Goal: Task Accomplishment & Management: Complete application form

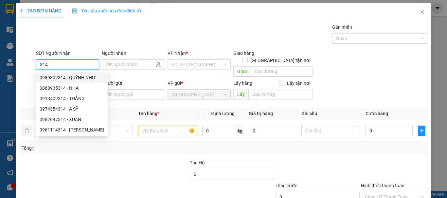
drag, startPoint x: 65, startPoint y: 66, endPoint x: 36, endPoint y: 72, distance: 30.3
click at [36, 72] on body "Kết quả tìm kiếm ( 78 ) Bộ lọc Ngày tạo đơn gần nhất Mã ĐH Trạng thái Món hàng …" at bounding box center [223, 99] width 447 height 198
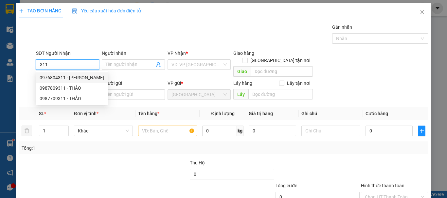
click at [66, 77] on div "0976804311 - [PERSON_NAME]" at bounding box center [72, 77] width 64 height 7
type input "0976804311"
type input "HÀ"
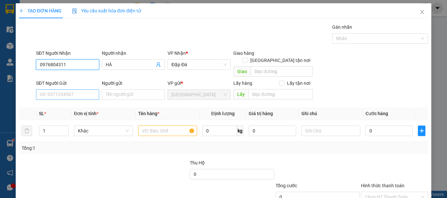
type input "0976804311"
click at [77, 90] on input "SĐT Người Gửi" at bounding box center [67, 95] width 63 height 10
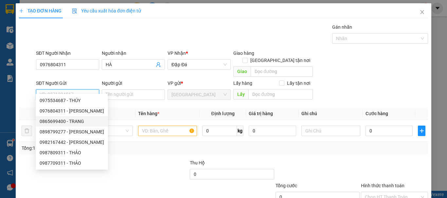
click at [79, 121] on div "0865699400 - TRANG" at bounding box center [72, 121] width 64 height 7
type input "0865699400"
type input "TRANG"
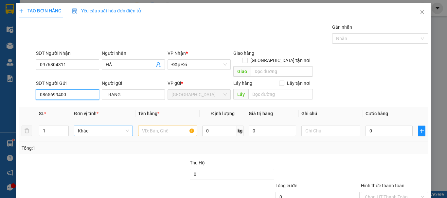
click at [102, 126] on span "Khác" at bounding box center [103, 131] width 51 height 10
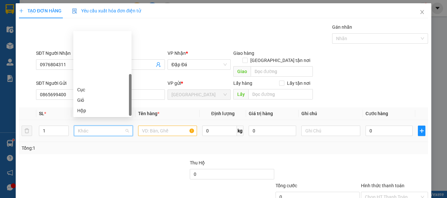
scroll to position [63, 0]
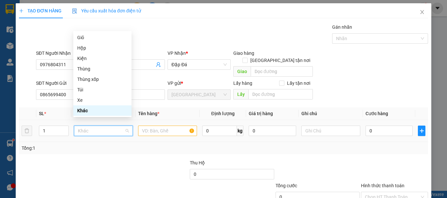
type input "t"
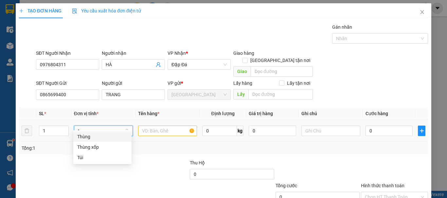
scroll to position [0, 0]
click at [96, 137] on div "Thùng" at bounding box center [102, 136] width 50 height 7
click at [153, 126] on input "text" at bounding box center [167, 131] width 59 height 10
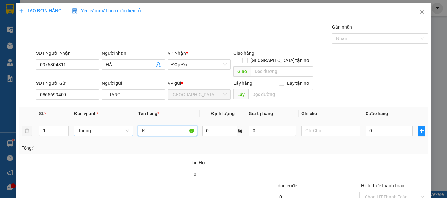
click at [112, 128] on span "Thùng" at bounding box center [103, 131] width 51 height 10
type input "K"
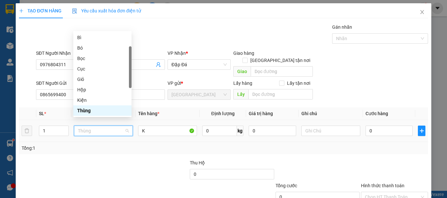
type input "K"
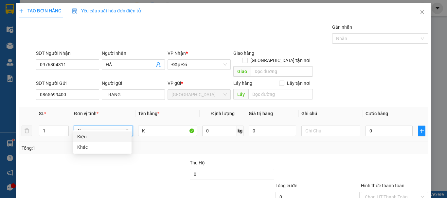
scroll to position [0, 0]
drag, startPoint x: 110, startPoint y: 137, endPoint x: 168, endPoint y: 124, distance: 60.2
click at [110, 137] on div "Kiện" at bounding box center [102, 136] width 50 height 7
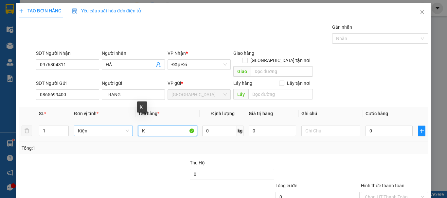
drag, startPoint x: 158, startPoint y: 121, endPoint x: 115, endPoint y: 131, distance: 43.7
click at [108, 132] on tr "1 Kiện K 0 kg 0 0" at bounding box center [223, 131] width 409 height 22
type input "DÂU 5H"
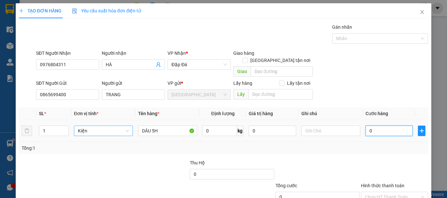
type input "7"
type input "75"
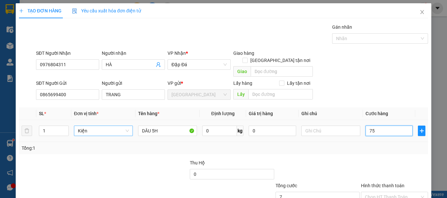
type input "75"
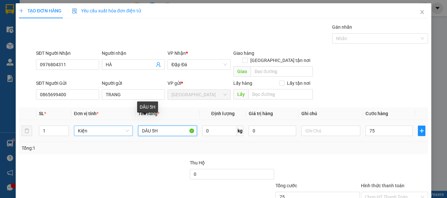
type input "75.000"
drag, startPoint x: 158, startPoint y: 124, endPoint x: 151, endPoint y: 125, distance: 7.3
click at [151, 126] on input "DÂU 5H" at bounding box center [167, 131] width 59 height 10
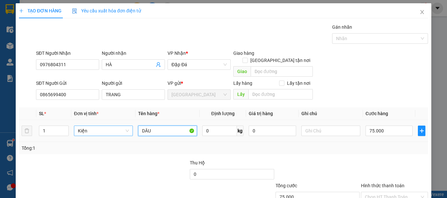
click at [138, 126] on input "DÂU" at bounding box center [167, 131] width 59 height 10
paste input "5H"
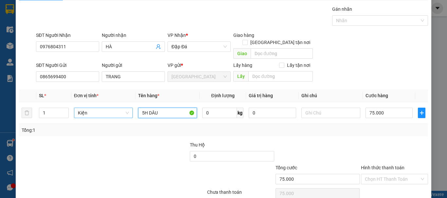
scroll to position [33, 0]
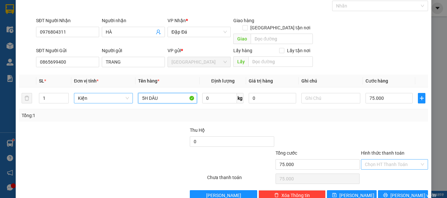
type input "5H DÂU"
click at [389, 160] on input "Hình thức thanh toán" at bounding box center [392, 165] width 55 height 10
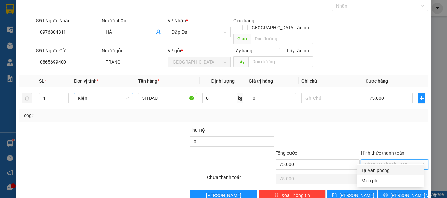
click at [388, 166] on div "Tại văn phòng" at bounding box center [390, 170] width 66 height 10
type input "0"
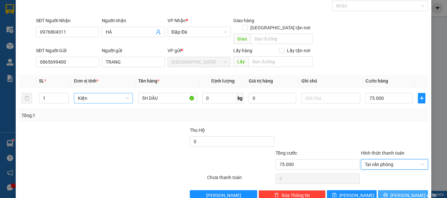
drag, startPoint x: 394, startPoint y: 187, endPoint x: 392, endPoint y: 184, distance: 3.8
click at [394, 192] on span "[PERSON_NAME] và In" at bounding box center [413, 195] width 46 height 7
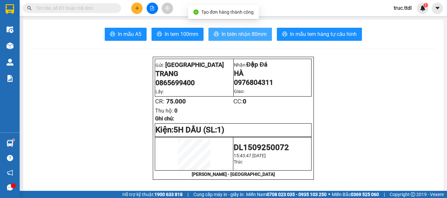
click at [248, 37] on span "In biên nhận 80mm" at bounding box center [243, 34] width 45 height 8
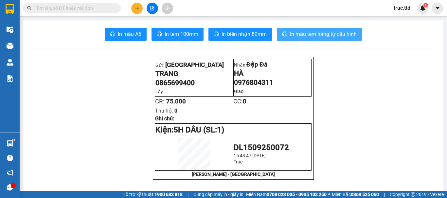
click at [332, 36] on span "In mẫu tem hàng tự cấu hình" at bounding box center [323, 34] width 67 height 8
click at [140, 9] on button at bounding box center [136, 8] width 11 height 11
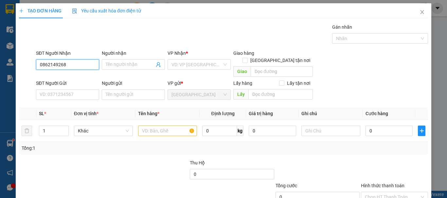
type input "0862149268"
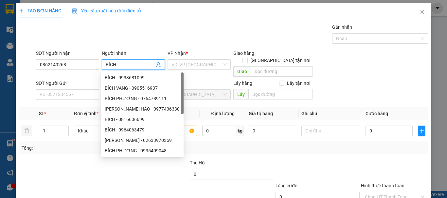
type input "BÍCH"
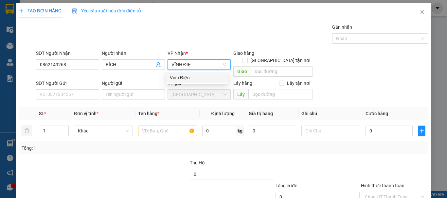
type input "VĨNH ĐIỆN"
click at [194, 77] on div "Vĩnh Điện" at bounding box center [197, 77] width 55 height 7
click at [136, 62] on input "BÍCH" at bounding box center [130, 64] width 49 height 7
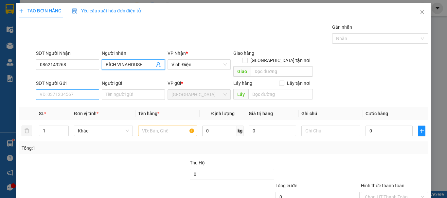
type input "BÍCH VINAHOUSE"
click at [88, 90] on input "SĐT Người Gửi" at bounding box center [67, 95] width 63 height 10
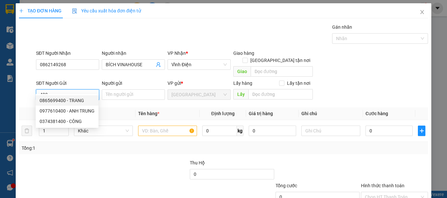
click at [59, 98] on div "0865699400 - TRANG" at bounding box center [67, 100] width 55 height 7
type input "0865699400"
type input "TRANG"
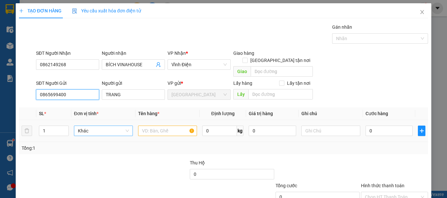
click at [105, 126] on span "Khác" at bounding box center [103, 131] width 51 height 10
type input "0865699400"
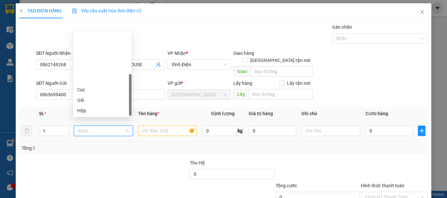
scroll to position [63, 0]
type input "T"
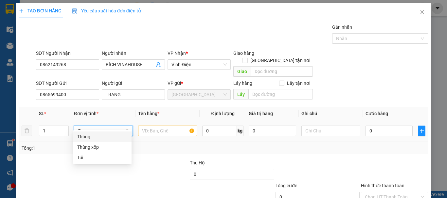
click at [105, 133] on div "Thùng" at bounding box center [102, 137] width 58 height 10
click at [156, 126] on input "text" at bounding box center [167, 131] width 59 height 10
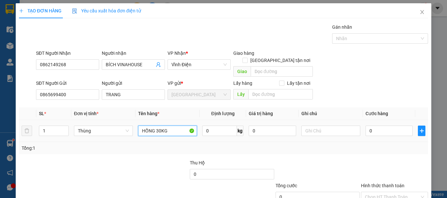
type input "HỒNG 30KG"
type input "8"
type input "00"
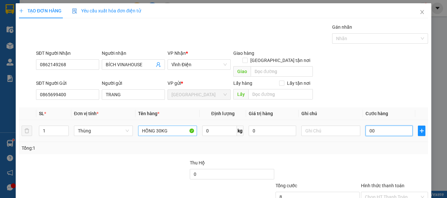
type input "0"
type input "008"
type input "8"
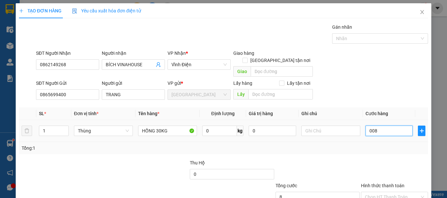
type input "0.080"
type input "80"
type input "80.000"
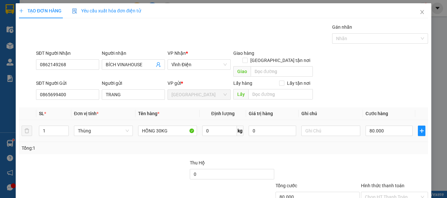
click at [364, 145] on div "Tổng: 1" at bounding box center [224, 148] width 404 height 7
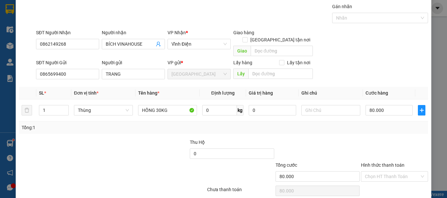
scroll to position [41, 0]
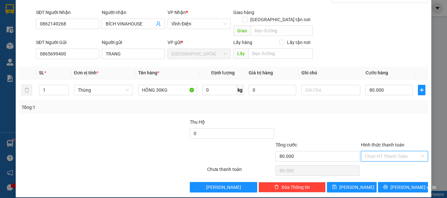
click at [390, 152] on input "Hình thức thanh toán" at bounding box center [392, 157] width 55 height 10
click at [388, 164] on div "Tại văn phòng" at bounding box center [390, 162] width 59 height 7
type input "0"
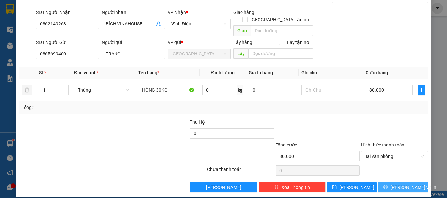
click at [391, 183] on button "[PERSON_NAME] và In" at bounding box center [403, 187] width 50 height 10
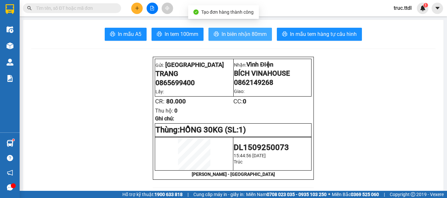
click at [242, 34] on span "In biên nhận 80mm" at bounding box center [243, 34] width 45 height 8
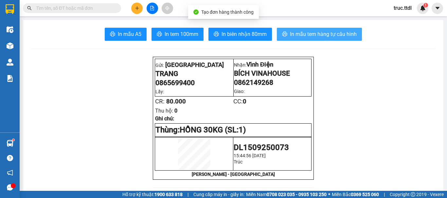
click at [320, 36] on span "In mẫu tem hàng tự cấu hình" at bounding box center [323, 34] width 67 height 8
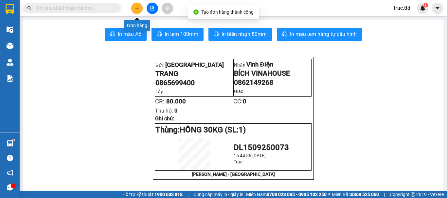
click at [137, 4] on button at bounding box center [136, 8] width 11 height 11
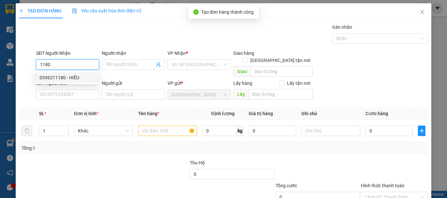
drag, startPoint x: 22, startPoint y: 67, endPoint x: 6, endPoint y: 69, distance: 16.2
click at [6, 69] on div "TẠO ĐƠN HÀNG Yêu cầu xuất hóa đơn điện tử Transit Pickup Surcharge Ids Transit …" at bounding box center [223, 99] width 447 height 198
click at [90, 79] on div "0905660811 - AN [GEOGRAPHIC_DATA]" at bounding box center [80, 77] width 81 height 7
type input "0905660811"
type input "AN [GEOGRAPHIC_DATA]"
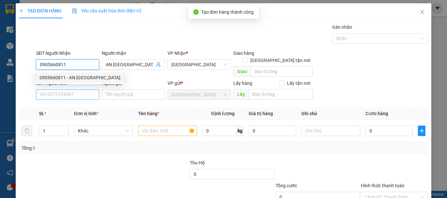
type input "0905660811"
click at [87, 90] on input "SĐT Người Gửi" at bounding box center [67, 95] width 63 height 10
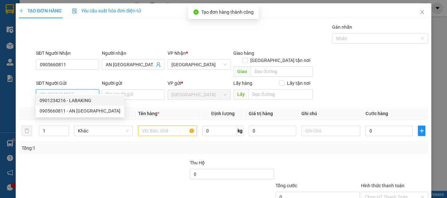
click at [76, 98] on div "0901234216 - LABAKING" at bounding box center [80, 100] width 81 height 7
type input "0901234216"
type input "LABAKING"
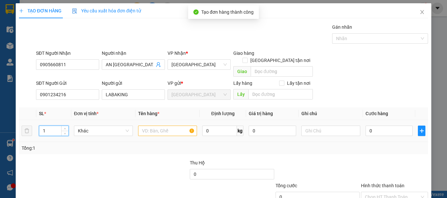
drag, startPoint x: 48, startPoint y: 125, endPoint x: 43, endPoint y: 125, distance: 4.6
click at [43, 126] on input "1" at bounding box center [53, 131] width 29 height 10
click at [91, 126] on span "Khác" at bounding box center [103, 131] width 51 height 10
type input "3"
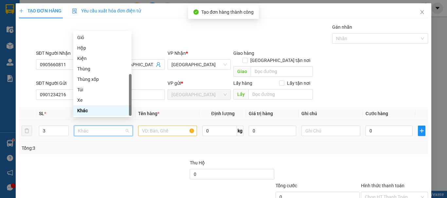
type input "T"
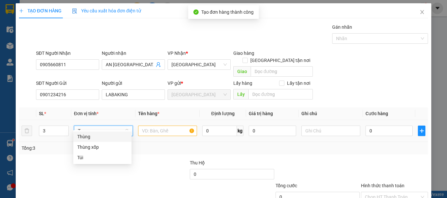
click at [100, 136] on div "Thùng" at bounding box center [102, 136] width 50 height 7
click at [167, 126] on input "text" at bounding box center [167, 131] width 59 height 10
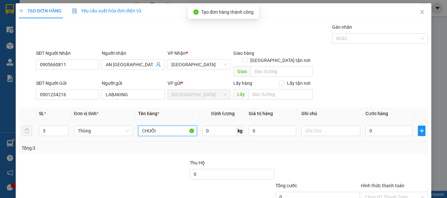
click at [115, 134] on tr "3 Thùng CHUỐI 0 kg 0 0" at bounding box center [223, 131] width 409 height 22
type input "CHUỐI"
type input "15"
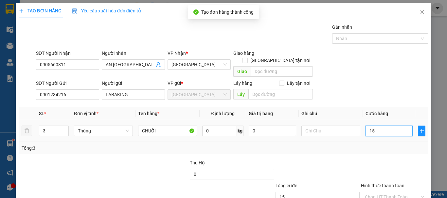
type input "150"
type input "150.000"
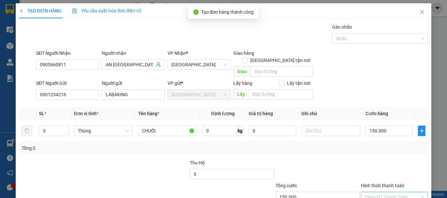
drag, startPoint x: 408, startPoint y: 189, endPoint x: 401, endPoint y: 184, distance: 8.9
click at [407, 193] on input "Hình thức thanh toán" at bounding box center [392, 198] width 55 height 10
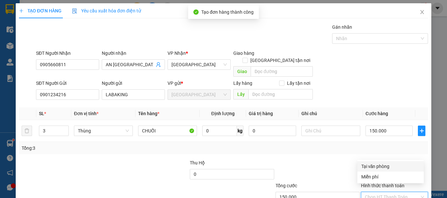
click at [390, 166] on div "Tại văn phòng" at bounding box center [390, 166] width 59 height 7
type input "0"
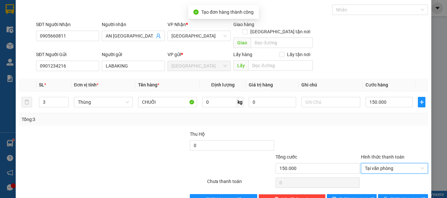
scroll to position [41, 0]
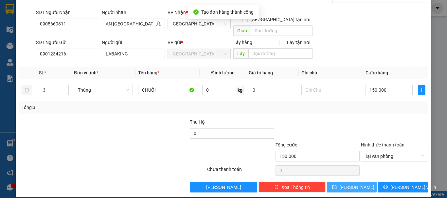
click at [355, 182] on button "[PERSON_NAME]" at bounding box center [352, 187] width 50 height 10
type input "1"
type input "0"
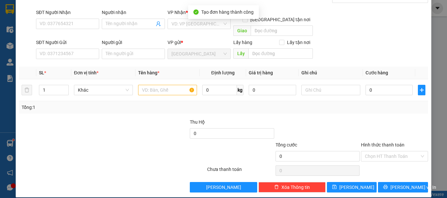
click at [77, 18] on div "SĐT Người Nhận" at bounding box center [67, 14] width 63 height 10
click at [77, 26] on input "SĐT Người Nhận" at bounding box center [67, 24] width 63 height 10
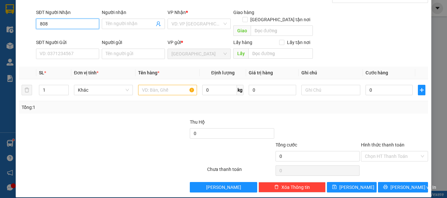
drag, startPoint x: 36, startPoint y: 23, endPoint x: 84, endPoint y: 26, distance: 48.1
click at [84, 26] on input "808" at bounding box center [67, 24] width 63 height 10
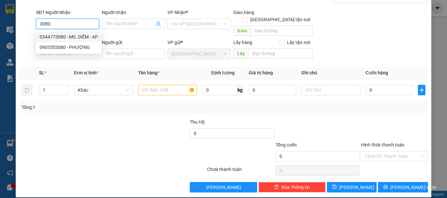
click at [72, 36] on div "0344773080 - MS. DIỄM - AP" at bounding box center [69, 36] width 58 height 7
type input "0344773080"
type input "MS. DIỄM - AP"
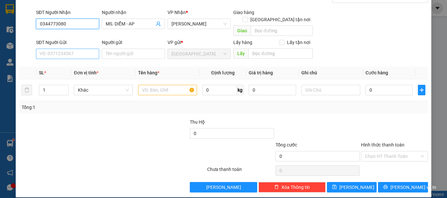
type input "0344773080"
click at [72, 49] on input "SĐT Người Gửi" at bounding box center [67, 54] width 63 height 10
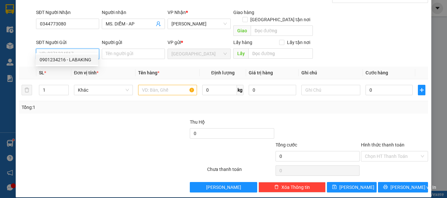
click at [79, 56] on div "0901234216 - LABAKING" at bounding box center [67, 59] width 55 height 7
type input "0901234216"
type input "LABAKING"
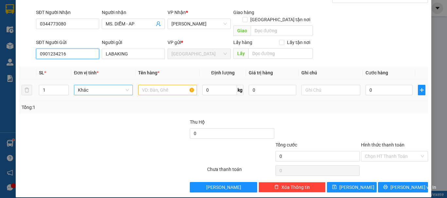
click at [88, 85] on span "Khác" at bounding box center [103, 90] width 51 height 10
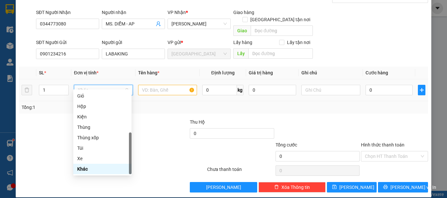
type input "T"
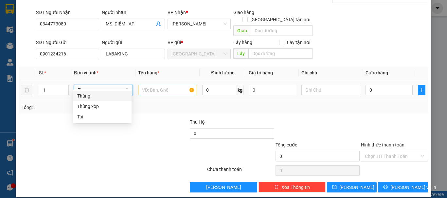
click at [93, 94] on div "Thùng" at bounding box center [102, 96] width 50 height 7
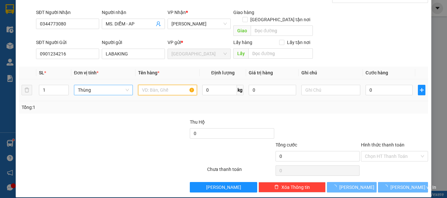
click at [181, 85] on input "text" at bounding box center [167, 90] width 59 height 10
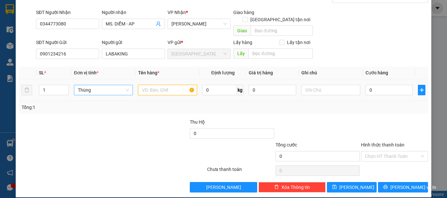
paste input "CHUỐI"
type input "CHUỐI"
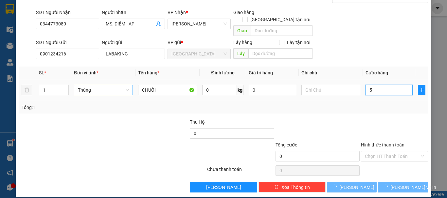
type input "50"
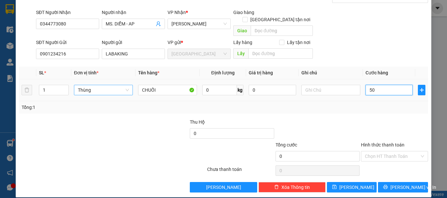
type input "50"
type input "50.000"
click at [381, 153] on input "Hình thức thanh toán" at bounding box center [392, 157] width 55 height 10
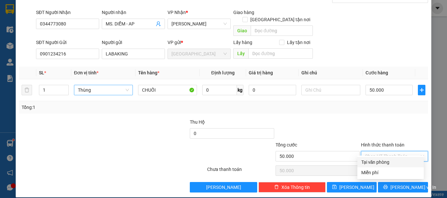
click at [378, 163] on div "Tại văn phòng" at bounding box center [390, 162] width 59 height 7
type input "0"
drag, startPoint x: 382, startPoint y: 165, endPoint x: 337, endPoint y: 175, distance: 45.2
click at [381, 165] on div "Tại văn phòng" at bounding box center [390, 162] width 59 height 7
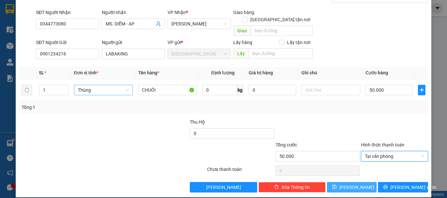
click at [348, 184] on span "[PERSON_NAME]" at bounding box center [356, 187] width 35 height 7
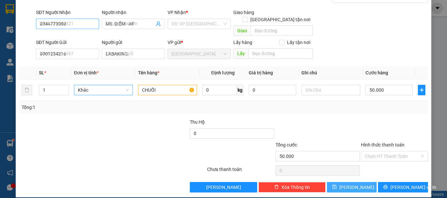
type input "0"
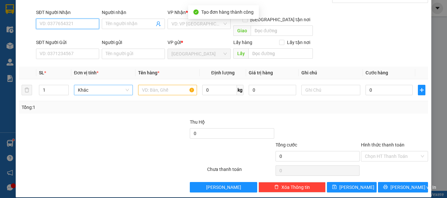
click at [72, 26] on input "SĐT Người Nhận" at bounding box center [67, 24] width 63 height 10
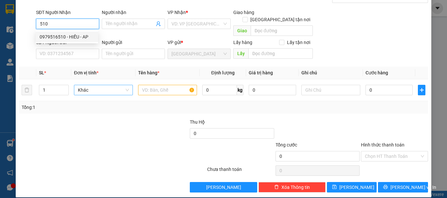
click at [81, 40] on div "0979516510 - HIẾU - AP" at bounding box center [67, 36] width 55 height 7
type input "0979516510"
type input "HIẾU - AP"
type input "0979516510"
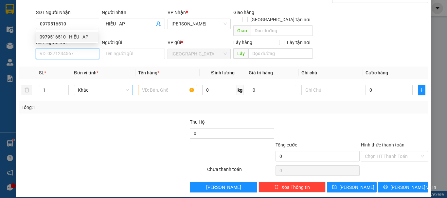
click at [85, 51] on input "SĐT Người Gửi" at bounding box center [67, 54] width 63 height 10
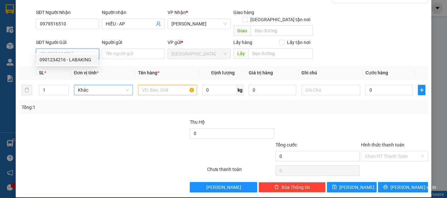
drag, startPoint x: 83, startPoint y: 60, endPoint x: 87, endPoint y: 86, distance: 26.7
click at [83, 60] on div "0901234216 - LABAKING" at bounding box center [67, 59] width 55 height 7
type input "0901234216"
type input "LABAKING"
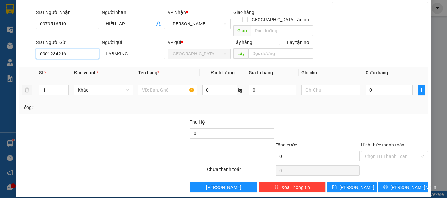
click at [87, 85] on span "Khác" at bounding box center [103, 90] width 51 height 10
type input "T"
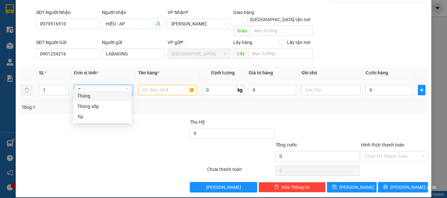
scroll to position [0, 0]
click at [94, 95] on div "Thùng" at bounding box center [102, 96] width 50 height 7
click at [152, 85] on input "text" at bounding box center [167, 90] width 59 height 10
paste input "CHUỐI"
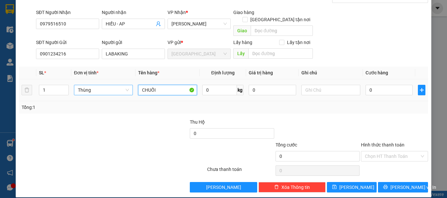
type input "CHUỐI"
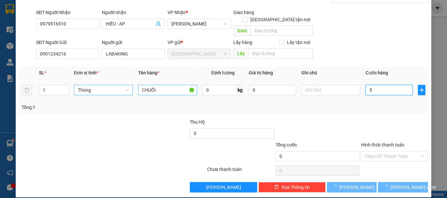
type input "50"
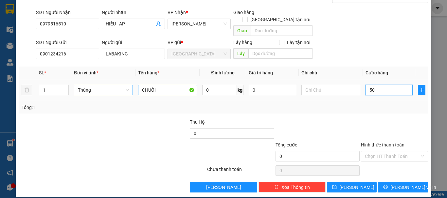
type input "50"
click at [394, 152] on input "Hình thức thanh toán" at bounding box center [392, 157] width 55 height 10
type input "50.000"
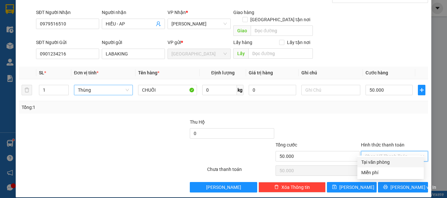
click at [378, 165] on div "Tại văn phòng" at bounding box center [390, 162] width 59 height 7
type input "0"
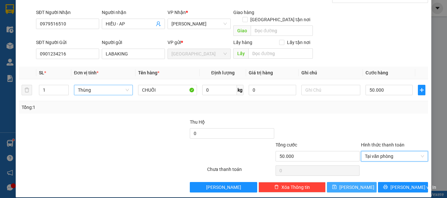
click at [364, 182] on button "[PERSON_NAME]" at bounding box center [352, 187] width 50 height 10
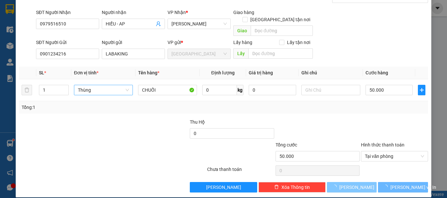
type input "0"
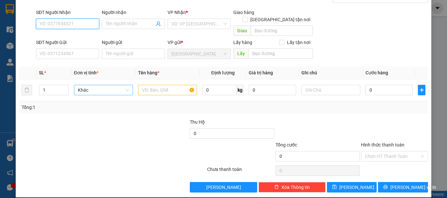
click at [74, 24] on input "SĐT Người Nhận" at bounding box center [67, 24] width 63 height 10
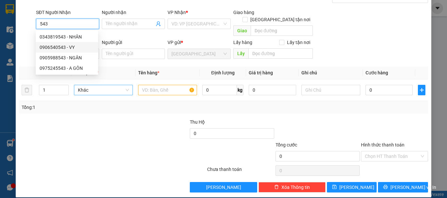
click at [72, 47] on div "0906540543 - VY" at bounding box center [67, 47] width 55 height 7
type input "0906540543"
type input "VY"
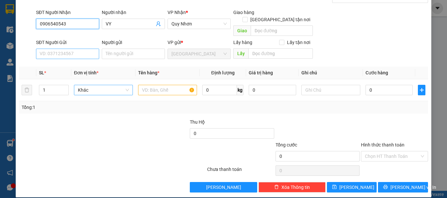
type input "0906540543"
drag, startPoint x: 71, startPoint y: 47, endPoint x: 77, endPoint y: 50, distance: 6.2
click at [71, 49] on input "SĐT Người Gửi" at bounding box center [67, 54] width 63 height 10
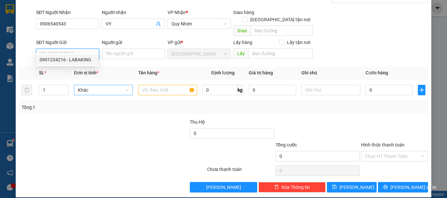
click at [85, 58] on div "0901234216 - LABAKING" at bounding box center [67, 59] width 55 height 7
type input "0901234216"
type input "LABAKING"
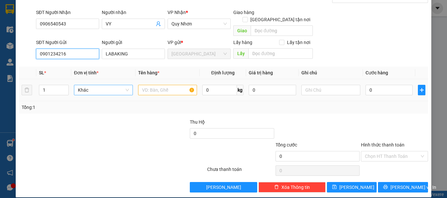
click at [94, 85] on span "Khác" at bounding box center [103, 90] width 51 height 10
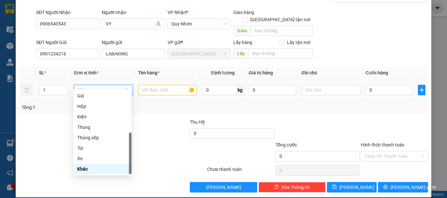
type input "T"
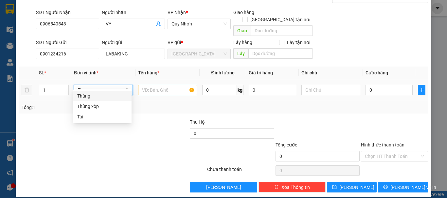
click at [97, 94] on div "Thùng" at bounding box center [102, 96] width 50 height 7
click at [176, 85] on input "text" at bounding box center [167, 90] width 59 height 10
paste input "CHUỐI"
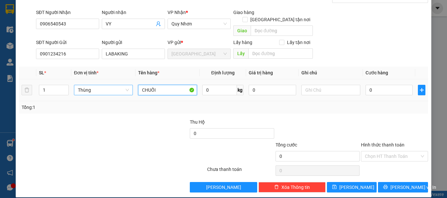
type input "CHUỐI"
type input "50"
type input "50.000"
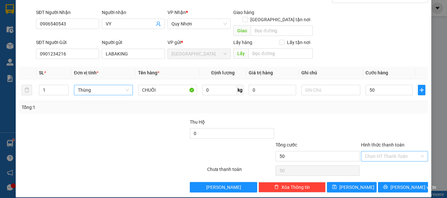
type input "50.000"
click at [401, 152] on input "Hình thức thanh toán" at bounding box center [392, 157] width 55 height 10
click at [388, 164] on div "Tại văn phòng" at bounding box center [390, 162] width 59 height 7
type input "0"
click at [367, 182] on button "[PERSON_NAME]" at bounding box center [352, 187] width 50 height 10
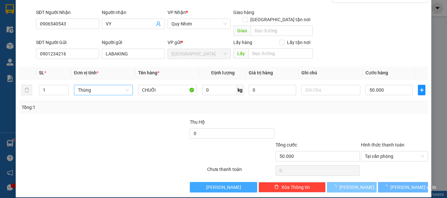
type input "0"
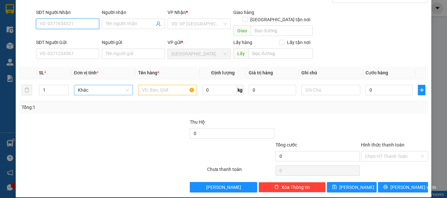
click at [68, 24] on input "SĐT Người Nhận" at bounding box center [67, 24] width 63 height 10
click at [73, 37] on div "0935809980 - FAMILY FRUITS - HÀ" at bounding box center [75, 36] width 70 height 7
type input "0935809980"
type input "FAMILY FRUITS - HÀ"
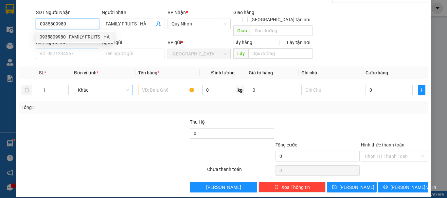
type input "0935809980"
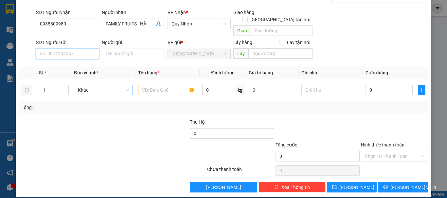
click at [76, 49] on input "SĐT Người Gửi" at bounding box center [67, 54] width 63 height 10
click at [84, 60] on div "0901234216 - LABAKING" at bounding box center [67, 59] width 55 height 7
type input "0901234216"
type input "LABAKING"
click at [89, 85] on span "Khác" at bounding box center [103, 90] width 51 height 10
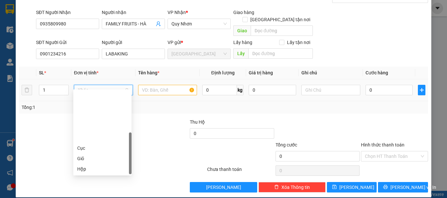
scroll to position [63, 0]
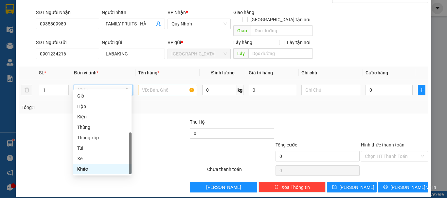
type input "T"
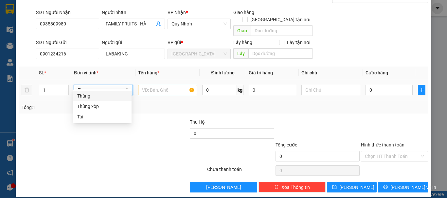
scroll to position [0, 0]
click at [94, 96] on div "Thùng" at bounding box center [102, 96] width 50 height 7
click at [154, 85] on input "text" at bounding box center [167, 90] width 59 height 10
paste input "CHUỐI"
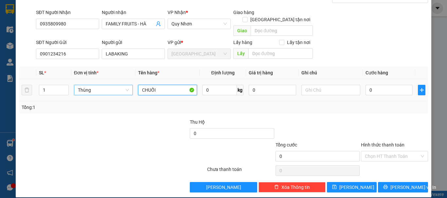
type input "CHUỐI"
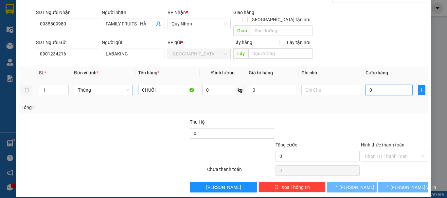
type input "5"
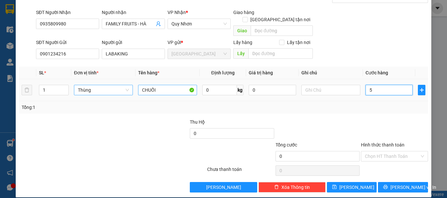
type input "5"
type input "50"
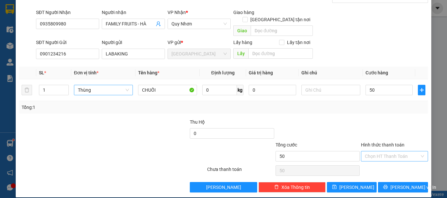
type input "50.000"
click at [401, 152] on input "Hình thức thanh toán" at bounding box center [392, 157] width 55 height 10
click at [388, 157] on div "Transit Pickup Surcharge Ids Transit Deliver Surcharge Ids Transit Deliver Surc…" at bounding box center [223, 88] width 409 height 210
click at [392, 152] on input "Hình thức thanh toán" at bounding box center [392, 157] width 55 height 10
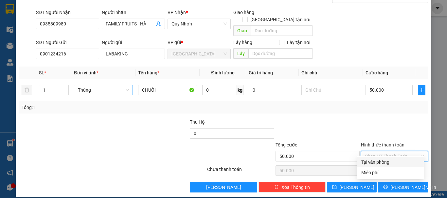
click at [388, 161] on div "Tại văn phòng" at bounding box center [390, 162] width 59 height 7
type input "0"
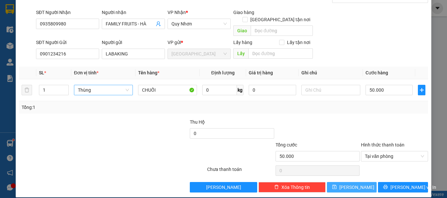
click at [363, 182] on button "[PERSON_NAME]" at bounding box center [352, 187] width 50 height 10
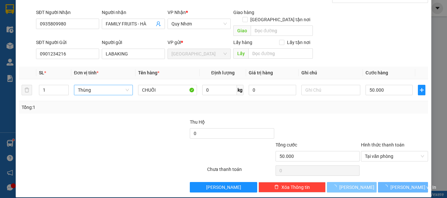
type input "0"
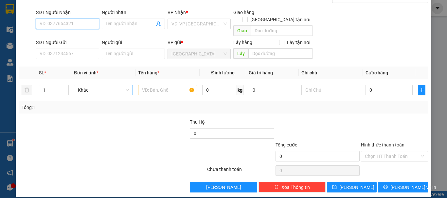
click at [73, 24] on input "SĐT Người Nhận" at bounding box center [67, 24] width 63 height 10
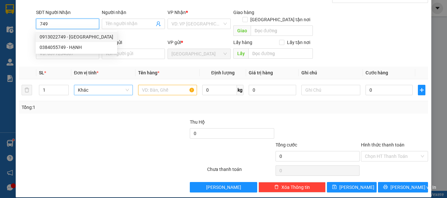
click at [78, 37] on div "0913022749 - [GEOGRAPHIC_DATA]" at bounding box center [77, 36] width 74 height 7
type input "0913022749"
type input "CẨM LY"
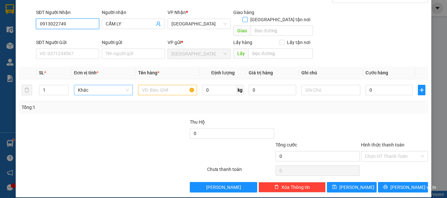
type input "0913022749"
click at [247, 17] on input "[GEOGRAPHIC_DATA] tận nơi" at bounding box center [244, 19] width 5 height 5
checkbox input "true"
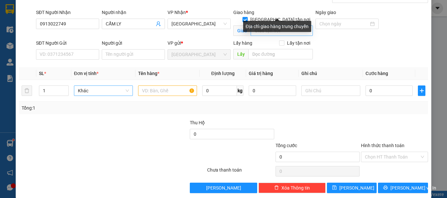
click at [275, 23] on div "Địa chỉ giao hàng trung chuyển" at bounding box center [277, 26] width 68 height 11
click at [263, 12] on div "Giao hàng [GEOGRAPHIC_DATA] tận nơi" at bounding box center [272, 12] width 79 height 7
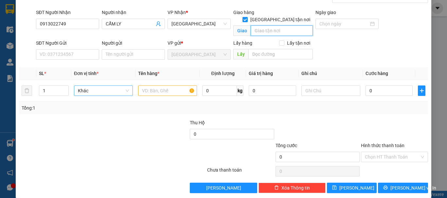
click at [266, 26] on input "text" at bounding box center [281, 31] width 62 height 10
type input "VẠN GIÃ"
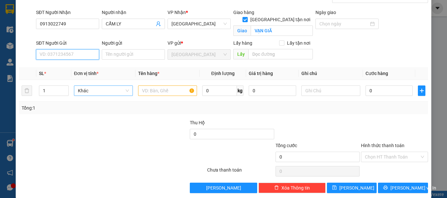
click at [85, 53] on input "SĐT Người Gửi" at bounding box center [67, 54] width 63 height 10
drag, startPoint x: 79, startPoint y: 65, endPoint x: 94, endPoint y: 98, distance: 35.9
click at [79, 65] on div "0901234216 - LABAKING" at bounding box center [67, 67] width 55 height 7
type input "0901234216"
type input "LABAKING"
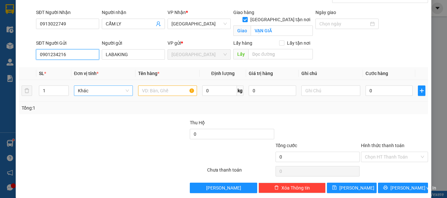
click at [92, 94] on span "Khác" at bounding box center [103, 91] width 51 height 10
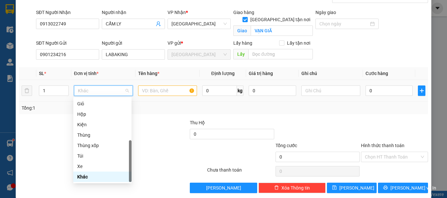
type input "T"
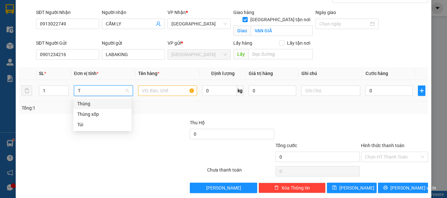
click at [103, 103] on div "Thùng" at bounding box center [102, 103] width 50 height 7
click at [146, 93] on input "text" at bounding box center [167, 91] width 59 height 10
paste input "CHUỐI"
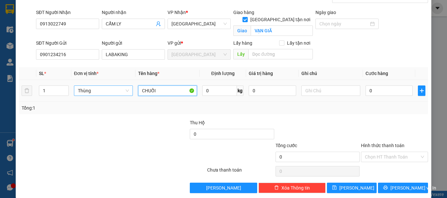
type input "CHUỐI"
type input "5"
type input "50"
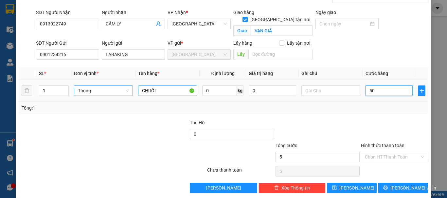
type input "50"
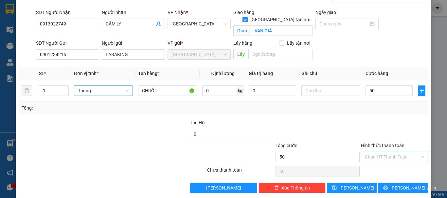
type input "50.000"
click at [379, 153] on input "Hình thức thanh toán" at bounding box center [392, 157] width 55 height 10
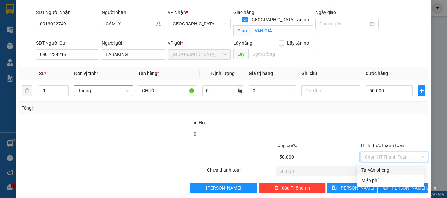
click at [382, 168] on div "Tại văn phòng" at bounding box center [390, 170] width 59 height 7
type input "0"
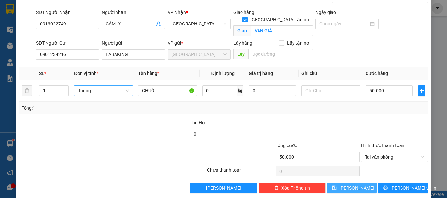
click at [336, 187] on icon "save" at bounding box center [334, 188] width 5 height 5
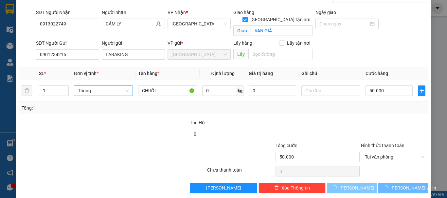
checkbox input "false"
type input "0"
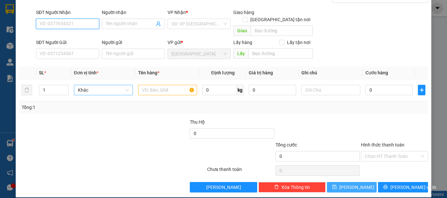
click at [80, 24] on input "SĐT Người Nhận" at bounding box center [67, 24] width 63 height 10
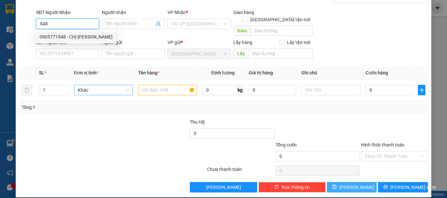
click at [81, 41] on div "0905771948 - CHỊ [PERSON_NAME]" at bounding box center [76, 37] width 81 height 10
type input "0905771948"
type input "CHỊ TUẤN"
type input "0905771948"
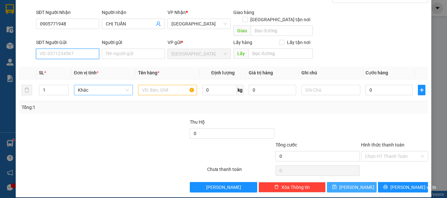
click at [83, 49] on input "SĐT Người Gửi" at bounding box center [67, 54] width 63 height 10
click at [84, 59] on div "0901234216 - LABAKING" at bounding box center [67, 59] width 55 height 7
type input "0901234216"
type input "LABAKING"
click at [92, 85] on span "Khác" at bounding box center [103, 90] width 51 height 10
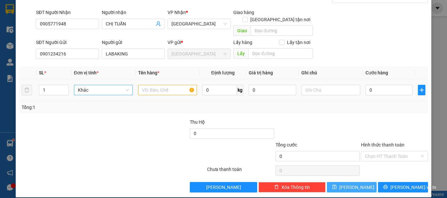
scroll to position [63, 0]
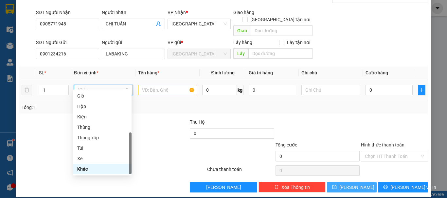
type input "T"
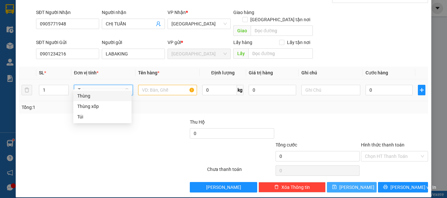
click at [95, 96] on div "Thùng" at bounding box center [102, 96] width 50 height 7
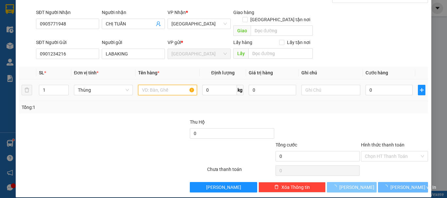
click at [143, 86] on input "text" at bounding box center [167, 90] width 59 height 10
paste input "CHUỐI"
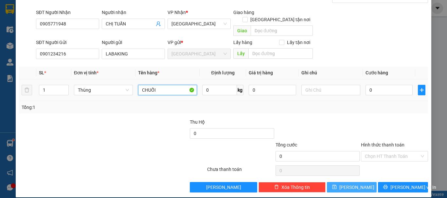
type input "CHUỐI"
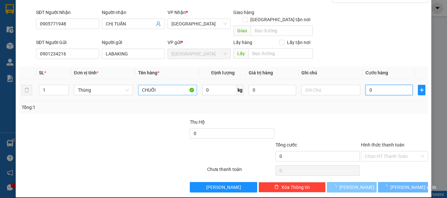
type input "5"
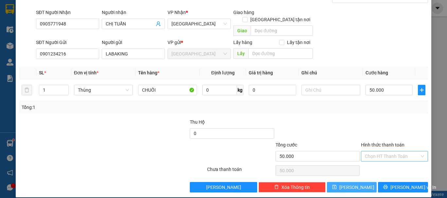
click at [389, 152] on input "Hình thức thanh toán" at bounding box center [392, 157] width 55 height 10
click at [388, 160] on div "Tại văn phòng" at bounding box center [390, 162] width 59 height 7
click at [351, 184] on span "[PERSON_NAME]" at bounding box center [356, 187] width 35 height 7
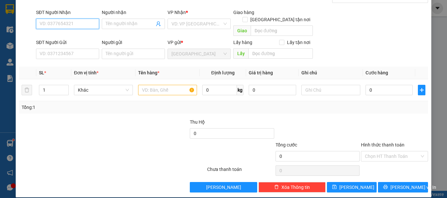
click at [70, 24] on input "SĐT Người Nhận" at bounding box center [67, 24] width 63 height 10
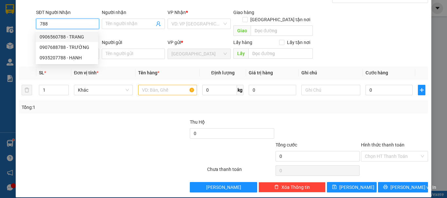
click at [88, 38] on div "0906560788 - TRANG" at bounding box center [67, 36] width 55 height 7
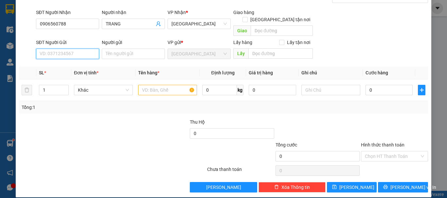
click at [87, 49] on input "SĐT Người Gửi" at bounding box center [67, 54] width 63 height 10
click at [85, 61] on div "0901234216 - LABAKING" at bounding box center [67, 59] width 55 height 7
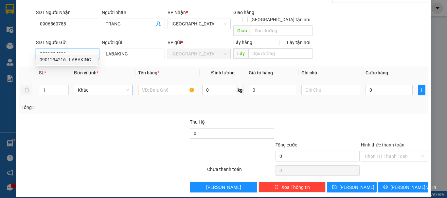
click at [98, 85] on span "Khác" at bounding box center [103, 90] width 51 height 10
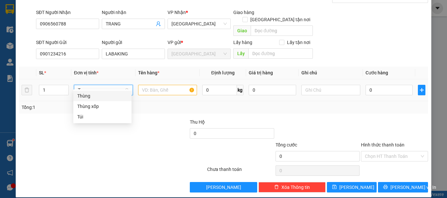
click at [105, 96] on div "Thùng" at bounding box center [102, 96] width 50 height 7
click at [150, 85] on input "text" at bounding box center [167, 90] width 59 height 10
paste input "CHUỐI"
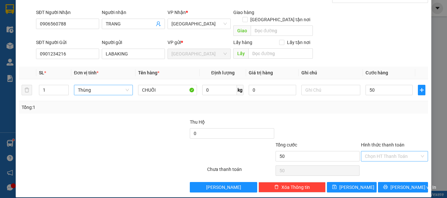
click at [396, 152] on input "Hình thức thanh toán" at bounding box center [392, 157] width 55 height 10
click at [384, 159] on div "Tại văn phòng" at bounding box center [390, 162] width 59 height 7
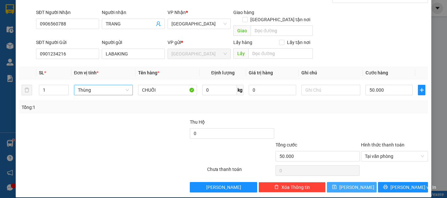
click at [351, 184] on span "[PERSON_NAME]" at bounding box center [356, 187] width 35 height 7
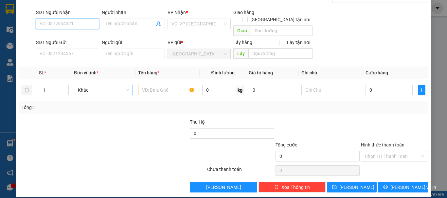
click at [89, 20] on input "SĐT Người Nhận" at bounding box center [67, 24] width 63 height 10
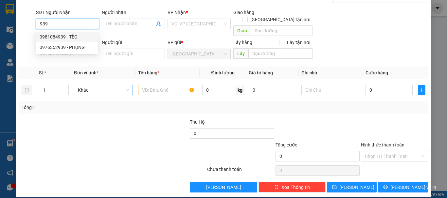
click at [70, 37] on div "0981084939 - TÈO" at bounding box center [67, 36] width 55 height 7
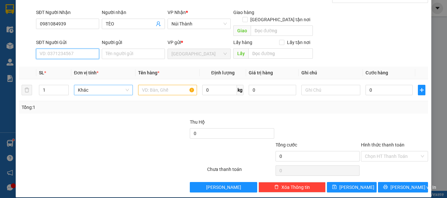
click at [80, 51] on input "SĐT Người Gửi" at bounding box center [67, 54] width 63 height 10
drag, startPoint x: 82, startPoint y: 62, endPoint x: 85, endPoint y: 67, distance: 5.6
click at [82, 63] on div "0901234216 - LABAKING" at bounding box center [67, 59] width 55 height 7
click at [94, 87] on span "Khác" at bounding box center [103, 90] width 51 height 10
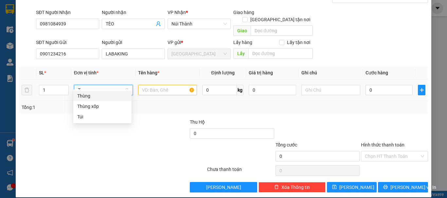
click at [98, 97] on div "Thùng" at bounding box center [102, 96] width 50 height 7
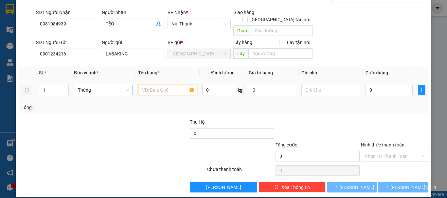
click at [152, 85] on input "text" at bounding box center [167, 90] width 59 height 10
paste input "CHUỐI"
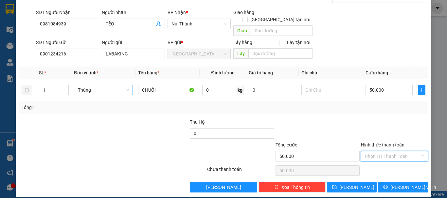
click at [389, 152] on input "Hình thức thanh toán" at bounding box center [392, 157] width 55 height 10
drag, startPoint x: 386, startPoint y: 162, endPoint x: 357, endPoint y: 180, distance: 33.9
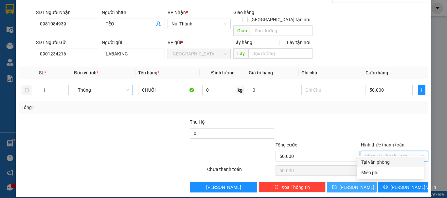
click at [386, 162] on div "Tại văn phòng" at bounding box center [390, 162] width 59 height 7
click at [347, 182] on button "[PERSON_NAME]" at bounding box center [352, 187] width 50 height 10
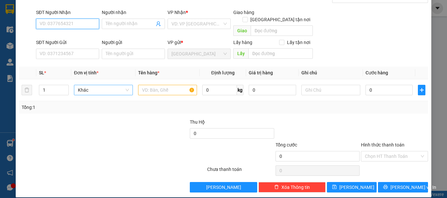
click at [82, 21] on input "SĐT Người Nhận" at bounding box center [67, 24] width 63 height 10
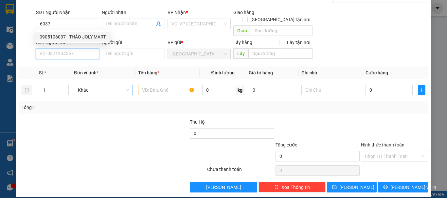
click at [83, 49] on input "SĐT Người Gửi" at bounding box center [67, 54] width 63 height 10
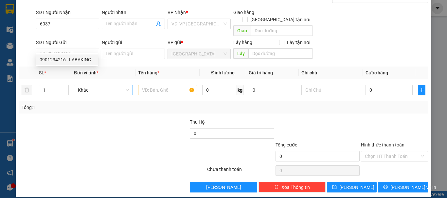
click at [83, 39] on div "SĐT Người Gửi" at bounding box center [67, 42] width 63 height 7
click at [83, 49] on input "SĐT Người Gửi" at bounding box center [67, 54] width 63 height 10
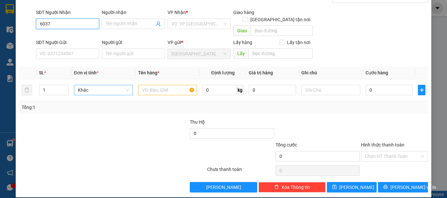
click at [73, 25] on input "6037" at bounding box center [67, 24] width 63 height 10
drag, startPoint x: 77, startPoint y: 35, endPoint x: 77, endPoint y: 50, distance: 15.4
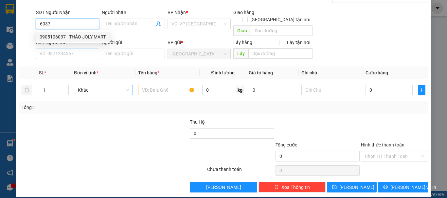
click at [77, 36] on div "0905106037 - THẢO JOLY MART" at bounding box center [73, 36] width 66 height 7
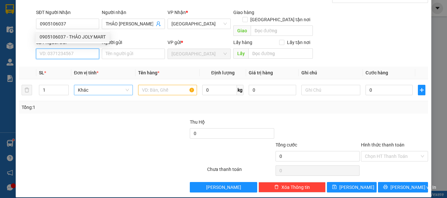
click at [77, 49] on input "SĐT Người Gửi" at bounding box center [67, 54] width 63 height 10
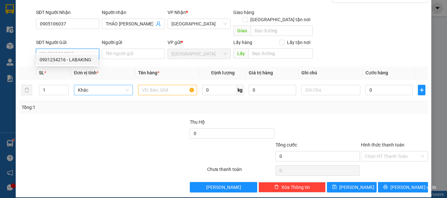
click at [80, 61] on div "0901234216 - LABAKING" at bounding box center [67, 59] width 55 height 7
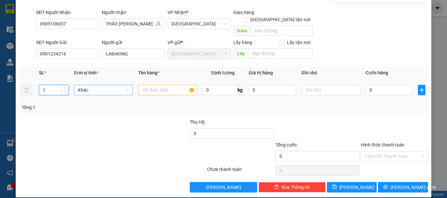
drag, startPoint x: 51, startPoint y: 81, endPoint x: 33, endPoint y: 88, distance: 19.4
click at [33, 88] on tr "1 Khác 0 kg 0 0" at bounding box center [223, 90] width 409 height 22
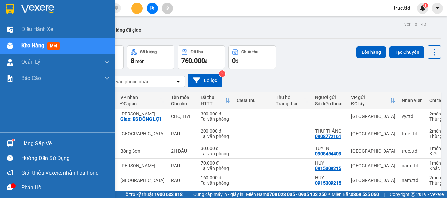
scroll to position [30, 0]
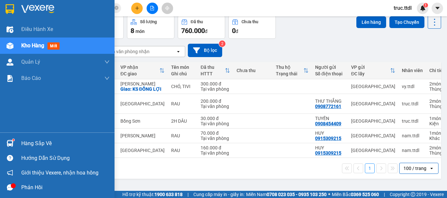
click at [12, 8] on img at bounding box center [10, 9] width 9 height 10
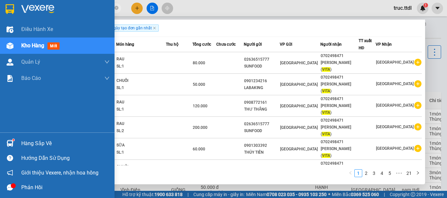
drag, startPoint x: 73, startPoint y: 9, endPoint x: 0, endPoint y: 21, distance: 73.6
click at [0, 20] on section "Kết quả tìm kiếm ( 201 ) Bộ lọc Ngày tạo đơn gần nhất Mã ĐH Trạng thái Món hàng…" at bounding box center [223, 99] width 447 height 198
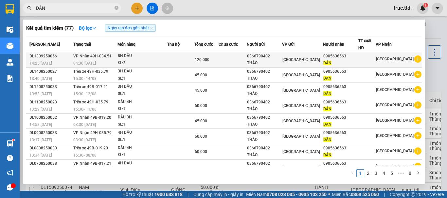
type input "DẦN"
click at [230, 60] on td at bounding box center [232, 59] width 28 height 15
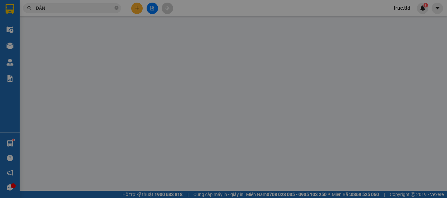
type input "0905636563"
type input "DẦN"
type input "0366790402"
type input "THẢO"
type input "120.000"
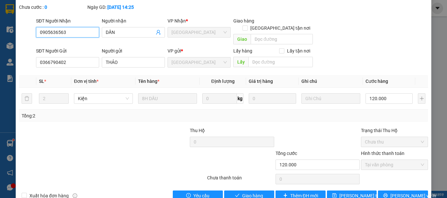
scroll to position [42, 0]
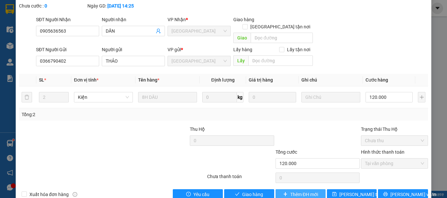
click at [298, 191] on span "Thêm ĐH mới" at bounding box center [304, 194] width 28 height 7
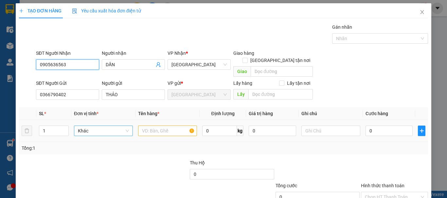
click at [99, 126] on span "Khác" at bounding box center [103, 131] width 51 height 10
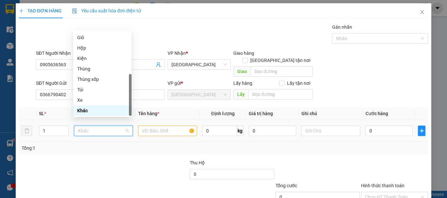
type input "K"
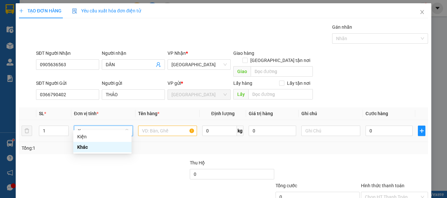
scroll to position [0, 0]
drag, startPoint x: 96, startPoint y: 136, endPoint x: 149, endPoint y: 135, distance: 52.7
click at [97, 136] on div "Kiện" at bounding box center [102, 136] width 50 height 7
click at [167, 127] on input "text" at bounding box center [167, 131] width 59 height 10
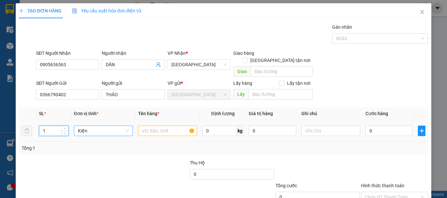
drag, startPoint x: 58, startPoint y: 125, endPoint x: 43, endPoint y: 130, distance: 14.8
click at [38, 129] on td "1" at bounding box center [53, 131] width 35 height 22
type input "2"
click at [177, 126] on input "text" at bounding box center [167, 131] width 59 height 10
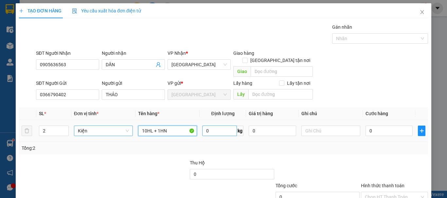
type input "10HL + 1HN"
click at [216, 126] on input "0" at bounding box center [219, 131] width 35 height 10
type input "31"
drag, startPoint x: 230, startPoint y: 139, endPoint x: 171, endPoint y: 144, distance: 59.1
click at [229, 145] on div "Tổng: 2" at bounding box center [224, 148] width 404 height 7
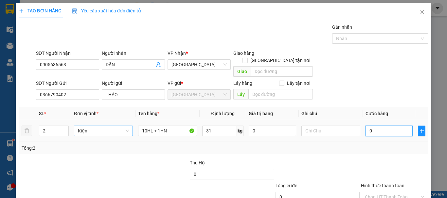
click at [379, 126] on input "0" at bounding box center [388, 131] width 47 height 10
type input "1"
type input "15"
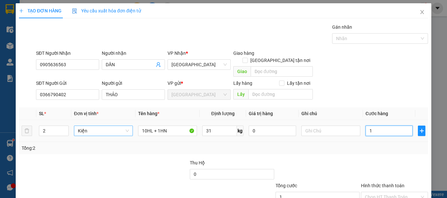
type input "15"
type input "150"
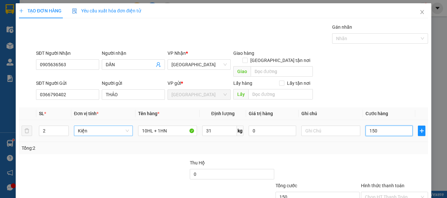
type input "15"
type input "1"
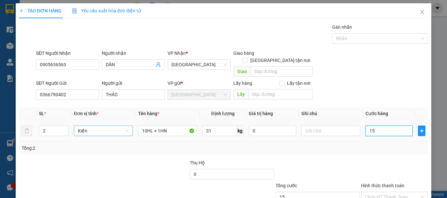
type input "1"
type input "0"
type input "01"
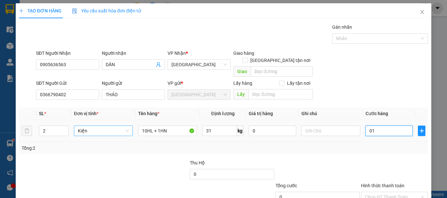
type input "1"
type input "011"
type input "11"
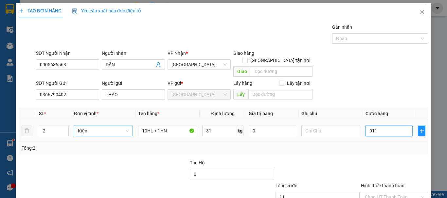
type input "011*"
type input "0"
click at [387, 149] on div "Transit Pickup Surcharge Ids Transit Deliver Surcharge Ids Transit Deliver Surc…" at bounding box center [223, 129] width 409 height 210
type input "165.000"
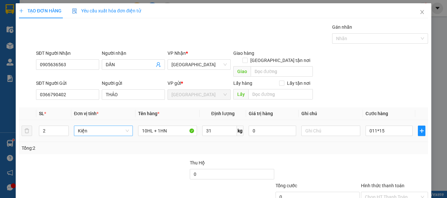
type input "165.000"
click at [378, 126] on input "165.000" at bounding box center [388, 131] width 47 height 10
type input "1"
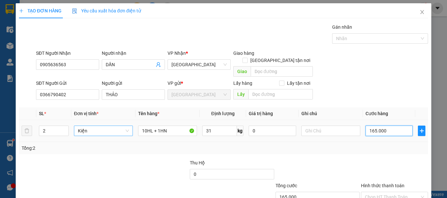
type input "1"
type input "16"
type input "160"
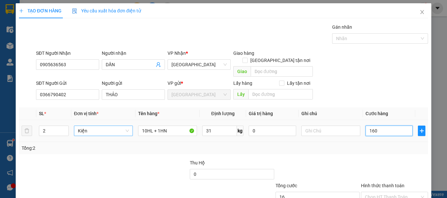
type input "160"
type input "160.000"
click at [372, 148] on div "Transit Pickup Surcharge Ids Transit Deliver Surcharge Ids Transit Deliver Surc…" at bounding box center [223, 129] width 409 height 210
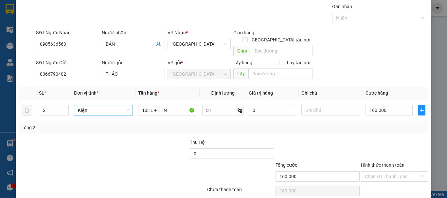
scroll to position [41, 0]
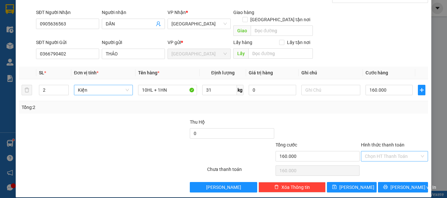
click at [391, 152] on input "Hình thức thanh toán" at bounding box center [392, 157] width 55 height 10
click at [391, 164] on div "Tại văn phòng" at bounding box center [390, 162] width 59 height 7
type input "0"
click at [402, 182] on button "[PERSON_NAME] và In" at bounding box center [403, 187] width 50 height 10
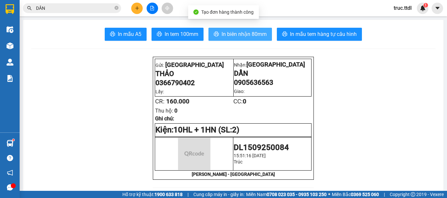
click at [240, 32] on span "In biên nhận 80mm" at bounding box center [243, 34] width 45 height 8
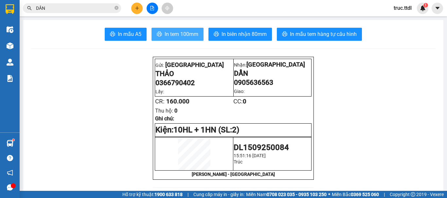
click at [172, 38] on span "In tem 100mm" at bounding box center [181, 34] width 34 height 8
click at [136, 12] on button at bounding box center [136, 8] width 11 height 11
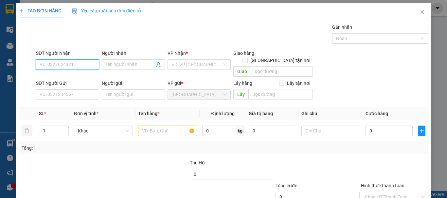
click at [67, 66] on input "SĐT Người Nhận" at bounding box center [67, 65] width 63 height 10
drag, startPoint x: 418, startPoint y: 10, endPoint x: 250, endPoint y: 19, distance: 167.6
click at [419, 11] on icon "close" at bounding box center [421, 11] width 5 height 5
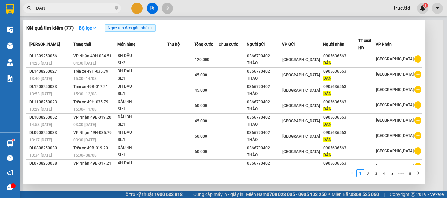
drag, startPoint x: 61, startPoint y: 9, endPoint x: 16, endPoint y: 22, distance: 47.2
click at [11, 21] on section "Kết quả tìm kiếm ( 77 ) Bộ lọc Ngày tạo đơn gần nhất Mã ĐH Trạng thái Món hàng …" at bounding box center [223, 99] width 447 height 198
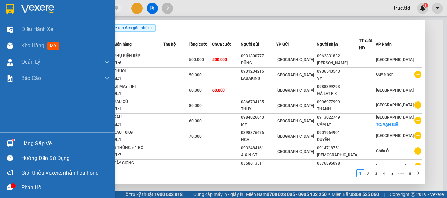
type input "FUNGX"
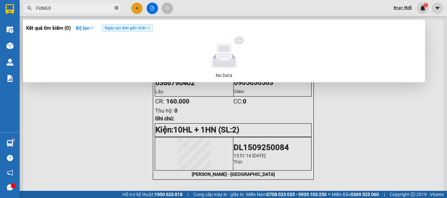
click at [114, 8] on icon "close-circle" at bounding box center [116, 8] width 4 height 4
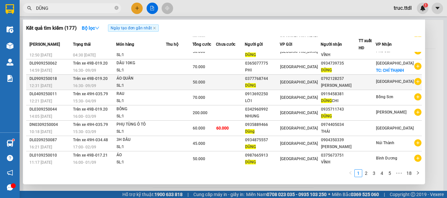
scroll to position [40, 0]
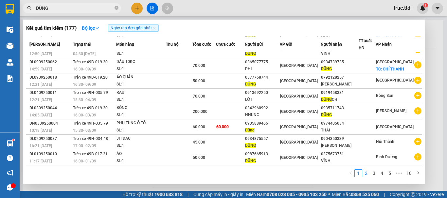
type input "DŨNG"
click at [367, 173] on link "2" at bounding box center [365, 173] width 7 height 7
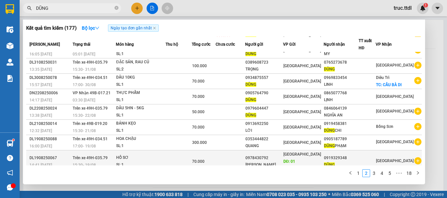
scroll to position [47, 0]
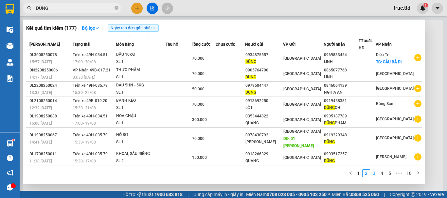
click at [375, 174] on link "3" at bounding box center [373, 173] width 7 height 7
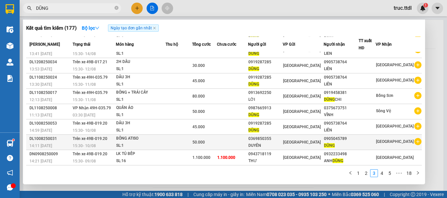
scroll to position [40, 0]
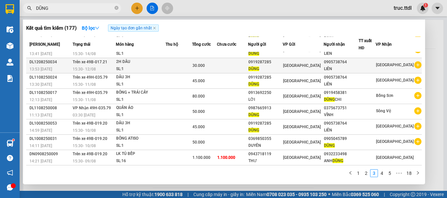
click at [299, 71] on td "[GEOGRAPHIC_DATA]" at bounding box center [303, 65] width 41 height 15
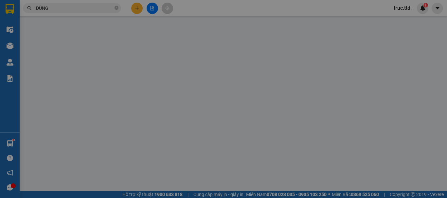
type input "0905738764"
type input "LIÊN"
type input "0919287285"
type input "DŨNG"
type input "30.000"
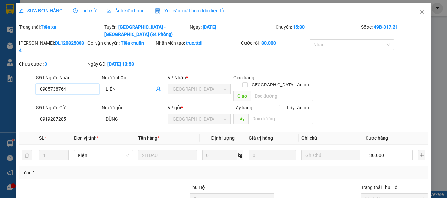
scroll to position [51, 0]
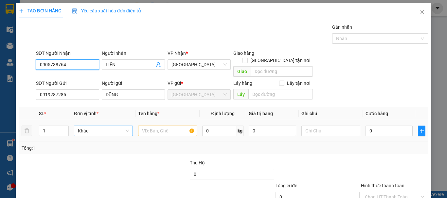
click at [112, 126] on span "Khác" at bounding box center [103, 131] width 51 height 10
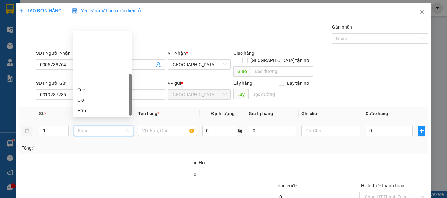
scroll to position [63, 0]
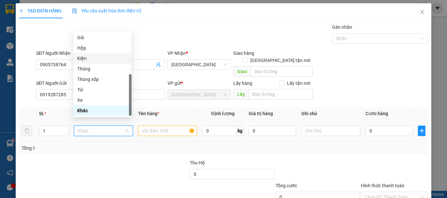
click at [98, 59] on div "Kiện" at bounding box center [102, 58] width 50 height 7
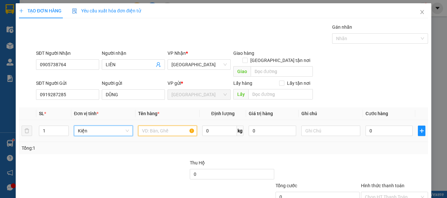
click at [158, 126] on input "text" at bounding box center [167, 131] width 59 height 10
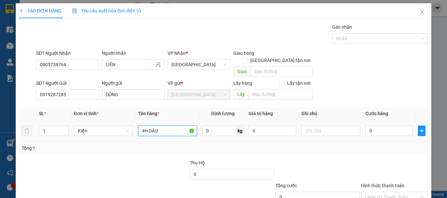
type input "4H DÂU"
type input "6"
type input "60"
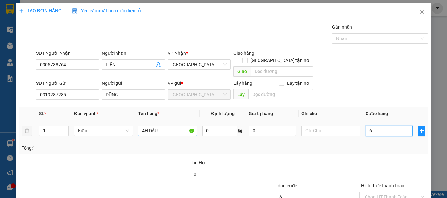
type input "60"
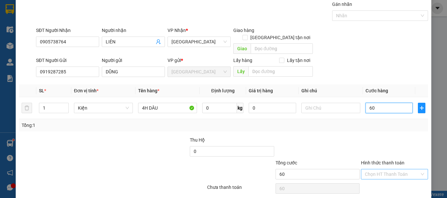
scroll to position [41, 0]
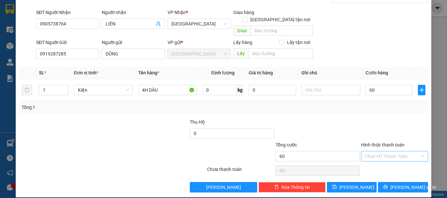
click at [391, 152] on input "Hình thức thanh toán" at bounding box center [392, 157] width 55 height 10
type input "60.000"
drag, startPoint x: 393, startPoint y: 159, endPoint x: 394, endPoint y: 166, distance: 7.9
click at [393, 159] on div "Tại văn phòng" at bounding box center [390, 162] width 66 height 10
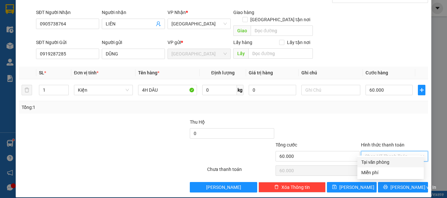
type input "0"
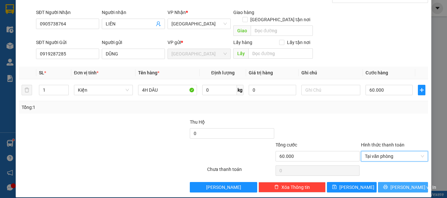
click at [398, 184] on span "[PERSON_NAME] và In" at bounding box center [413, 187] width 46 height 7
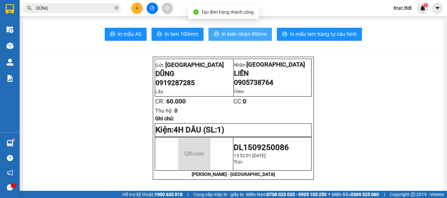
click at [252, 34] on span "In biên nhận 80mm" at bounding box center [243, 34] width 45 height 8
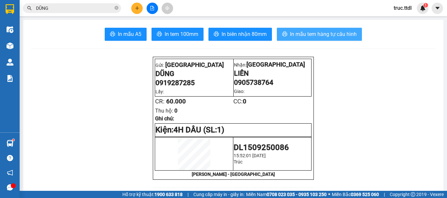
click at [318, 31] on span "In mẫu tem hàng tự cấu hình" at bounding box center [323, 34] width 67 height 8
click at [130, 7] on div at bounding box center [152, 8] width 49 height 11
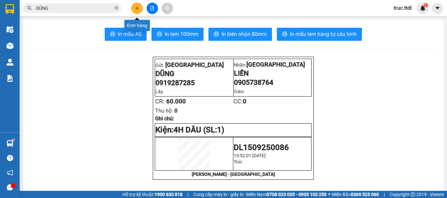
click at [139, 8] on button at bounding box center [136, 8] width 11 height 11
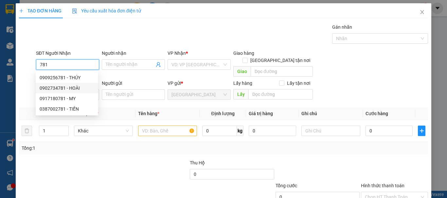
click at [73, 90] on div "0902734781 - HOÀI" at bounding box center [67, 88] width 55 height 7
type input "0902734781"
type input "HOÀI"
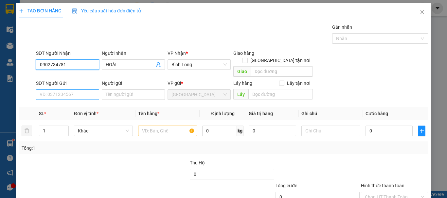
type input "0902734781"
click at [76, 90] on input "SĐT Người Gửi" at bounding box center [67, 95] width 63 height 10
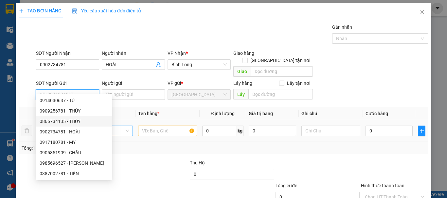
drag, startPoint x: 82, startPoint y: 123, endPoint x: 110, endPoint y: 124, distance: 27.5
click at [82, 123] on div "0866734135 - THÚY" at bounding box center [74, 121] width 69 height 7
type input "0866734135"
type input "THÚY"
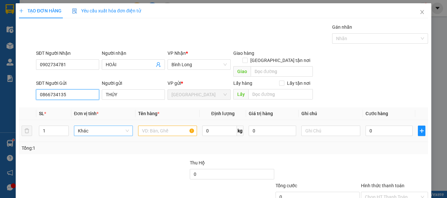
click at [111, 126] on span "Khác" at bounding box center [103, 131] width 51 height 10
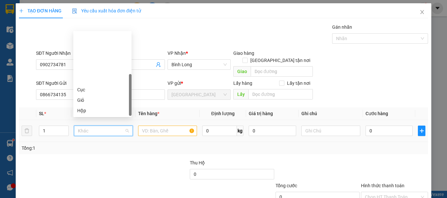
type input "T"
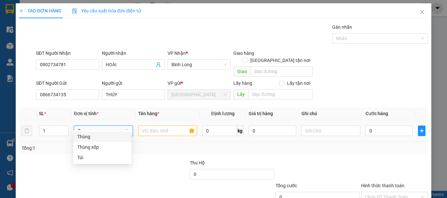
click at [98, 134] on div "Thùng" at bounding box center [102, 136] width 50 height 7
click at [170, 126] on input "text" at bounding box center [167, 131] width 59 height 10
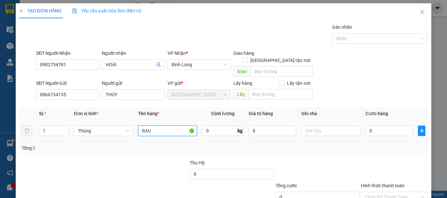
type input "RAU"
type input "5"
type input "50"
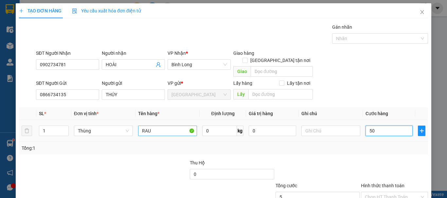
type input "50"
click at [397, 193] on input "Hình thức thanh toán" at bounding box center [392, 198] width 55 height 10
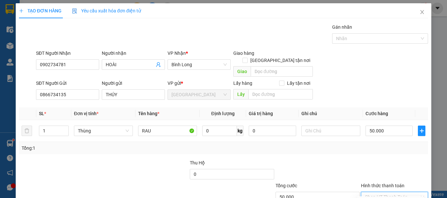
click at [391, 174] on div "Transit Pickup Surcharge Ids Transit Deliver Surcharge Ids Transit Deliver Surc…" at bounding box center [223, 129] width 409 height 210
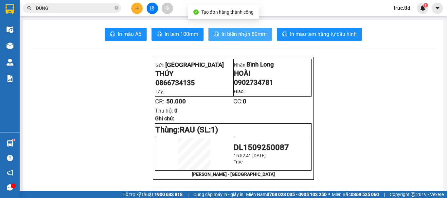
drag, startPoint x: 220, startPoint y: 42, endPoint x: 224, endPoint y: 38, distance: 6.0
click at [226, 35] on span "In biên nhận 80mm" at bounding box center [243, 34] width 45 height 8
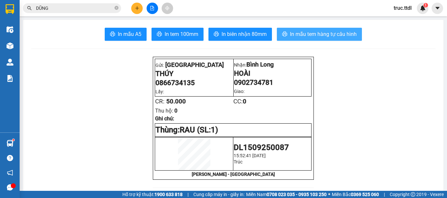
click at [312, 32] on span "In mẫu tem hàng tự cấu hình" at bounding box center [323, 34] width 67 height 8
click at [136, 9] on icon "plus" at bounding box center [137, 8] width 5 height 5
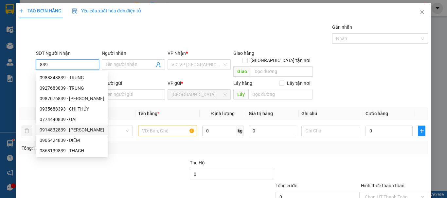
click at [82, 131] on div "0914832839 - QUỲNH NHI" at bounding box center [72, 130] width 64 height 7
type input "0914832839"
type input "QUỲNH NHI"
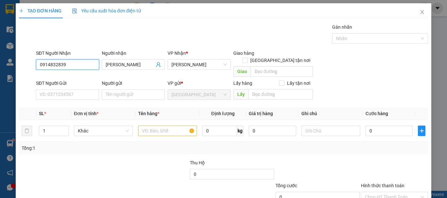
type input "0914832839"
click at [81, 94] on div "SĐT Người Gửi VD: 0371234567" at bounding box center [67, 91] width 63 height 23
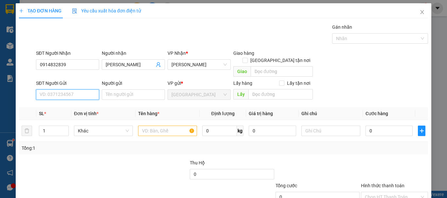
click at [84, 90] on input "SĐT Người Gửi" at bounding box center [67, 95] width 63 height 10
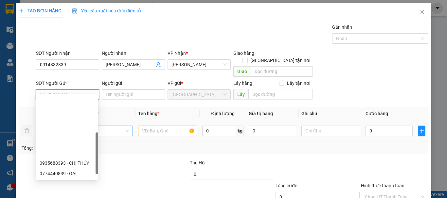
click at [76, 181] on div "0866734135 - THÚY" at bounding box center [67, 184] width 55 height 7
type input "0866734135"
type input "THÚY"
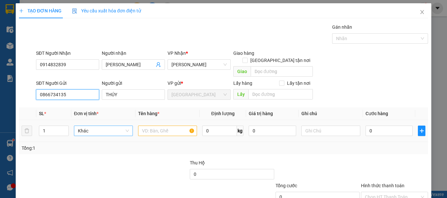
click at [110, 126] on span "Khác" at bounding box center [103, 131] width 51 height 10
type input "T"
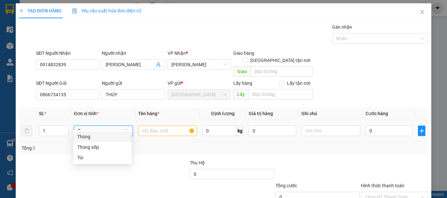
click at [104, 139] on div "Thùng" at bounding box center [102, 136] width 50 height 7
click at [158, 126] on input "text" at bounding box center [167, 131] width 59 height 10
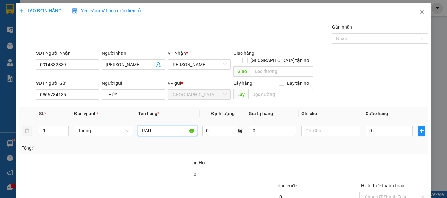
type input "RAU"
type input "8"
click at [409, 193] on input "Hình thức thanh toán" at bounding box center [392, 198] width 55 height 10
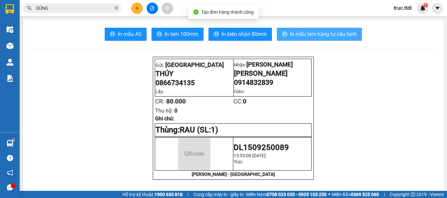
click at [290, 37] on span "In mẫu tem hàng tự cấu hình" at bounding box center [323, 34] width 67 height 8
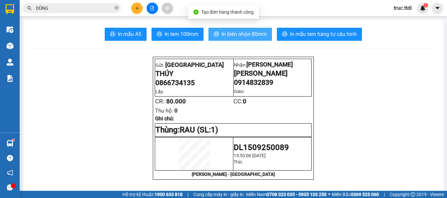
click at [243, 30] on button "In biên nhận 80mm" at bounding box center [239, 34] width 63 height 13
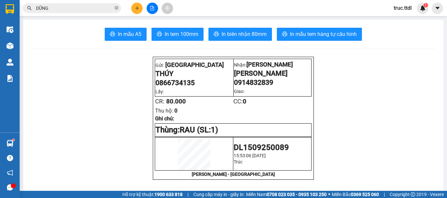
click at [136, 8] on icon "plus" at bounding box center [137, 8] width 4 height 0
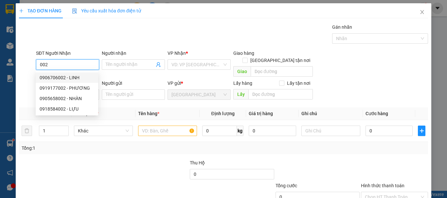
click at [71, 77] on div "0906706002 - LINH" at bounding box center [67, 77] width 55 height 7
type input "0906706002"
type input "LINH"
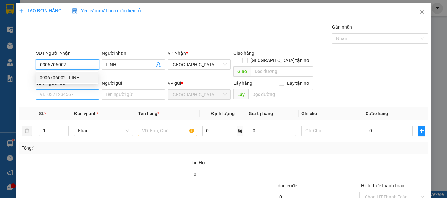
type input "0906706002"
click at [81, 90] on input "SĐT Người Gửi" at bounding box center [67, 95] width 63 height 10
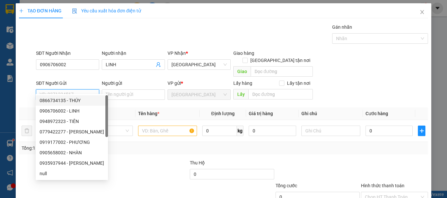
click at [83, 99] on div "0866734135 - THÚY" at bounding box center [72, 100] width 64 height 7
type input "0866734135"
type input "THÚY"
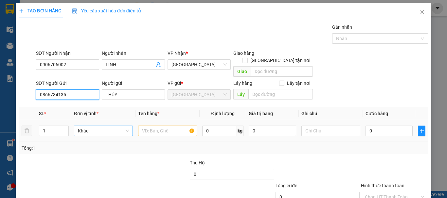
click at [93, 126] on span "Khác" at bounding box center [103, 131] width 51 height 10
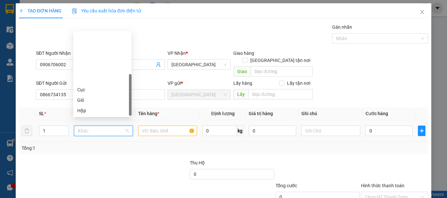
type input "T"
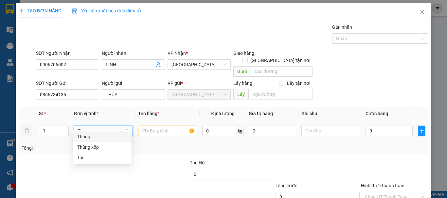
click at [99, 136] on div "Thùng" at bounding box center [102, 136] width 50 height 7
click at [153, 126] on input "text" at bounding box center [167, 131] width 59 height 10
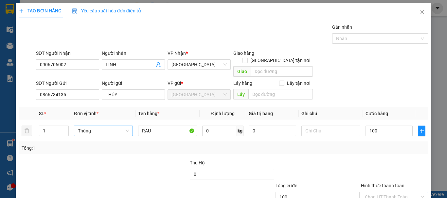
click at [366, 193] on input "Hình thức thanh toán" at bounding box center [392, 198] width 55 height 10
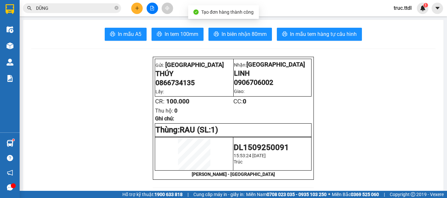
click at [270, 35] on div "In mẫu A5 In tem 100mm In biên nhận 80mm In mẫu tem hàng tự cấu hình" at bounding box center [233, 34] width 404 height 13
click at [262, 35] on span "In biên nhận 80mm" at bounding box center [243, 34] width 45 height 8
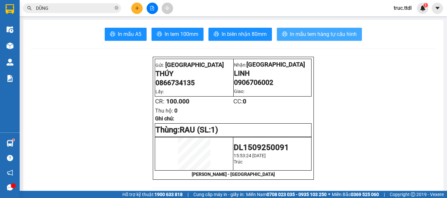
click at [324, 33] on span "In mẫu tem hàng tự cấu hình" at bounding box center [323, 34] width 67 height 8
click at [134, 8] on button at bounding box center [136, 8] width 11 height 11
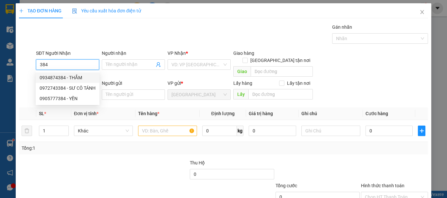
click at [77, 77] on div "0934874384 - THẮM" at bounding box center [68, 77] width 56 height 7
type input "0934874384"
type input "THẮM"
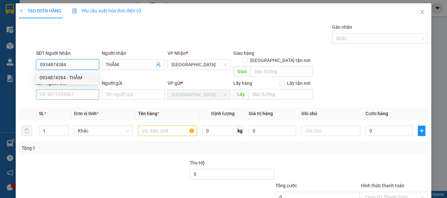
type input "0934874384"
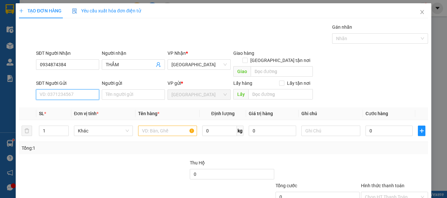
click at [81, 90] on input "SĐT Người Gửi" at bounding box center [67, 95] width 63 height 10
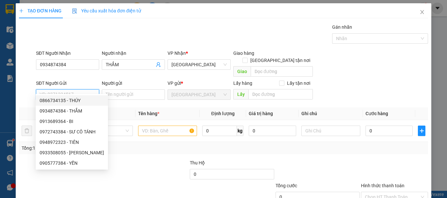
click at [85, 101] on div "0866734135 - THÚY" at bounding box center [72, 100] width 64 height 7
type input "0866734135"
type input "THÚY"
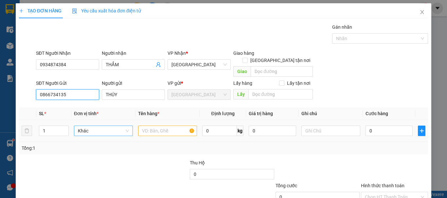
click at [93, 126] on span "Khác" at bounding box center [103, 131] width 51 height 10
type input "T"
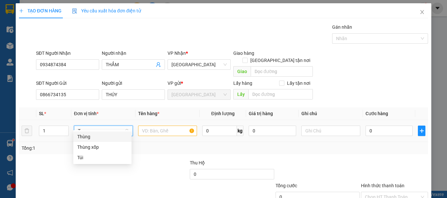
click at [107, 138] on div "Thùng" at bounding box center [102, 136] width 50 height 7
click at [162, 126] on input "text" at bounding box center [167, 131] width 59 height 10
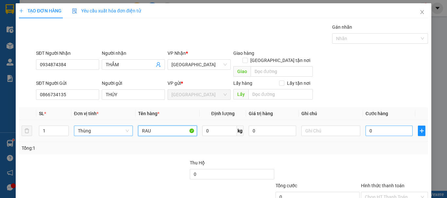
type input "RAU"
type input "8"
type input "80"
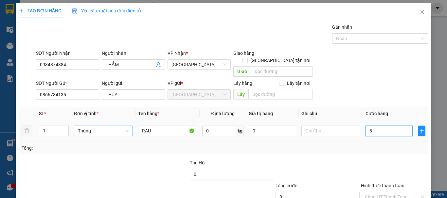
type input "80"
click at [413, 193] on input "Hình thức thanh toán" at bounding box center [392, 198] width 55 height 10
type input "80.000"
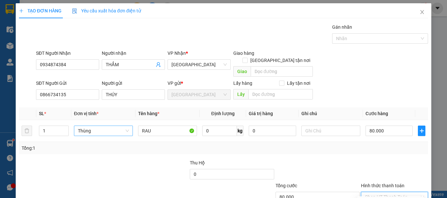
type input "0"
drag, startPoint x: 402, startPoint y: 180, endPoint x: 390, endPoint y: 155, distance: 27.2
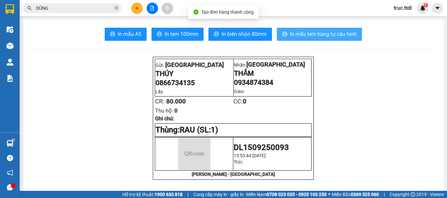
drag, startPoint x: 312, startPoint y: 35, endPoint x: 253, endPoint y: 70, distance: 69.0
click at [312, 35] on span "In mẫu tem hàng tự cấu hình" at bounding box center [323, 34] width 67 height 8
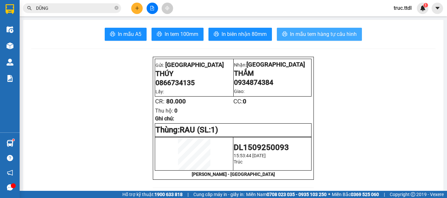
click at [315, 38] on span "In mẫu tem hàng tự cấu hình" at bounding box center [323, 34] width 67 height 8
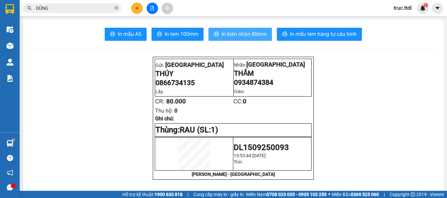
click at [214, 32] on icon "printer" at bounding box center [216, 33] width 5 height 5
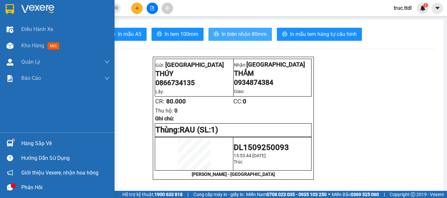
click at [11, 13] on img at bounding box center [10, 9] width 9 height 10
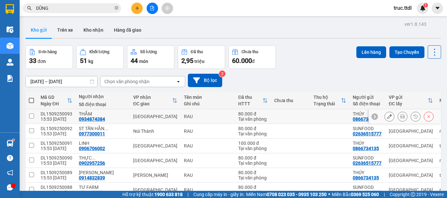
click at [352, 115] on div "THÚY" at bounding box center [366, 114] width 29 height 5
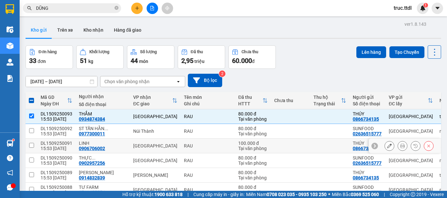
click at [310, 146] on td at bounding box center [329, 146] width 39 height 15
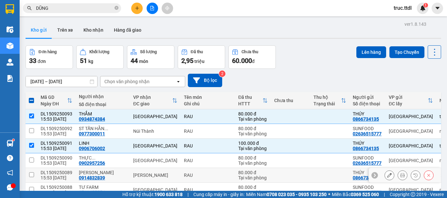
click at [310, 174] on td at bounding box center [329, 175] width 39 height 15
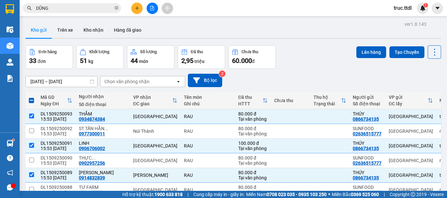
click at [371, 55] on button "Lên hàng" at bounding box center [371, 52] width 30 height 12
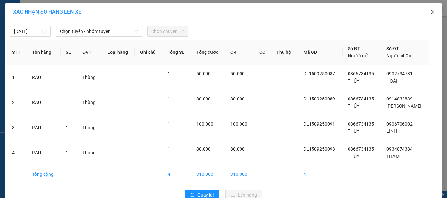
click at [431, 10] on icon "close" at bounding box center [432, 11] width 5 height 5
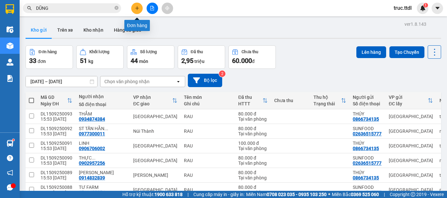
click at [140, 7] on button at bounding box center [136, 8] width 11 height 11
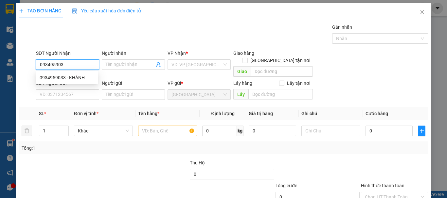
type input "0934959033"
type input "KHÁNH"
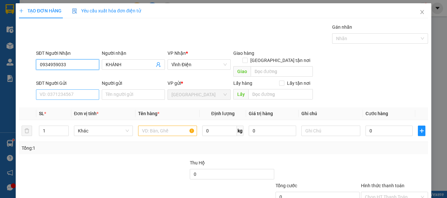
type input "0934959033"
click at [64, 90] on input "SĐT Người Gửi" at bounding box center [67, 95] width 63 height 10
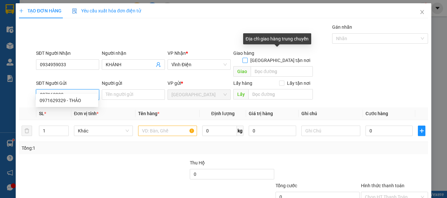
type input "0971629329"
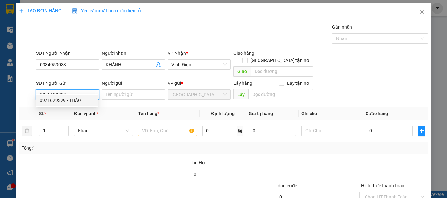
click at [93, 100] on div "0971629329 - THẢO" at bounding box center [67, 100] width 55 height 7
type input "THẢO"
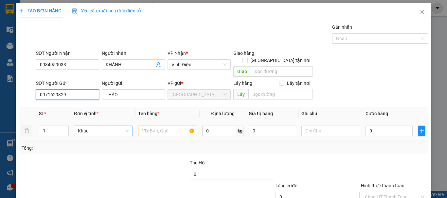
click at [99, 129] on span "Khác" at bounding box center [103, 131] width 51 height 10
type input "0971629329"
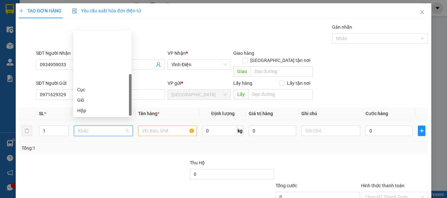
type input "T"
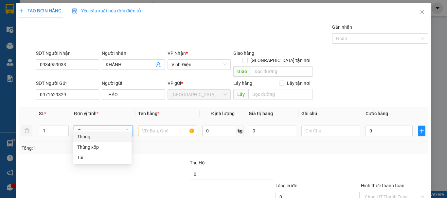
click at [100, 140] on div "Thùng" at bounding box center [102, 136] width 50 height 7
click at [150, 126] on input "text" at bounding box center [167, 131] width 59 height 10
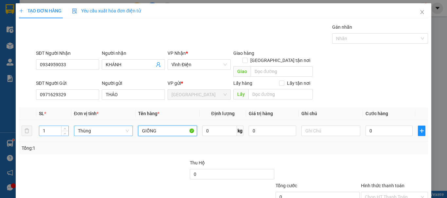
type input "GIỐNG"
drag, startPoint x: 48, startPoint y: 124, endPoint x: 47, endPoint y: 141, distance: 16.7
click at [36, 136] on div "SL * Đơn vị tính * Tên hàng * Định lượng Giá trị hàng Ghi chú Cước hàng 1 Thùng…" at bounding box center [223, 131] width 409 height 47
type input "2"
click at [374, 126] on input "0" at bounding box center [388, 131] width 47 height 10
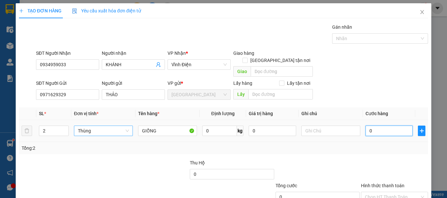
type input "1"
type input "12"
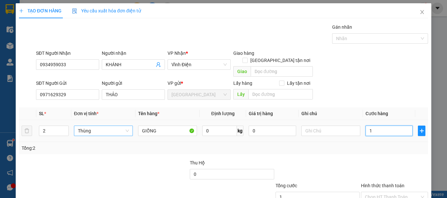
type input "12"
type input "120"
click at [369, 145] on div "Tổng: 2" at bounding box center [224, 148] width 404 height 7
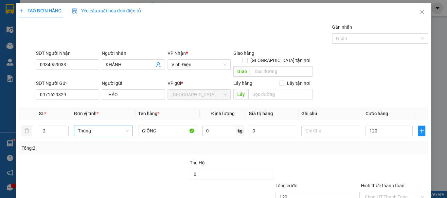
type input "120.000"
drag, startPoint x: 376, startPoint y: 183, endPoint x: 377, endPoint y: 169, distance: 13.5
click at [376, 193] on input "Hình thức thanh toán" at bounding box center [392, 198] width 55 height 10
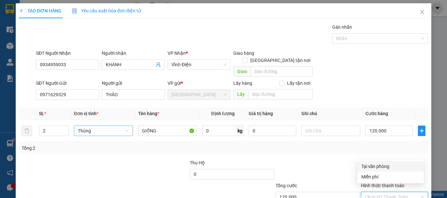
click at [382, 163] on div "Tại văn phòng" at bounding box center [390, 166] width 59 height 7
type input "0"
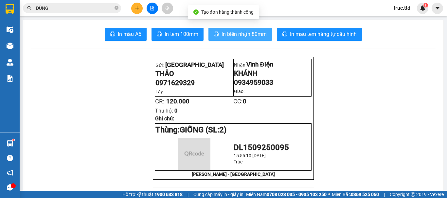
click at [241, 32] on span "In biên nhận 80mm" at bounding box center [243, 34] width 45 height 8
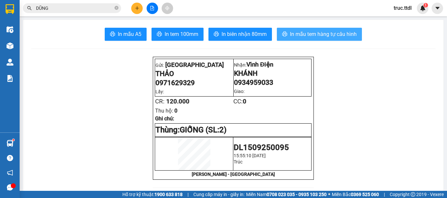
click at [306, 32] on span "In mẫu tem hàng tự cấu hình" at bounding box center [323, 34] width 67 height 8
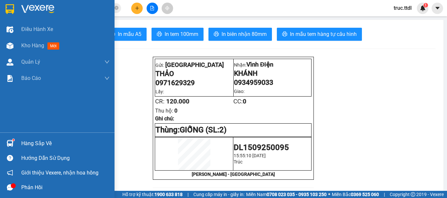
click at [23, 7] on img at bounding box center [37, 9] width 33 height 10
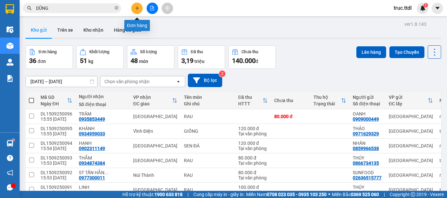
click at [139, 9] on button at bounding box center [136, 8] width 11 height 11
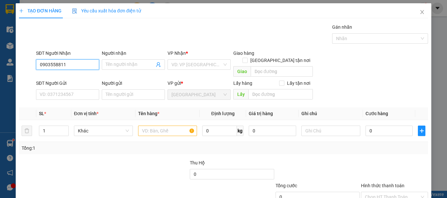
type input "0903558811"
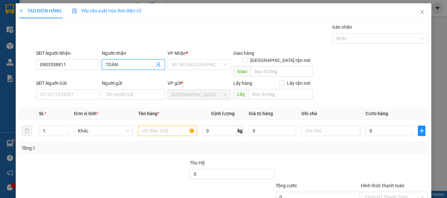
type input "TOÀN"
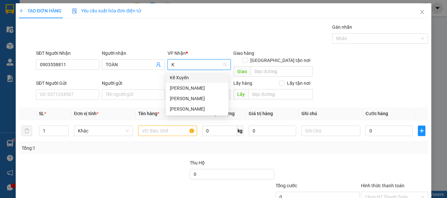
type input "KH"
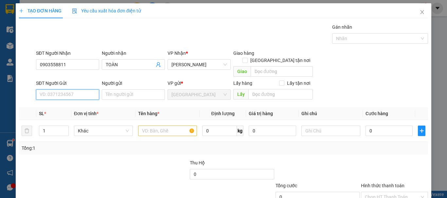
click at [73, 91] on input "SĐT Người Gửi" at bounding box center [67, 95] width 63 height 10
type input "0913154197"
click at [80, 101] on div "0913154197 - PHƯƠNG" at bounding box center [67, 100] width 55 height 7
type input "PHƯƠNG"
type input "0913154197"
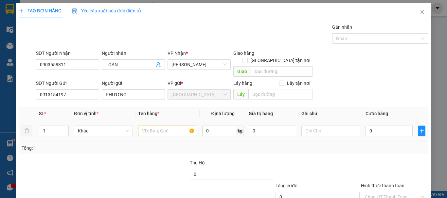
click at [101, 131] on td "Khác" at bounding box center [103, 131] width 64 height 22
click at [105, 126] on span "Khác" at bounding box center [103, 131] width 51 height 10
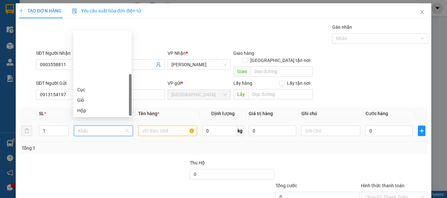
type input "K"
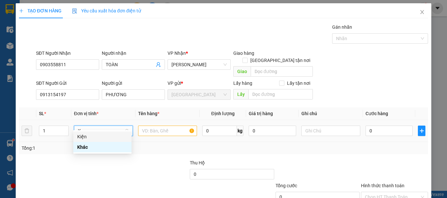
click at [110, 134] on div "Kiện" at bounding box center [102, 136] width 50 height 7
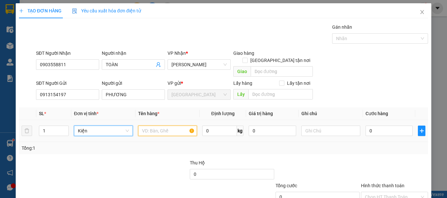
click at [165, 126] on input "text" at bounding box center [167, 131] width 59 height 10
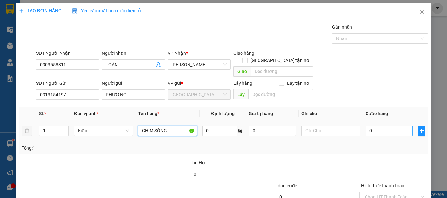
type input "CHIM SỐNG"
click at [383, 126] on input "0" at bounding box center [388, 131] width 47 height 10
type input "1"
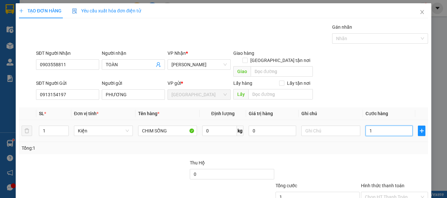
type input "15"
type input "150"
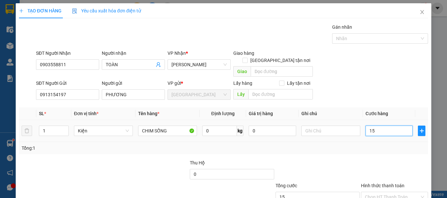
type input "150"
type input "150.000"
click at [387, 145] on div "Tổng: 1" at bounding box center [224, 148] width 404 height 7
click at [370, 193] on input "Hình thức thanh toán" at bounding box center [392, 198] width 55 height 10
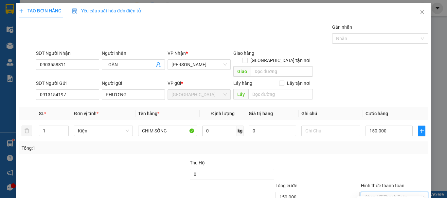
type input "0"
click at [325, 126] on input "text" at bounding box center [330, 131] width 59 height 10
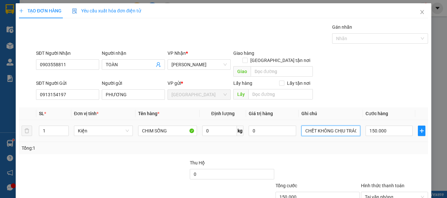
drag, startPoint x: 332, startPoint y: 81, endPoint x: 293, endPoint y: 84, distance: 39.7
click at [293, 120] on tr "1 Kiện CHIM SỐNG 0 kg 0 CHẾT KHÔNG CHỊU TRÁCH NHIỆM 150.000" at bounding box center [223, 131] width 409 height 22
type input "CHẾT KHÔNG CHỊU TRÁCH NHIỆM"
click at [334, 145] on div "Tổng: 1" at bounding box center [224, 148] width 404 height 7
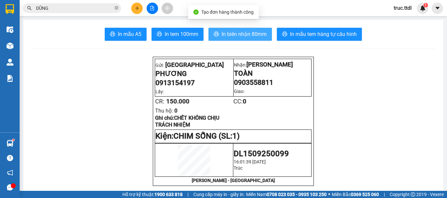
click at [249, 36] on span "In biên nhận 80mm" at bounding box center [243, 34] width 45 height 8
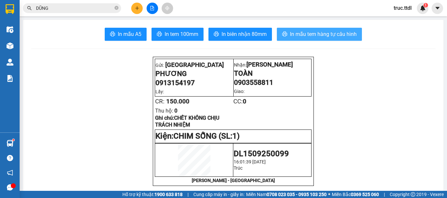
click at [326, 32] on span "In mẫu tem hàng tự cấu hình" at bounding box center [323, 34] width 67 height 8
click at [137, 7] on icon "plus" at bounding box center [137, 8] width 5 height 5
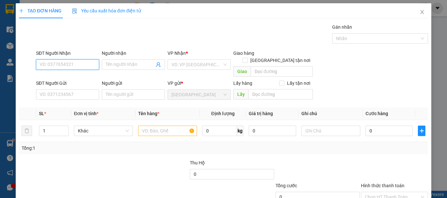
click at [83, 66] on input "SĐT Người Nhận" at bounding box center [67, 65] width 63 height 10
type input "0905241284"
click at [76, 77] on div "0905241284 - VŨ JOLYMART" at bounding box center [72, 77] width 64 height 7
type input "VŨ JOLYMART"
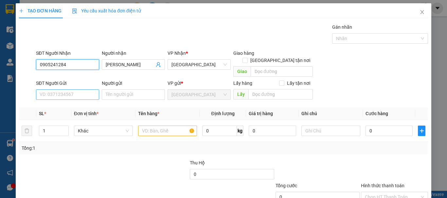
type input "0905241284"
click at [88, 91] on input "SĐT Người Gửi" at bounding box center [67, 95] width 63 height 10
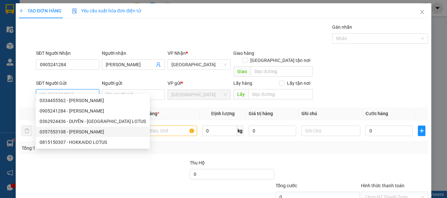
click at [91, 130] on div "0357553108 - TRINH" at bounding box center [93, 132] width 106 height 7
type input "0357553108"
type input "TRINH"
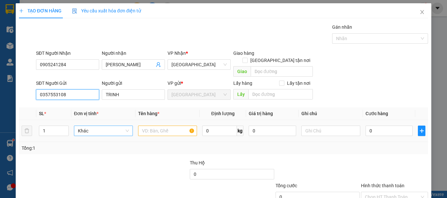
click at [110, 126] on span "Khác" at bounding box center [103, 131] width 51 height 10
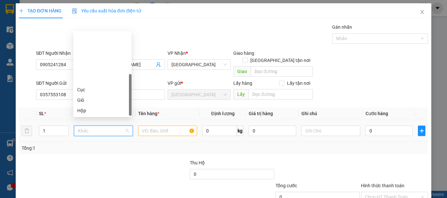
type input "T"
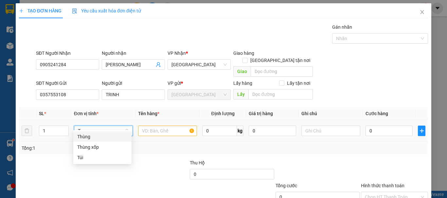
click at [110, 141] on div "Thùng" at bounding box center [102, 137] width 58 height 10
click at [153, 126] on input "text" at bounding box center [167, 131] width 59 height 10
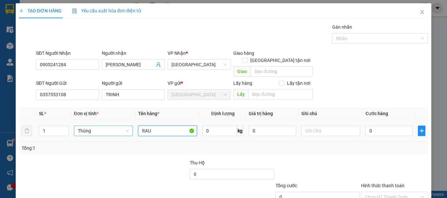
type input "RAU"
type input "8"
type input "80"
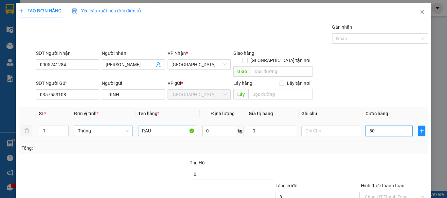
type input "80"
drag, startPoint x: 372, startPoint y: 118, endPoint x: 361, endPoint y: 122, distance: 12.2
click at [355, 120] on tr "1 Thùng RAU 0 kg 0 80" at bounding box center [223, 131] width 409 height 22
type input "1"
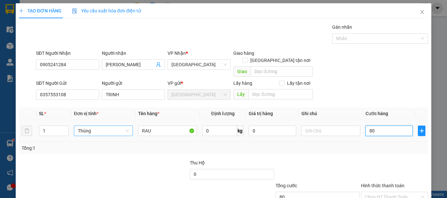
type input "1"
type input "10"
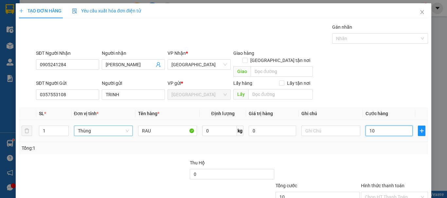
type input "100"
type input "100.000"
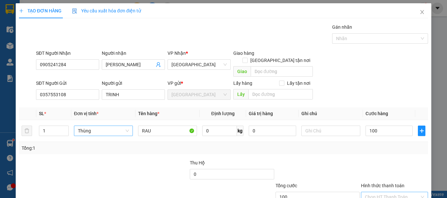
type input "100.000"
click at [394, 193] on input "Hình thức thanh toán" at bounding box center [392, 198] width 55 height 10
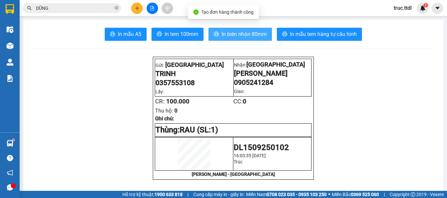
click at [228, 29] on button "In biên nhận 80mm" at bounding box center [239, 34] width 63 height 13
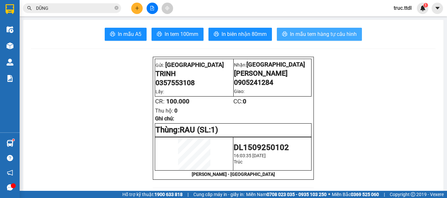
click at [306, 36] on span "In mẫu tem hàng tự cấu hình" at bounding box center [323, 34] width 67 height 8
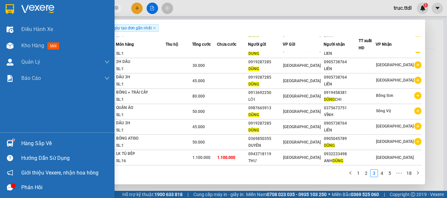
drag, startPoint x: 66, startPoint y: 7, endPoint x: 3, endPoint y: 15, distance: 63.4
click at [3, 15] on section "Kết quả tìm kiếm ( 177 ) Bộ lọc Ngày tạo đơn gần nhất Mã ĐH Trạng thái Món hàng…" at bounding box center [223, 99] width 447 height 198
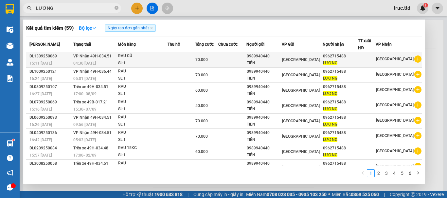
type input "LƯƠNG"
click at [279, 62] on div "TIÊN" at bounding box center [264, 63] width 35 height 7
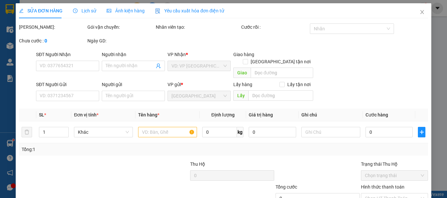
type input "0962715488"
type input "LƯƠNG"
type input "0989940440"
type input "TIÊN"
type input "70.000"
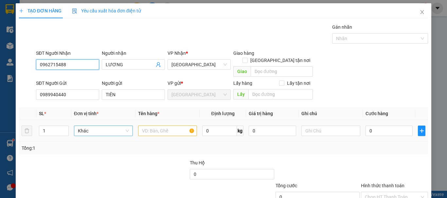
click at [103, 126] on span "Khác" at bounding box center [103, 131] width 51 height 10
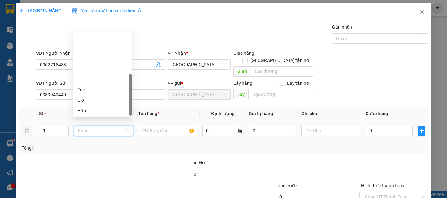
type input "T"
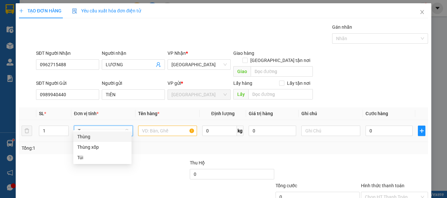
click at [104, 136] on div "Thùng" at bounding box center [102, 136] width 50 height 7
click at [163, 126] on input "text" at bounding box center [167, 131] width 59 height 10
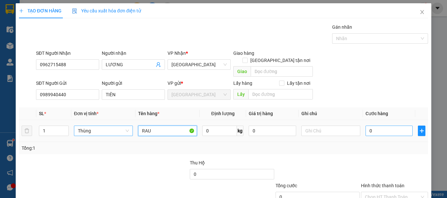
type input "RAU"
click at [391, 126] on input "0" at bounding box center [388, 131] width 47 height 10
type input "7"
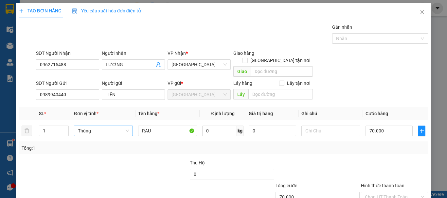
click at [379, 150] on div "Transit Pickup Surcharge Ids Transit Deliver Surcharge Ids Transit Deliver Surc…" at bounding box center [223, 129] width 409 height 210
click at [388, 193] on input "Hình thức thanh toán" at bounding box center [392, 198] width 55 height 10
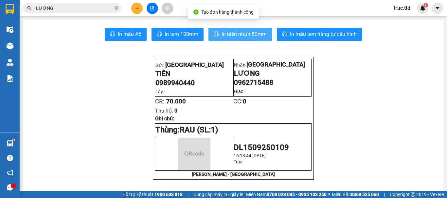
click at [249, 35] on span "In biên nhận 80mm" at bounding box center [243, 34] width 45 height 8
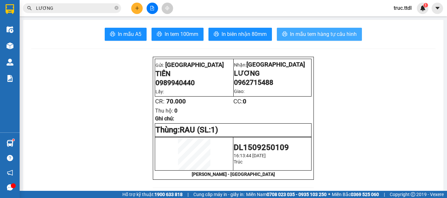
click at [328, 33] on span "In mẫu tem hàng tự cấu hình" at bounding box center [323, 34] width 67 height 8
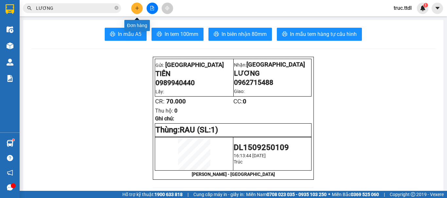
click at [135, 6] on icon "plus" at bounding box center [137, 8] width 5 height 5
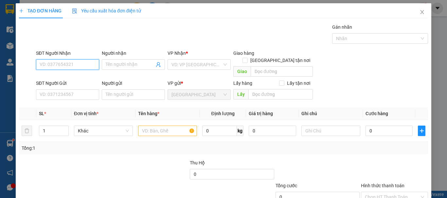
click at [87, 64] on input "SĐT Người Nhận" at bounding box center [67, 65] width 63 height 10
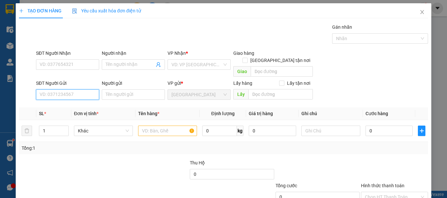
click at [90, 90] on input "SĐT Người Gửi" at bounding box center [67, 95] width 63 height 10
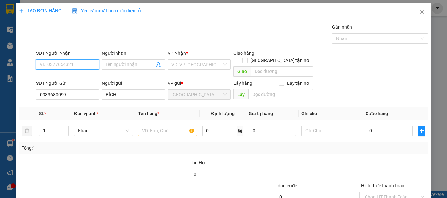
click at [82, 61] on input "SĐT Người Nhận" at bounding box center [67, 65] width 63 height 10
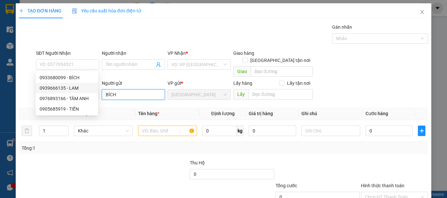
click at [107, 90] on input "BÍCH" at bounding box center [133, 95] width 63 height 10
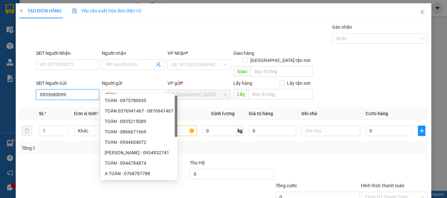
drag, startPoint x: 61, startPoint y: 90, endPoint x: 1, endPoint y: 98, distance: 60.4
click at [0, 99] on div "TẠO ĐƠN HÀNG Yêu cầu xuất hóa đơn điện tử Transit Pickup Surcharge Ids Transit …" at bounding box center [223, 99] width 447 height 198
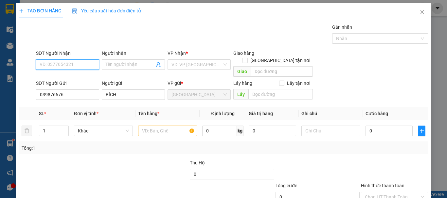
click at [76, 66] on input "SĐT Người Nhận" at bounding box center [67, 65] width 63 height 10
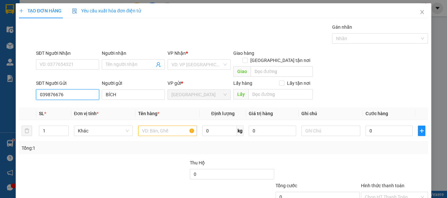
click at [50, 90] on input "039876676" at bounding box center [67, 95] width 63 height 10
click at [56, 90] on input "039876676" at bounding box center [67, 95] width 63 height 10
click at [48, 90] on input "039876676" at bounding box center [67, 95] width 63 height 10
click at [50, 90] on input "039876676" at bounding box center [67, 95] width 63 height 10
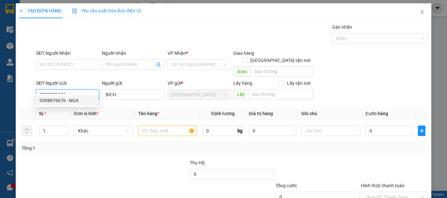
drag, startPoint x: 81, startPoint y: 99, endPoint x: 76, endPoint y: 75, distance: 24.7
click at [81, 99] on div "0398876676 - NGA" at bounding box center [67, 100] width 55 height 7
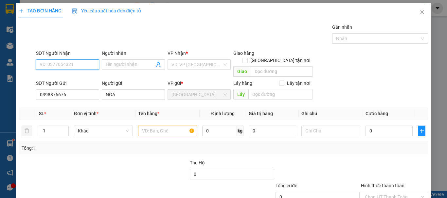
click at [76, 65] on input "SĐT Người Nhận" at bounding box center [67, 65] width 63 height 10
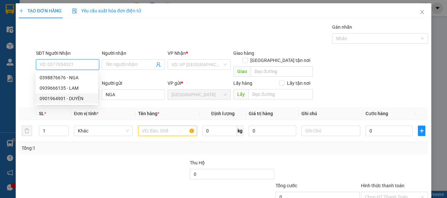
click at [77, 99] on div "0901964901 - DUYÊN" at bounding box center [67, 98] width 55 height 7
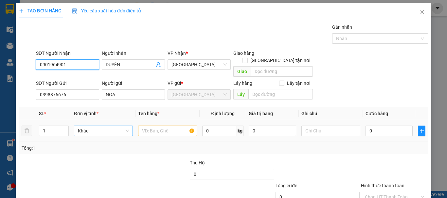
click at [108, 126] on span "Khác" at bounding box center [103, 131] width 51 height 10
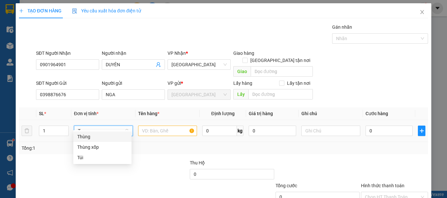
click at [112, 135] on div "Thùng" at bounding box center [102, 136] width 50 height 7
click at [159, 126] on input "text" at bounding box center [167, 131] width 59 height 10
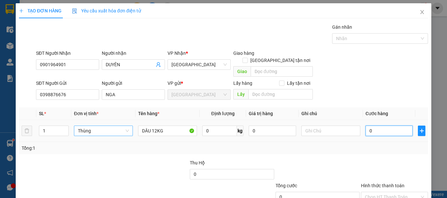
click at [375, 126] on input "0" at bounding box center [388, 131] width 47 height 10
click at [382, 148] on div "Transit Pickup Surcharge Ids Transit Deliver Surcharge Ids Transit Deliver Surc…" at bounding box center [223, 129] width 409 height 210
click at [386, 193] on input "Hình thức thanh toán" at bounding box center [392, 198] width 55 height 10
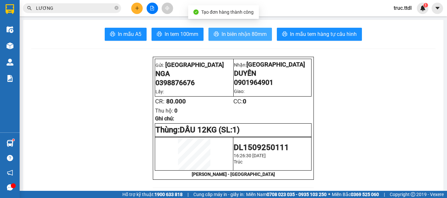
click at [254, 36] on span "In biên nhận 80mm" at bounding box center [243, 34] width 45 height 8
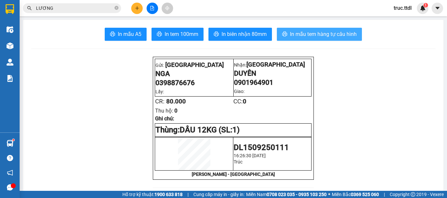
click at [335, 38] on span "In mẫu tem hàng tự cấu hình" at bounding box center [323, 34] width 67 height 8
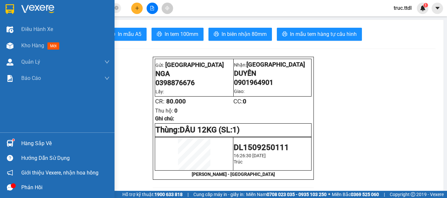
click at [4, 9] on div at bounding box center [9, 8] width 11 height 11
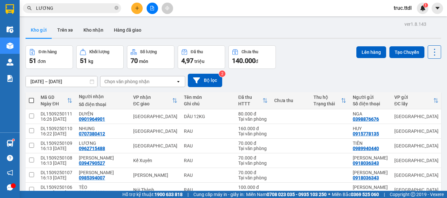
click at [153, 10] on icon "file-add" at bounding box center [152, 8] width 5 height 5
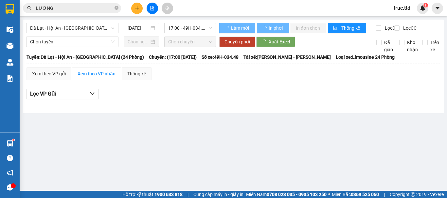
click at [94, 28] on span "Đà Lạt - Hội An - Đà Nẵng (24 Phòng)" at bounding box center [72, 28] width 84 height 10
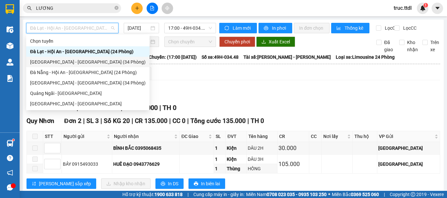
click at [72, 62] on div "Đà Lạt - Đà Nẵng (34 Phòng)" at bounding box center [87, 62] width 115 height 7
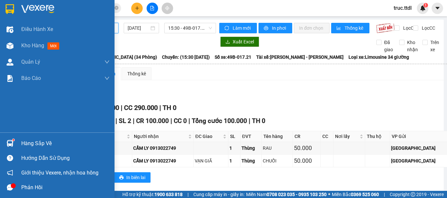
click at [6, 9] on img at bounding box center [10, 9] width 9 height 10
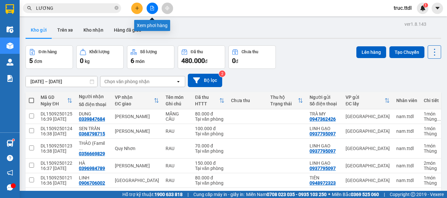
click at [155, 9] on button at bounding box center [151, 8] width 11 height 11
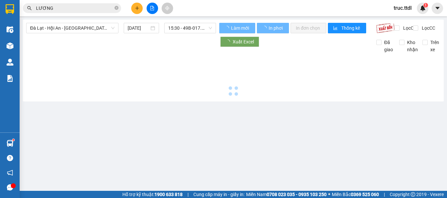
click at [118, 7] on icon "close-circle" at bounding box center [116, 8] width 4 height 4
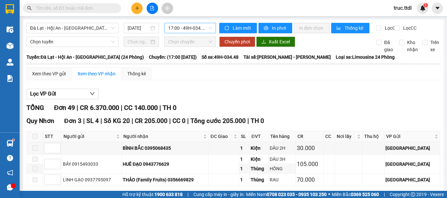
click at [182, 27] on span "17:00 - 49H-034.48" at bounding box center [190, 28] width 44 height 10
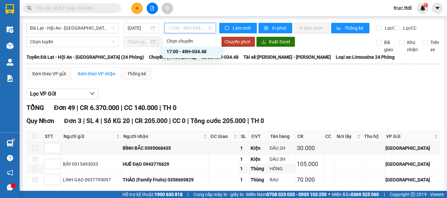
click at [227, 95] on div "Lọc VP Gửi" at bounding box center [232, 94] width 413 height 11
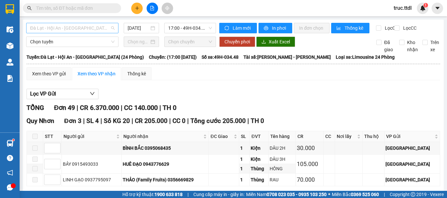
click at [97, 28] on span "Đà Lạt - Hội An - Đà Nẵng (24 Phòng)" at bounding box center [72, 28] width 84 height 10
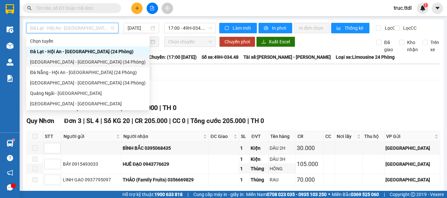
click at [81, 62] on div "Đà Lạt - Đà Nẵng (34 Phòng)" at bounding box center [87, 62] width 115 height 7
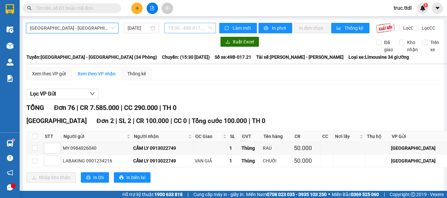
click at [174, 27] on span "15:30 - 49B-017.21" at bounding box center [190, 28] width 44 height 10
click at [95, 29] on span "Đà Lạt - Đà Nẵng (34 Phòng)" at bounding box center [72, 28] width 84 height 10
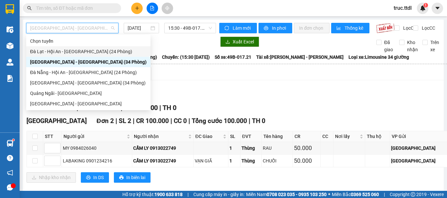
click at [89, 52] on div "Đà Lạt - Hội An - Đà Nẵng (24 Phòng)" at bounding box center [88, 51] width 116 height 7
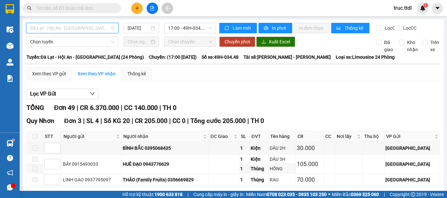
click at [101, 29] on span "Đà Lạt - Hội An - Đà Nẵng (24 Phòng)" at bounding box center [72, 28] width 84 height 10
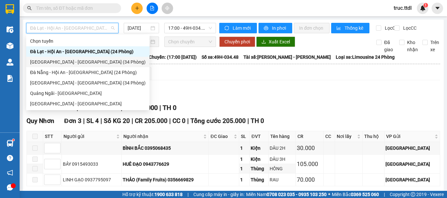
click at [77, 63] on div "Đà Lạt - Đà Nẵng (34 Phòng)" at bounding box center [87, 62] width 115 height 7
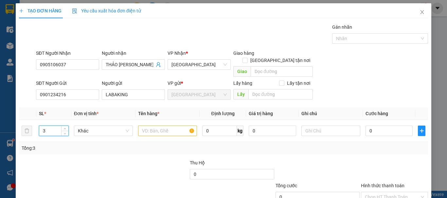
scroll to position [41, 0]
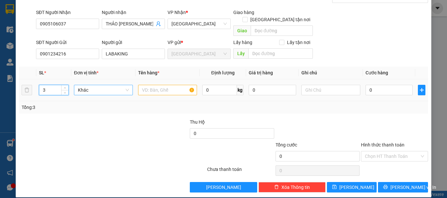
click at [94, 85] on span "Khác" at bounding box center [103, 90] width 51 height 10
type input "T"
drag, startPoint x: 97, startPoint y: 94, endPoint x: 152, endPoint y: 84, distance: 55.9
click at [97, 95] on div "Thùng" at bounding box center [102, 96] width 50 height 7
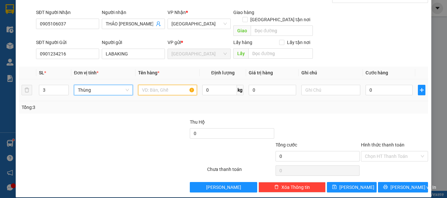
click at [153, 85] on input "text" at bounding box center [167, 90] width 59 height 10
paste input "CHUỐI"
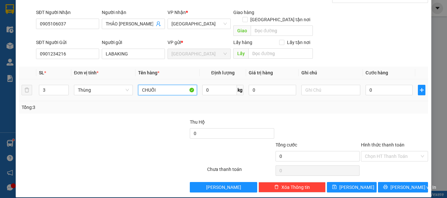
type input "CHUỐI"
type input "15"
type input "150"
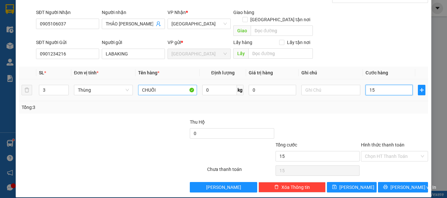
type input "150"
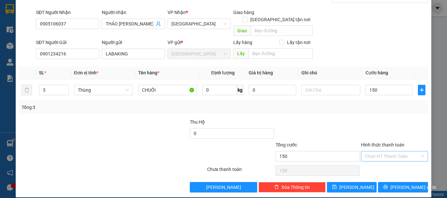
type input "150.000"
click at [378, 152] on input "Hình thức thanh toán" at bounding box center [392, 157] width 55 height 10
click at [383, 163] on div "Tại văn phòng" at bounding box center [390, 162] width 59 height 7
type input "0"
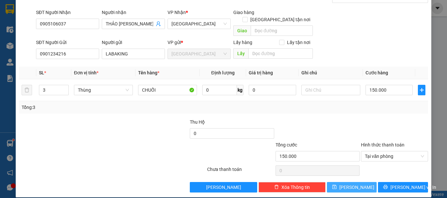
click at [357, 182] on button "[PERSON_NAME]" at bounding box center [352, 187] width 50 height 10
type input "1"
type input "0"
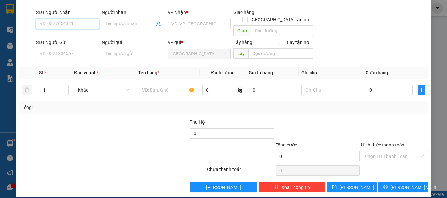
click at [74, 22] on input "SĐT Người Nhận" at bounding box center [67, 24] width 63 height 10
click at [82, 50] on div "0905725200 - SANG" at bounding box center [67, 47] width 55 height 7
type input "0905725200"
type input "SANG"
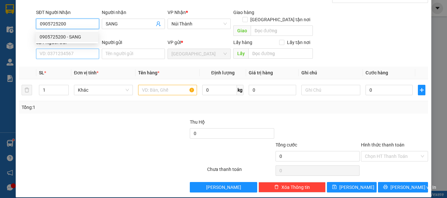
type input "0905725200"
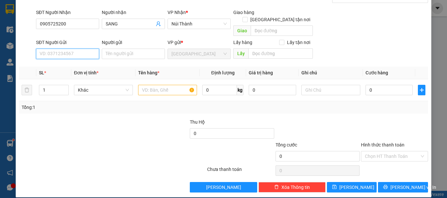
click at [83, 49] on input "SĐT Người Gửi" at bounding box center [67, 54] width 63 height 10
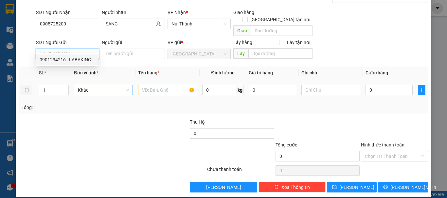
drag, startPoint x: 83, startPoint y: 57, endPoint x: 93, endPoint y: 86, distance: 30.2
click at [83, 58] on div "0901234216 - LABAKING" at bounding box center [67, 59] width 55 height 7
type input "0901234216"
type input "LABAKING"
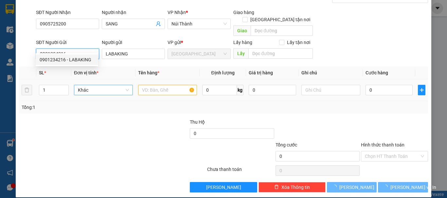
click at [93, 86] on span "Khác" at bounding box center [103, 90] width 51 height 10
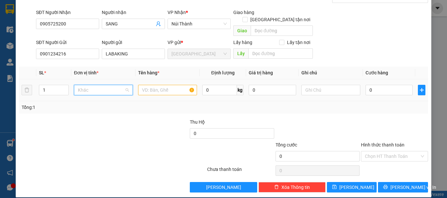
scroll to position [63, 0]
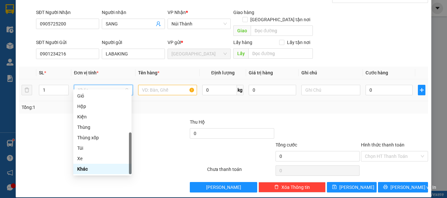
type input "T"
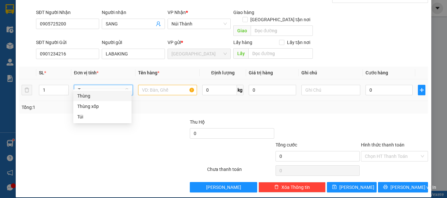
click at [97, 97] on div "Thùng" at bounding box center [102, 96] width 50 height 7
click at [154, 85] on input "text" at bounding box center [167, 90] width 59 height 10
paste input "CHUỐI"
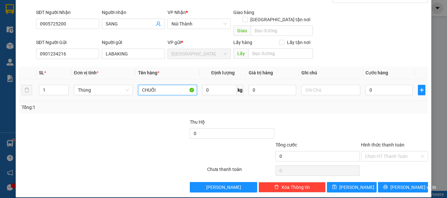
type input "CHUỐI"
type input "5"
type input "00"
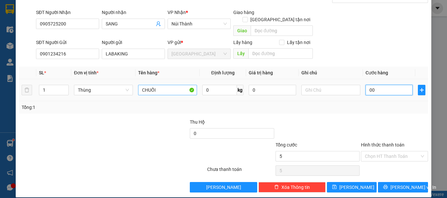
type input "0"
type input "005"
type input "5"
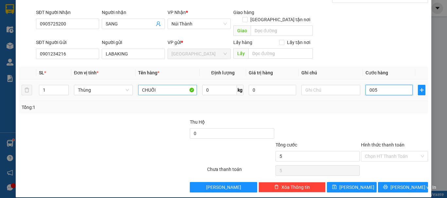
type input "0.050"
type input "50"
type input "50.000"
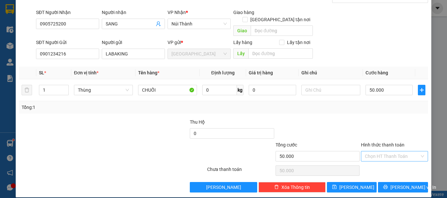
drag, startPoint x: 400, startPoint y: 151, endPoint x: 396, endPoint y: 152, distance: 4.0
click at [399, 152] on input "Hình thức thanh toán" at bounding box center [392, 157] width 55 height 10
drag, startPoint x: 384, startPoint y: 159, endPoint x: 363, endPoint y: 178, distance: 28.7
click at [384, 160] on div "Tại văn phòng" at bounding box center [390, 162] width 59 height 7
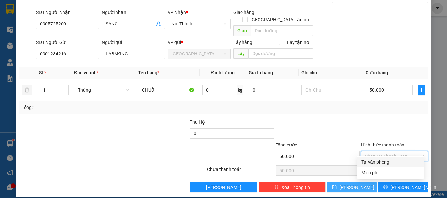
type input "0"
click at [352, 184] on span "[PERSON_NAME]" at bounding box center [356, 187] width 35 height 7
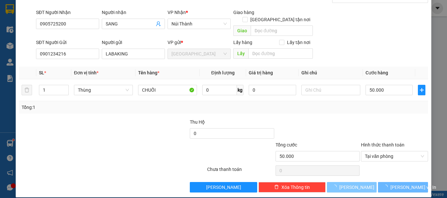
type input "0"
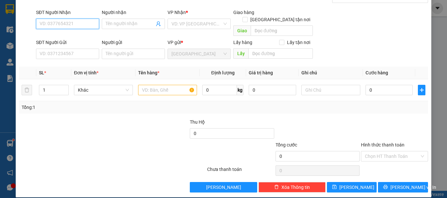
click at [82, 26] on input "SĐT Người Nhận" at bounding box center [67, 24] width 63 height 10
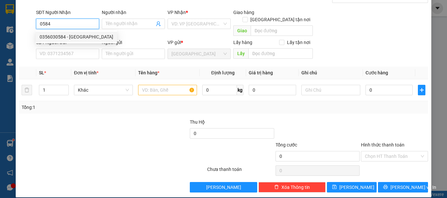
click at [84, 36] on div "0356030584 - TRƯỜNG XUÂN FARM" at bounding box center [77, 36] width 74 height 7
type input "0356030584"
type input "TRƯỜNG XUÂN FARM"
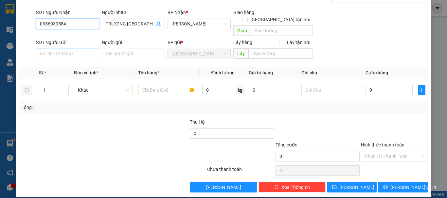
type input "0356030584"
click at [86, 49] on input "SĐT Người Gửi" at bounding box center [67, 54] width 63 height 10
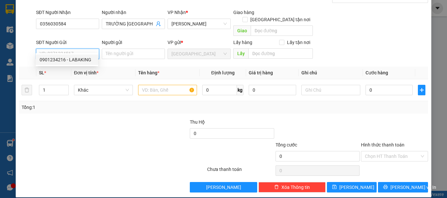
click at [88, 60] on div "0901234216 - LABAKING" at bounding box center [67, 59] width 55 height 7
type input "0901234216"
type input "LABAKING"
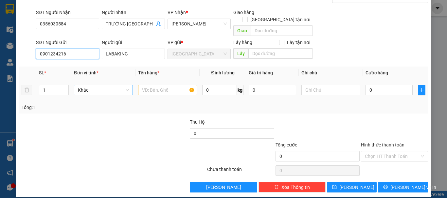
click at [93, 85] on span "Khác" at bounding box center [103, 90] width 51 height 10
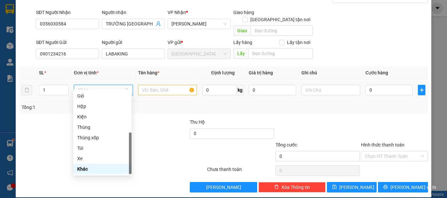
type input "T"
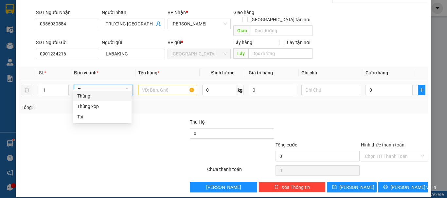
scroll to position [0, 0]
drag, startPoint x: 98, startPoint y: 95, endPoint x: 119, endPoint y: 94, distance: 20.6
click at [98, 95] on div "Thùng" at bounding box center [102, 96] width 50 height 7
click at [154, 87] on input "text" at bounding box center [167, 90] width 59 height 10
paste input "CHUỐI"
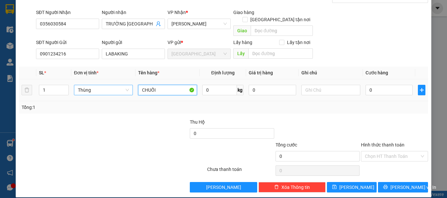
type input "CHUỐI"
type input "50"
type input "50.000"
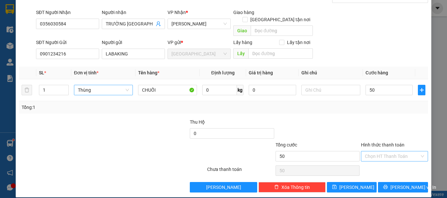
type input "50.000"
drag, startPoint x: 404, startPoint y: 150, endPoint x: 389, endPoint y: 168, distance: 23.9
click at [404, 152] on input "Hình thức thanh toán" at bounding box center [392, 157] width 55 height 10
drag, startPoint x: 388, startPoint y: 164, endPoint x: 385, endPoint y: 167, distance: 4.4
click at [387, 164] on div "Tại văn phòng" at bounding box center [390, 162] width 59 height 7
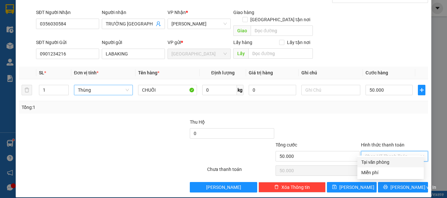
type input "0"
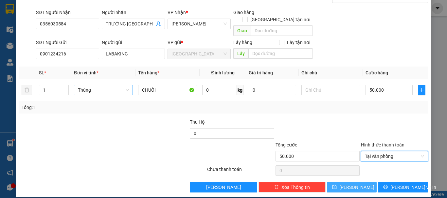
click at [357, 182] on button "[PERSON_NAME]" at bounding box center [352, 187] width 50 height 10
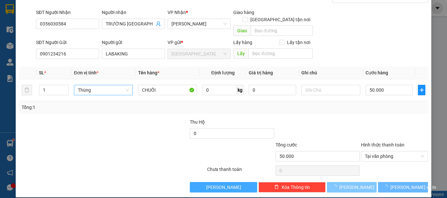
type input "0"
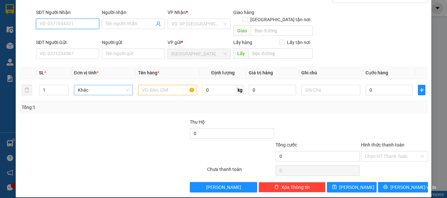
click at [82, 24] on input "SĐT Người Nhận" at bounding box center [67, 24] width 63 height 10
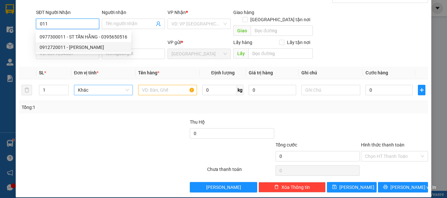
click at [79, 44] on div "0912720011 - VŨ" at bounding box center [84, 47] width 88 height 7
type input "0912720011"
type input "VŨ"
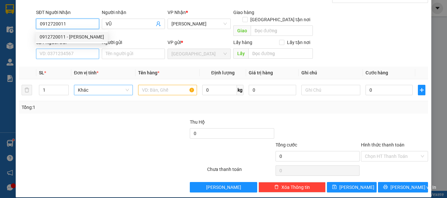
type input "0912720011"
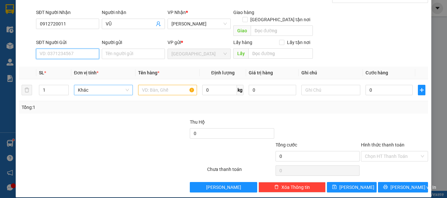
click at [84, 49] on input "SĐT Người Gửi" at bounding box center [67, 54] width 63 height 10
click at [84, 58] on div "0901234216 - LABAKING" at bounding box center [67, 59] width 55 height 7
type input "0901234216"
type input "LABAKING"
click at [95, 85] on span "Khác" at bounding box center [103, 90] width 51 height 10
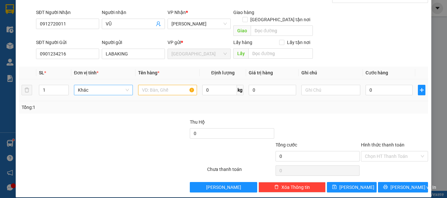
scroll to position [63, 0]
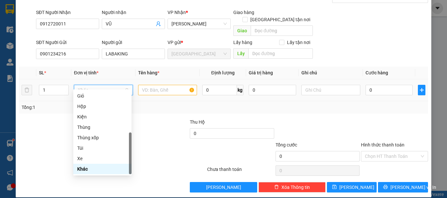
type input "T"
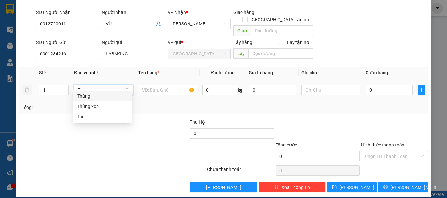
click at [99, 96] on div "Thùng" at bounding box center [102, 96] width 50 height 7
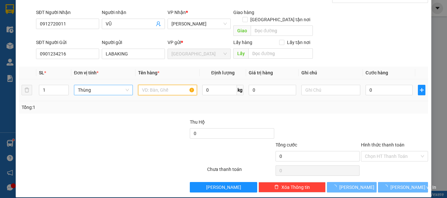
click at [144, 85] on input "text" at bounding box center [167, 90] width 59 height 10
paste input "CHUỐI"
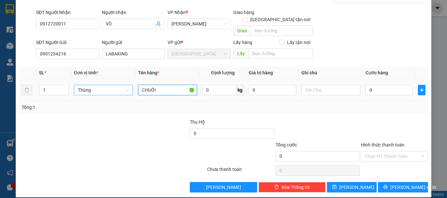
type input "CHUỐI"
type input "5"
type input "50"
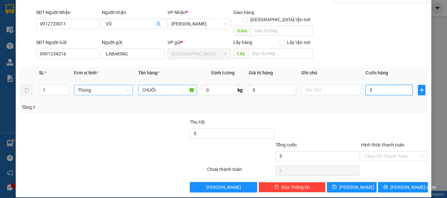
type input "50"
click at [377, 154] on div "Chọn HT Thanh Toán" at bounding box center [394, 156] width 67 height 10
type input "50.000"
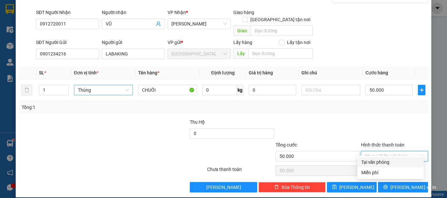
click at [377, 162] on div "Tại văn phòng" at bounding box center [390, 162] width 59 height 7
type input "0"
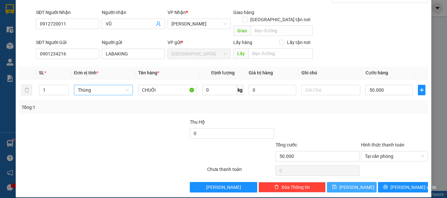
click at [364, 182] on button "[PERSON_NAME]" at bounding box center [352, 187] width 50 height 10
type input "0"
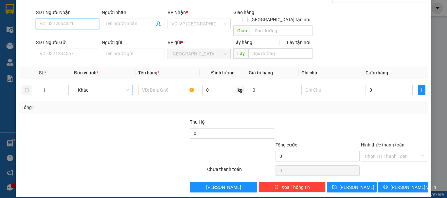
click at [71, 21] on input "SĐT Người Nhận" at bounding box center [67, 24] width 63 height 10
click at [73, 41] on div "0935231241 - THU" at bounding box center [67, 37] width 62 height 10
type input "0935231241"
type input "THU"
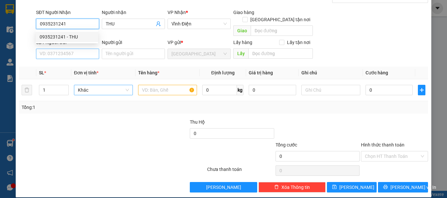
type input "0935231241"
click at [73, 50] on input "SĐT Người Gửi" at bounding box center [67, 54] width 63 height 10
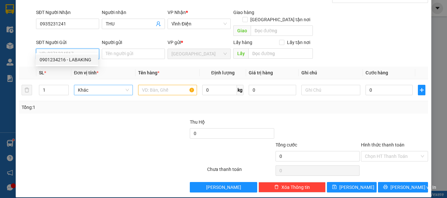
click at [75, 58] on div "0901234216 - LABAKING" at bounding box center [67, 59] width 55 height 7
type input "0901234216"
type input "LABAKING"
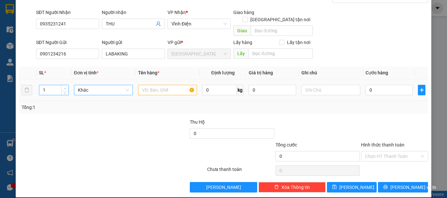
type input "2"
click at [62, 85] on span "Increase Value" at bounding box center [64, 88] width 7 height 6
click at [104, 85] on span "Khác" at bounding box center [103, 90] width 51 height 10
type input "T"
drag, startPoint x: 107, startPoint y: 94, endPoint x: 157, endPoint y: 89, distance: 50.3
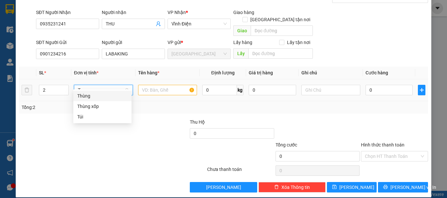
click at [107, 95] on div "Thùng" at bounding box center [102, 96] width 50 height 7
click at [160, 85] on input "text" at bounding box center [167, 90] width 59 height 10
paste input "CHUỐI"
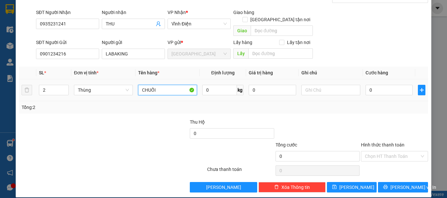
type input "CHUỐI"
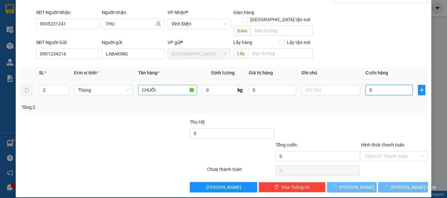
type input "1"
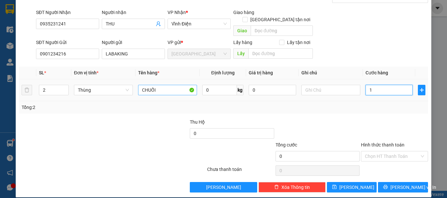
type input "1"
type input "10"
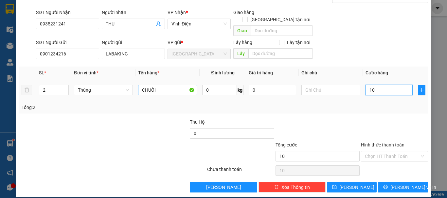
type input "100"
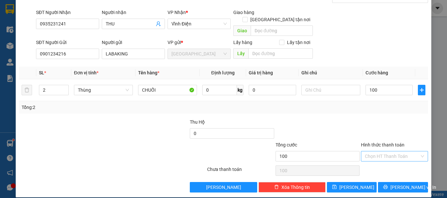
type input "100.000"
click at [404, 152] on input "Hình thức thanh toán" at bounding box center [392, 157] width 55 height 10
click at [373, 165] on div "Tại văn phòng" at bounding box center [390, 162] width 59 height 7
type input "0"
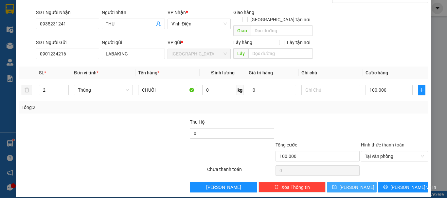
click at [360, 182] on button "[PERSON_NAME]" at bounding box center [352, 187] width 50 height 10
type input "1"
type input "0"
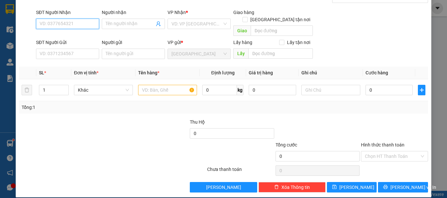
click at [79, 22] on input "SĐT Người Nhận" at bounding box center [67, 24] width 63 height 10
click at [67, 38] on div "0906425667 - NGÂN" at bounding box center [67, 36] width 55 height 7
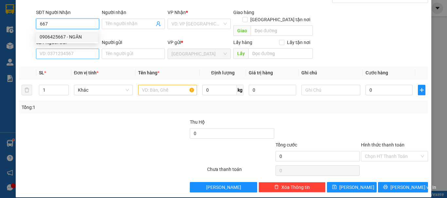
type input "0906425667"
type input "NGÂN"
type input "0906425667"
click at [71, 49] on input "SĐT Người Gửi" at bounding box center [67, 54] width 63 height 10
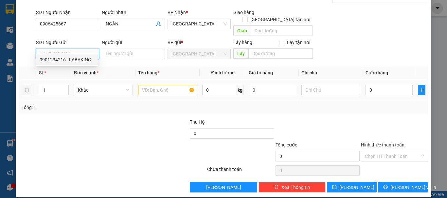
drag, startPoint x: 73, startPoint y: 57, endPoint x: 68, endPoint y: 75, distance: 19.2
click at [73, 58] on div "0901234216 - LABAKING" at bounding box center [67, 59] width 55 height 7
type input "0901234216"
type input "LABAKING"
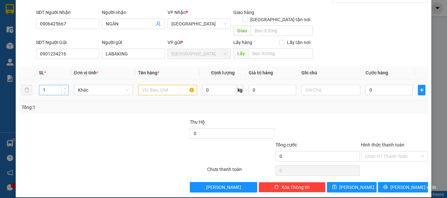
type input "2"
click at [65, 87] on span "up" at bounding box center [65, 89] width 4 height 4
click at [84, 85] on span "Khác" at bounding box center [103, 90] width 51 height 10
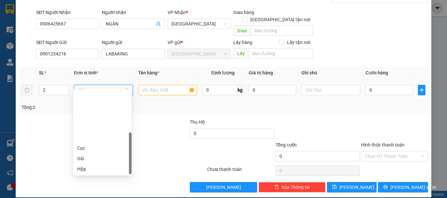
scroll to position [63, 0]
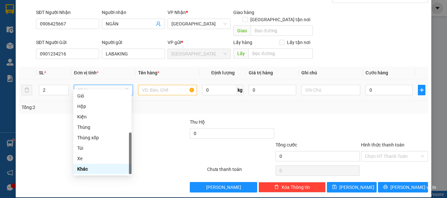
type input "T"
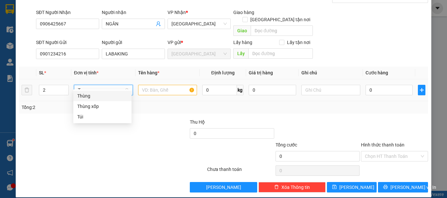
drag, startPoint x: 104, startPoint y: 97, endPoint x: 160, endPoint y: 83, distance: 58.0
click at [104, 97] on div "Thùng" at bounding box center [102, 96] width 50 height 7
click at [161, 85] on input "text" at bounding box center [167, 90] width 59 height 10
paste input "CHUỐI"
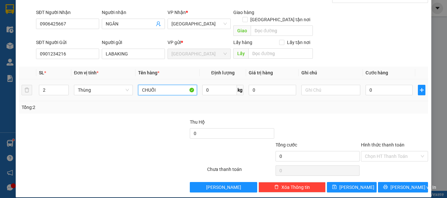
type input "CHUỐI"
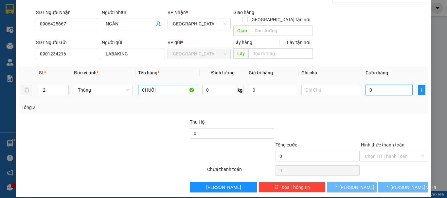
type input "1"
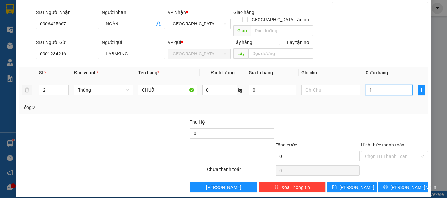
type input "1"
type input "10"
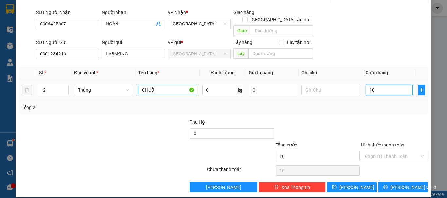
type input "100"
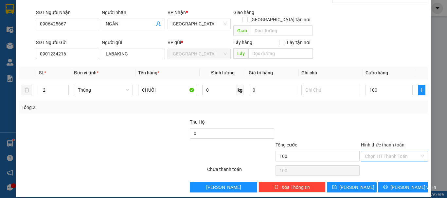
type input "100.000"
click at [386, 152] on input "Hình thức thanh toán" at bounding box center [392, 157] width 55 height 10
click at [384, 162] on div "Tại văn phòng" at bounding box center [390, 162] width 59 height 7
type input "0"
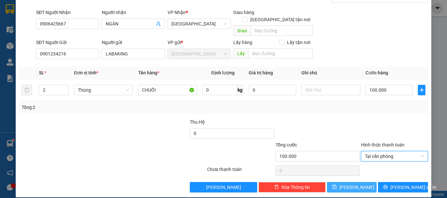
drag, startPoint x: 356, startPoint y: 181, endPoint x: 349, endPoint y: 178, distance: 7.9
click at [356, 182] on button "[PERSON_NAME]" at bounding box center [352, 187] width 50 height 10
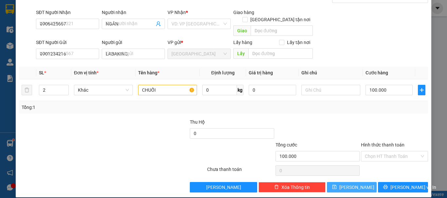
type input "1"
type input "0"
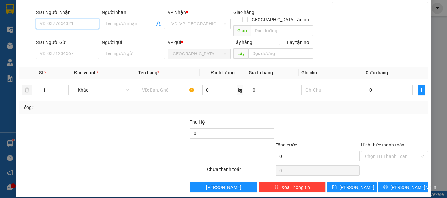
click at [85, 26] on input "SĐT Người Nhận" at bounding box center [67, 24] width 63 height 10
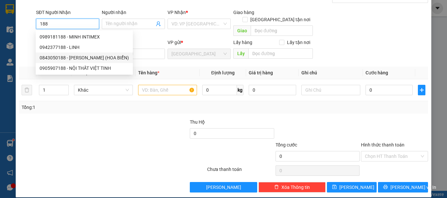
click at [88, 55] on div "0843050188 - ĐẶNG HỔ (HOA BIỂN)" at bounding box center [84, 57] width 89 height 7
type input "0843050188"
type input "ĐẶNG HỔ (HOA BIỂN)"
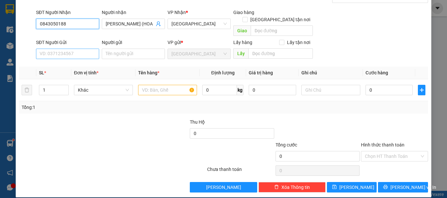
type input "0843050188"
click at [85, 49] on input "SĐT Người Gửi" at bounding box center [67, 54] width 63 height 10
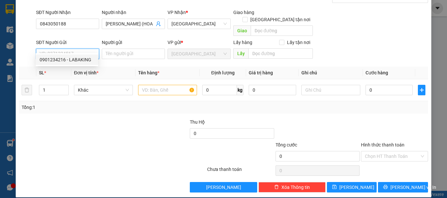
click at [86, 59] on div "0901234216 - LABAKING" at bounding box center [67, 59] width 55 height 7
type input "0901234216"
type input "LABAKING"
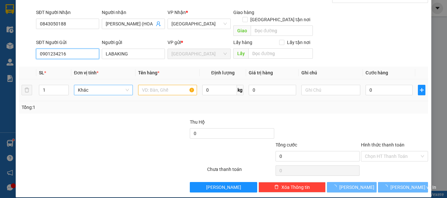
click at [92, 85] on span "Khác" at bounding box center [103, 90] width 51 height 10
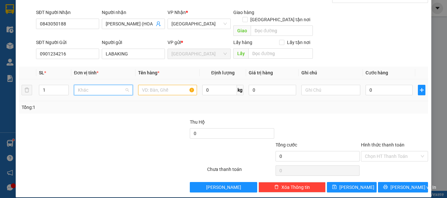
scroll to position [63, 0]
type input "T"
click at [104, 97] on div "Thùng" at bounding box center [102, 96] width 50 height 7
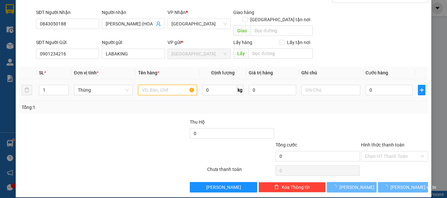
click at [145, 85] on input "text" at bounding box center [167, 90] width 59 height 10
paste input "CHUỐI"
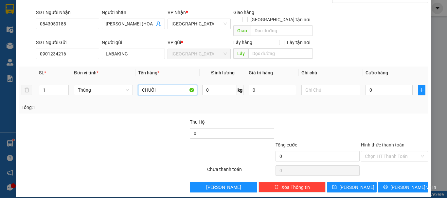
type input "CHUỐI"
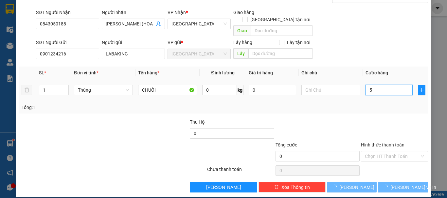
type input "50"
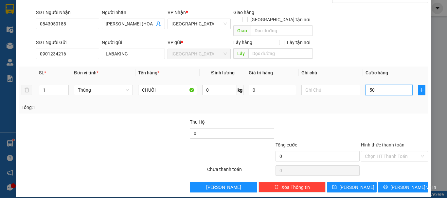
type input "50"
click at [375, 152] on input "Hình thức thanh toán" at bounding box center [392, 157] width 55 height 10
type input "50.000"
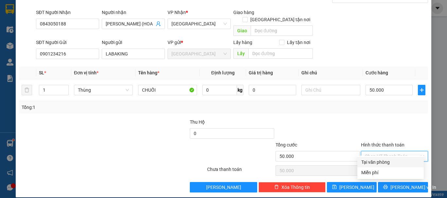
click at [377, 163] on div "Tại văn phòng" at bounding box center [390, 162] width 59 height 7
type input "0"
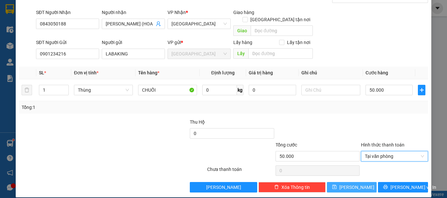
click at [361, 182] on button "[PERSON_NAME]" at bounding box center [352, 187] width 50 height 10
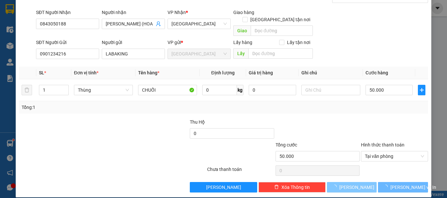
type input "0"
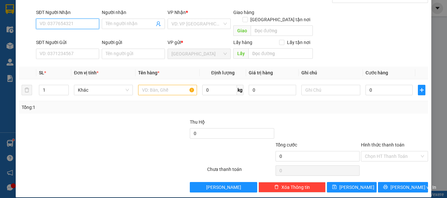
click at [87, 21] on input "SĐT Người Nhận" at bounding box center [67, 24] width 63 height 10
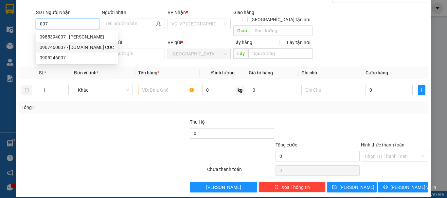
click at [79, 44] on div "0967460007 - MS.KIM CÚC" at bounding box center [77, 47] width 74 height 7
type input "0967460007"
type input "MS.KIM CÚC"
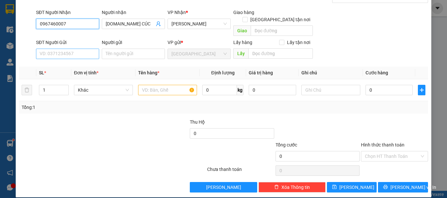
type input "0967460007"
click at [86, 49] on input "SĐT Người Gửi" at bounding box center [67, 54] width 63 height 10
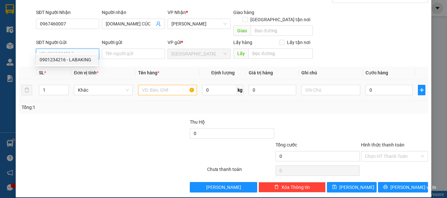
drag, startPoint x: 82, startPoint y: 58, endPoint x: 90, endPoint y: 88, distance: 31.5
click at [82, 58] on div "0901234216 - LABAKING" at bounding box center [67, 59] width 55 height 7
type input "0901234216"
type input "LABAKING"
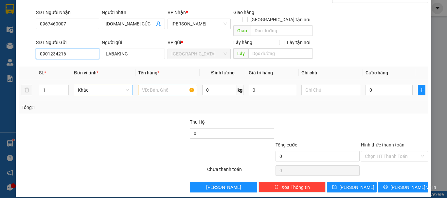
click at [91, 88] on div "Khác" at bounding box center [103, 90] width 59 height 10
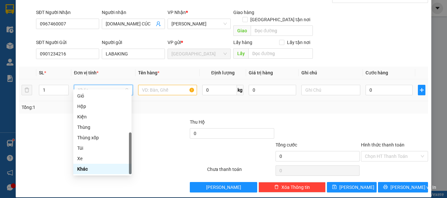
type input "T"
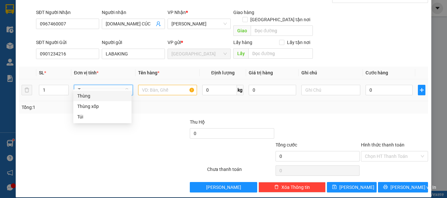
click at [102, 99] on div "Thùng" at bounding box center [102, 96] width 50 height 7
click at [161, 85] on input "text" at bounding box center [167, 90] width 59 height 10
paste input "CHUỐI"
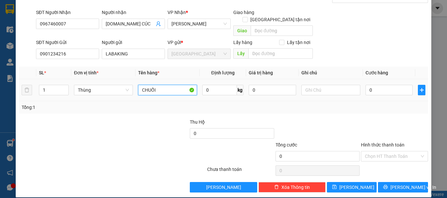
type input "CHUỐI"
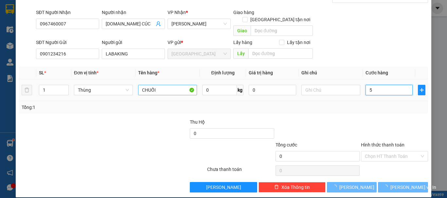
type input "50"
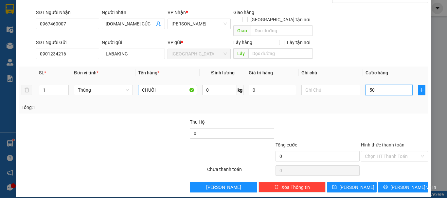
type input "50"
drag, startPoint x: 419, startPoint y: 150, endPoint x: 384, endPoint y: 165, distance: 37.8
click at [419, 151] on div "Chọn HT Thanh Toán" at bounding box center [394, 156] width 67 height 10
type input "50.000"
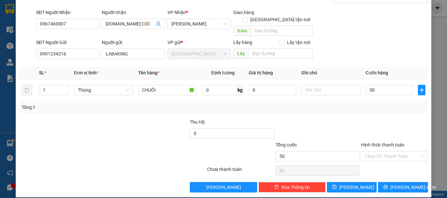
type input "50.000"
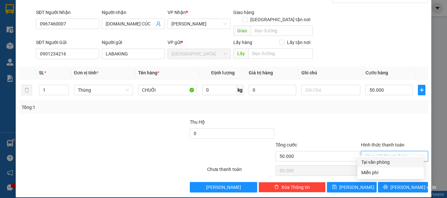
click at [384, 165] on div "Tại văn phòng" at bounding box center [390, 162] width 59 height 7
type input "0"
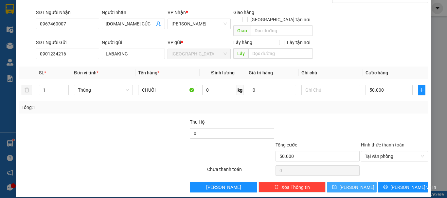
click at [357, 182] on button "[PERSON_NAME]" at bounding box center [352, 187] width 50 height 10
type input "0"
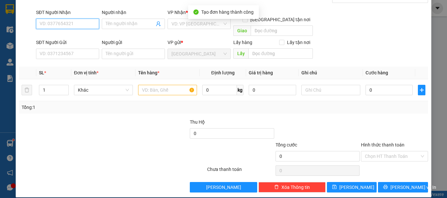
click at [82, 20] on input "SĐT Người Nhận" at bounding box center [67, 24] width 63 height 10
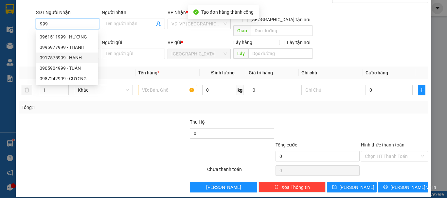
click at [76, 59] on div "0917575999 - HẠNH" at bounding box center [67, 57] width 55 height 7
type input "0917575999"
type input "HẠNH"
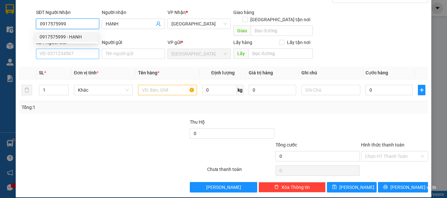
type input "0917575999"
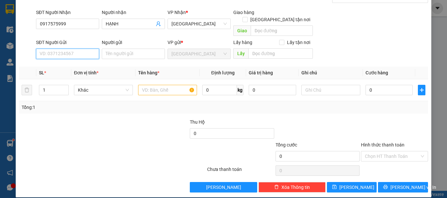
click at [81, 49] on input "SĐT Người Gửi" at bounding box center [67, 54] width 63 height 10
click at [82, 59] on div "0901234216 - LABAKING" at bounding box center [67, 59] width 55 height 7
type input "0901234216"
type input "LABAKING"
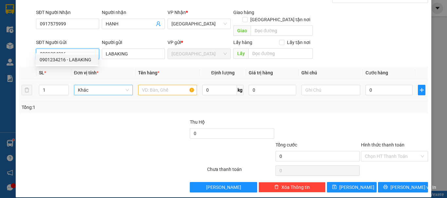
click at [96, 85] on span "Khác" at bounding box center [103, 90] width 51 height 10
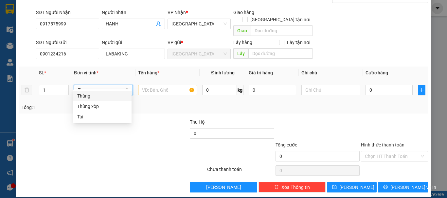
drag, startPoint x: 104, startPoint y: 94, endPoint x: 112, endPoint y: 93, distance: 7.6
click at [104, 95] on div "Thùng" at bounding box center [102, 96] width 50 height 7
click at [152, 85] on input "text" at bounding box center [167, 90] width 59 height 10
paste input "CHUỐI"
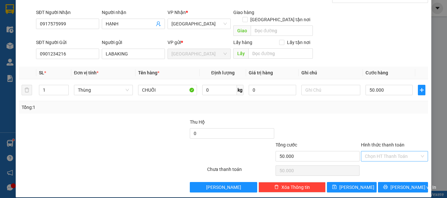
click at [391, 152] on input "Hình thức thanh toán" at bounding box center [392, 157] width 55 height 10
click at [385, 159] on div "Tại văn phòng" at bounding box center [390, 162] width 66 height 10
click at [348, 184] on span "[PERSON_NAME]" at bounding box center [356, 187] width 35 height 7
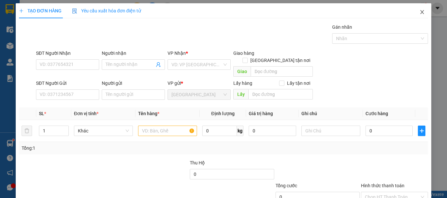
click at [420, 12] on icon "close" at bounding box center [422, 12] width 4 height 4
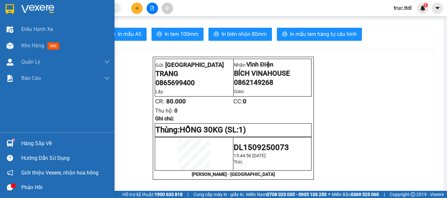
click at [11, 7] on img at bounding box center [10, 9] width 9 height 10
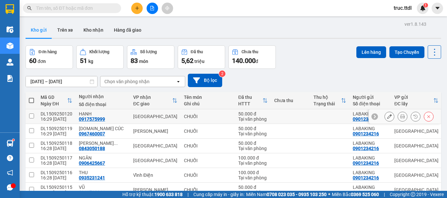
click at [238, 118] on div "Tại văn phòng" at bounding box center [252, 119] width 29 height 5
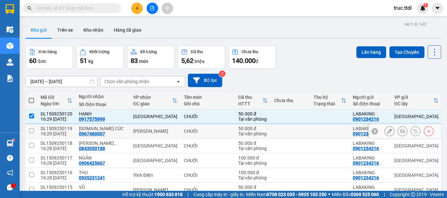
click at [238, 130] on div "50.000 đ" at bounding box center [252, 128] width 29 height 5
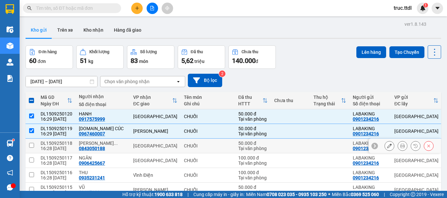
click at [238, 143] on div "50.000 đ" at bounding box center [252, 143] width 29 height 5
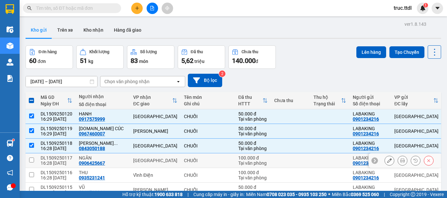
drag, startPoint x: 210, startPoint y: 162, endPoint x: 210, endPoint y: 166, distance: 4.3
click at [238, 163] on div "Tại văn phòng" at bounding box center [252, 163] width 29 height 5
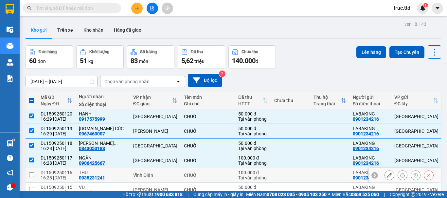
click at [238, 177] on div "Tại văn phòng" at bounding box center [252, 178] width 29 height 5
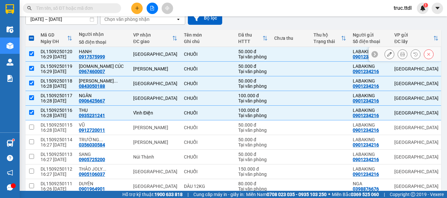
scroll to position [131, 0]
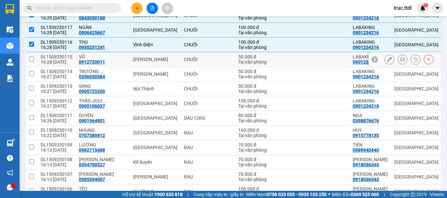
drag, startPoint x: 200, startPoint y: 63, endPoint x: 202, endPoint y: 69, distance: 6.6
click at [238, 63] on div "Tại văn phòng" at bounding box center [252, 62] width 29 height 5
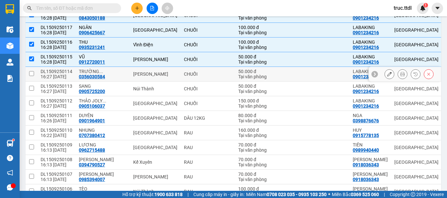
click at [238, 71] on div "50.000 đ" at bounding box center [252, 71] width 29 height 5
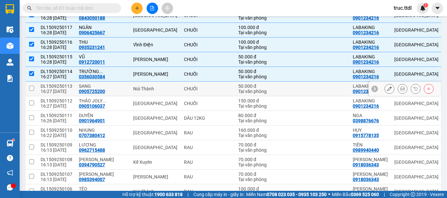
click at [238, 88] on div "50.000 đ" at bounding box center [252, 86] width 29 height 5
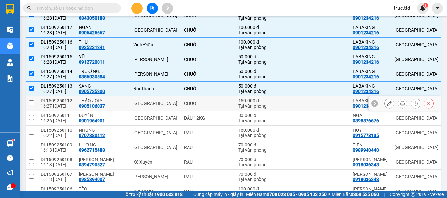
click at [238, 107] on div "Tại văn phòng" at bounding box center [252, 106] width 29 height 5
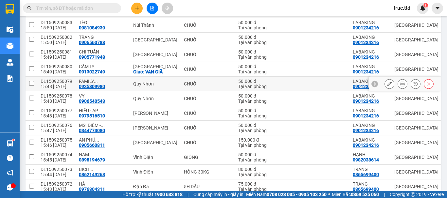
scroll to position [654, 0]
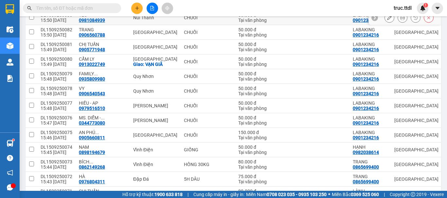
click at [184, 20] on div "CHUỐI" at bounding box center [208, 17] width 48 height 5
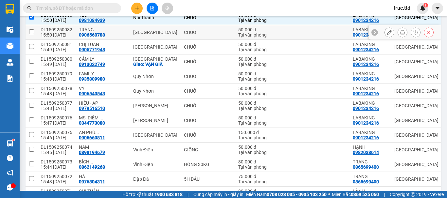
click at [184, 35] on div "CHUỐI" at bounding box center [208, 32] width 48 height 5
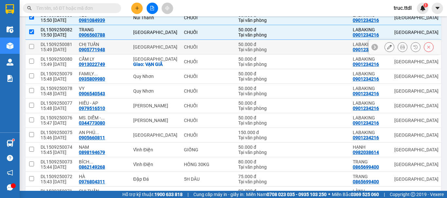
drag, startPoint x: 182, startPoint y: 74, endPoint x: 185, endPoint y: 85, distance: 11.4
click at [182, 55] on td "CHUỐI" at bounding box center [207, 47] width 54 height 15
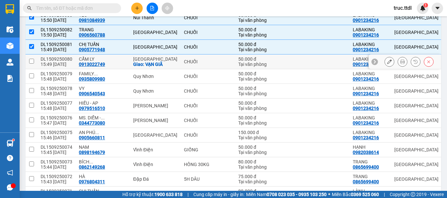
click at [186, 69] on td "CHUỐI" at bounding box center [207, 62] width 54 height 15
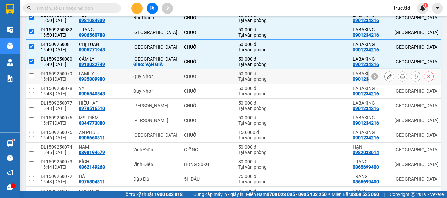
click at [187, 84] on td "CHUỐI" at bounding box center [207, 76] width 54 height 15
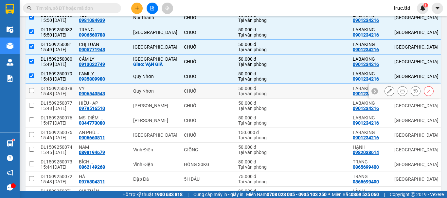
click at [187, 99] on td "CHUỐI" at bounding box center [207, 91] width 54 height 15
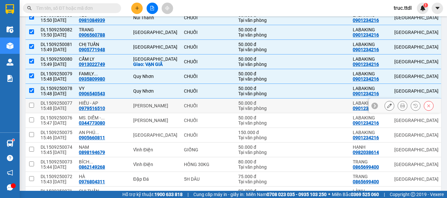
drag, startPoint x: 190, startPoint y: 136, endPoint x: 192, endPoint y: 142, distance: 5.5
click at [235, 113] on td "50.000 đ Tại văn phòng" at bounding box center [253, 106] width 36 height 15
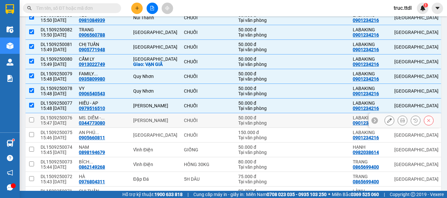
drag, startPoint x: 198, startPoint y: 154, endPoint x: 202, endPoint y: 163, distance: 9.8
click at [238, 126] on div "Tại văn phòng" at bounding box center [252, 123] width 29 height 5
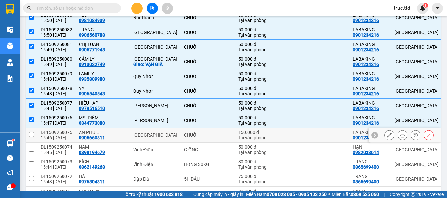
click at [238, 141] on div "Tại văn phòng" at bounding box center [252, 137] width 29 height 5
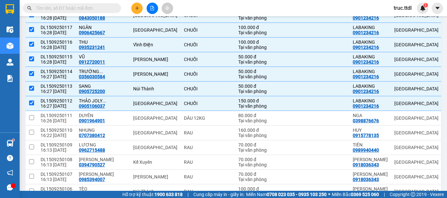
scroll to position [0, 0]
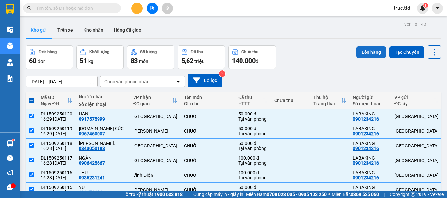
click at [362, 52] on button "Lên hàng" at bounding box center [371, 52] width 30 height 12
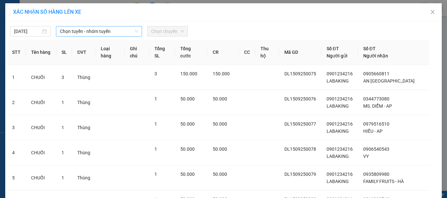
click at [71, 32] on span "Chọn tuyến - nhóm tuyến" at bounding box center [99, 31] width 78 height 10
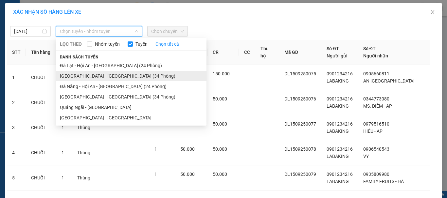
click at [84, 75] on li "Đà Lạt - Đà Nẵng (34 Phòng)" at bounding box center [131, 76] width 150 height 10
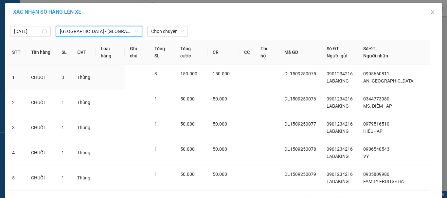
click at [115, 32] on span "Đà Lạt - Đà Nẵng (34 Phòng)" at bounding box center [99, 31] width 78 height 10
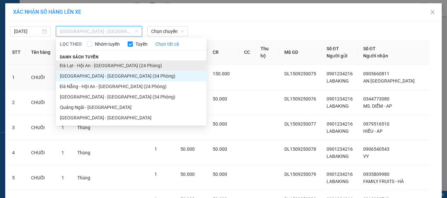
click at [116, 65] on li "Đà Lạt - Hội An - Đà Nẵng (24 Phòng)" at bounding box center [131, 65] width 150 height 10
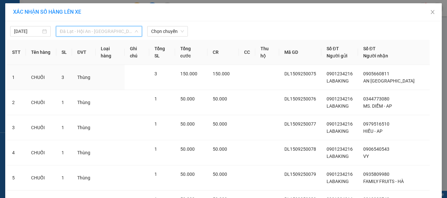
click at [123, 34] on span "Đà Lạt - Hội An - Đà Nẵng (24 Phòng)" at bounding box center [99, 31] width 78 height 10
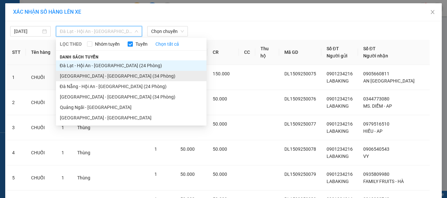
click at [112, 76] on li "Đà Lạt - Đà Nẵng (34 Phòng)" at bounding box center [131, 76] width 150 height 10
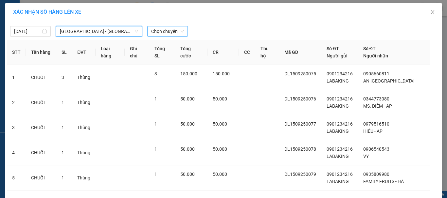
click at [164, 34] on span "Chọn chuyến" at bounding box center [167, 31] width 33 height 10
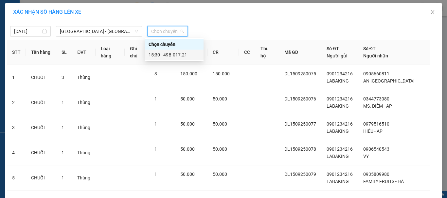
click at [173, 56] on div "15:30 - 49B-017.21" at bounding box center [173, 54] width 51 height 7
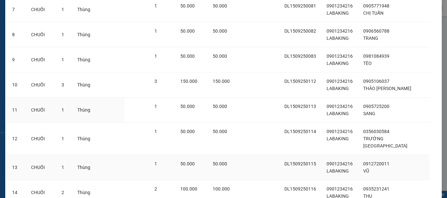
scroll to position [371, 0]
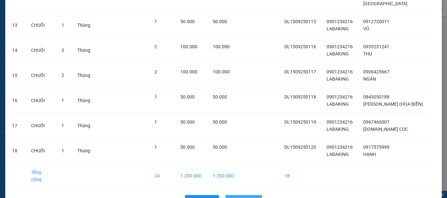
click at [242, 197] on span "Lên hàng" at bounding box center [247, 200] width 19 height 7
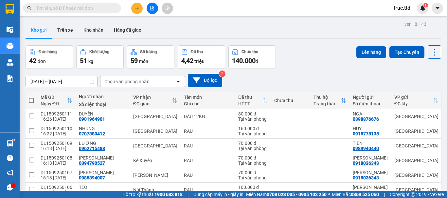
click at [137, 9] on icon "plus" at bounding box center [137, 8] width 0 height 4
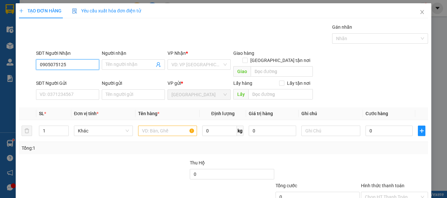
drag, startPoint x: 76, startPoint y: 67, endPoint x: 31, endPoint y: 70, distance: 44.9
click at [31, 70] on div "SĐT Người Nhận 0905075125 0905075125 Người nhận Tên người nhận VP Nhận * VD: VP…" at bounding box center [223, 65] width 410 height 30
click at [118, 65] on input "Người nhận" at bounding box center [130, 64] width 49 height 7
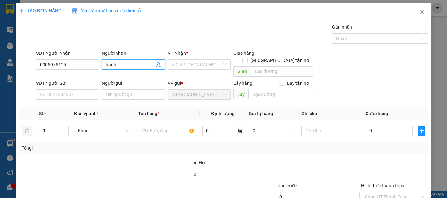
drag, startPoint x: 118, startPoint y: 65, endPoint x: 96, endPoint y: 71, distance: 22.2
click at [96, 71] on div "SĐT Người Nhận 0905075125 Người nhận hạnh VP Nhận * VD: VP Sài Gòn Giao hàng Gi…" at bounding box center [232, 65] width 394 height 30
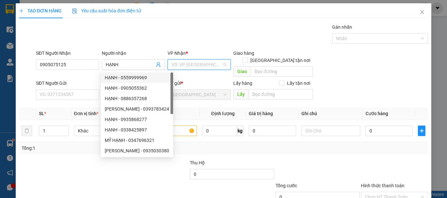
click at [181, 69] on input "search" at bounding box center [196, 65] width 51 height 10
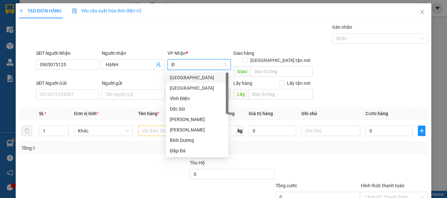
click at [187, 77] on div "[GEOGRAPHIC_DATA]" at bounding box center [197, 77] width 55 height 7
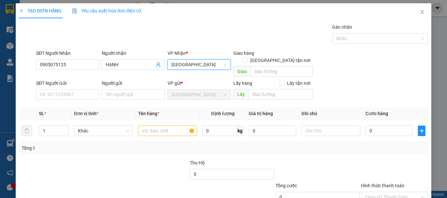
click at [183, 66] on span "[GEOGRAPHIC_DATA]" at bounding box center [198, 65] width 55 height 10
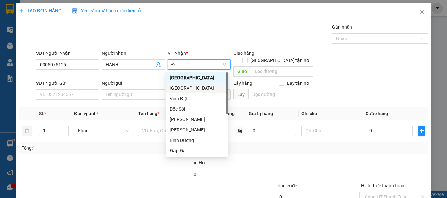
click at [188, 85] on div "[GEOGRAPHIC_DATA]" at bounding box center [197, 88] width 55 height 7
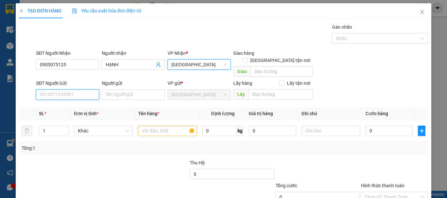
click at [69, 90] on input "SĐT Người Gửi" at bounding box center [67, 95] width 63 height 10
click at [79, 99] on div "0963349284 - THẢO" at bounding box center [67, 100] width 55 height 7
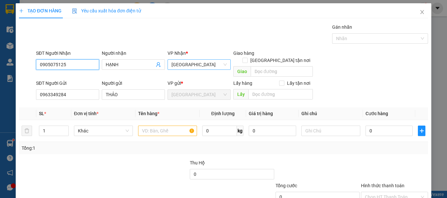
drag, startPoint x: 77, startPoint y: 63, endPoint x: 0, endPoint y: 67, distance: 76.6
click at [0, 65] on div "TẠO ĐƠN HÀNG Yêu cầu xuất hóa đơn điện tử Transit Pickup Surcharge Ids Transit …" at bounding box center [223, 99] width 447 height 198
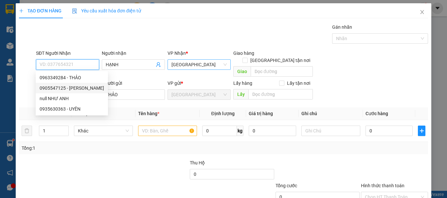
click at [79, 90] on div "0905547125 - HỒNG HẠNH" at bounding box center [72, 88] width 64 height 7
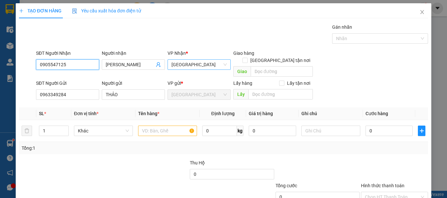
click at [49, 68] on input "0905547125" at bounding box center [67, 65] width 63 height 10
click at [58, 66] on input "0905547125" at bounding box center [67, 65] width 63 height 10
click at [79, 68] on input "0905547125" at bounding box center [67, 65] width 63 height 10
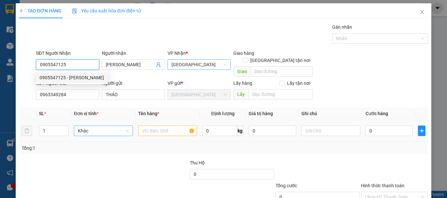
click at [94, 126] on span "Khác" at bounding box center [103, 131] width 51 height 10
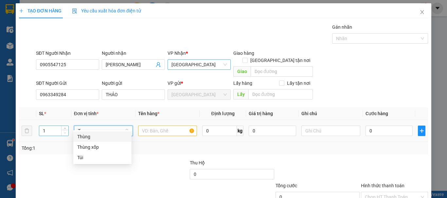
drag, startPoint x: 67, startPoint y: 124, endPoint x: 64, endPoint y: 128, distance: 5.2
click at [59, 128] on tr "1 T 0 kg 0 0" at bounding box center [223, 131] width 409 height 22
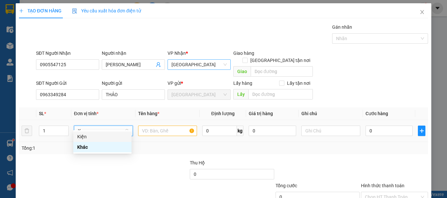
click at [86, 137] on div "Kiện" at bounding box center [102, 136] width 50 height 7
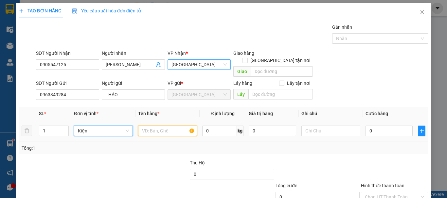
click at [146, 126] on input "text" at bounding box center [167, 131] width 59 height 10
click at [399, 184] on div "Hình thức thanh toán" at bounding box center [394, 187] width 67 height 10
click at [388, 193] on input "Hình thức thanh toán" at bounding box center [392, 198] width 55 height 10
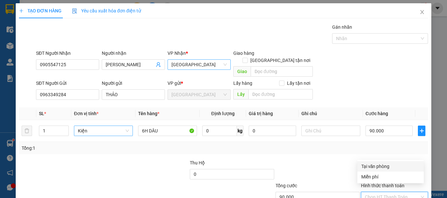
click at [385, 164] on div "Tại văn phòng" at bounding box center [390, 166] width 59 height 7
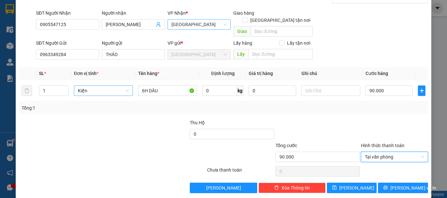
scroll to position [41, 0]
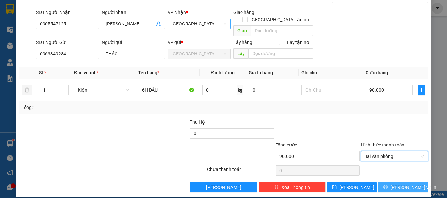
click at [387, 185] on icon "printer" at bounding box center [385, 187] width 5 height 5
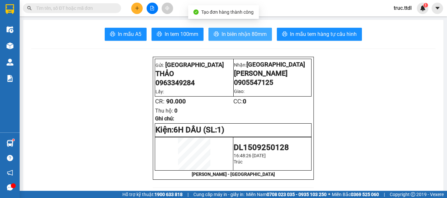
click at [243, 32] on span "In biên nhận 80mm" at bounding box center [243, 34] width 45 height 8
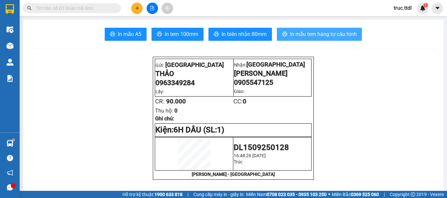
click at [312, 37] on span "In mẫu tem hàng tự cấu hình" at bounding box center [323, 34] width 67 height 8
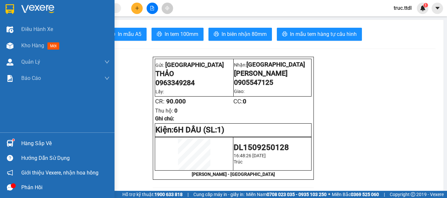
click at [5, 4] on div at bounding box center [9, 8] width 11 height 11
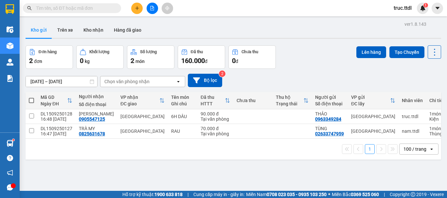
click at [32, 99] on span at bounding box center [31, 100] width 5 height 5
click at [31, 97] on input "checkbox" at bounding box center [31, 97] width 0 height 0
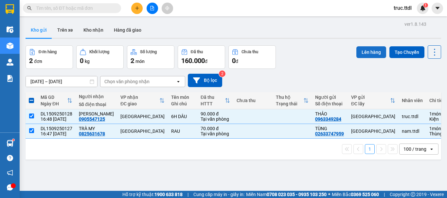
click at [371, 49] on button "Lên hàng" at bounding box center [371, 52] width 30 height 12
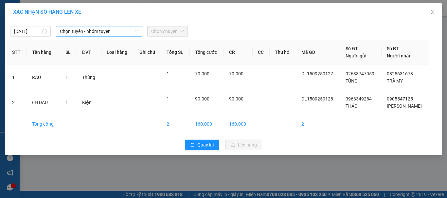
click at [89, 31] on span "Chọn tuyến - nhóm tuyến" at bounding box center [99, 31] width 78 height 10
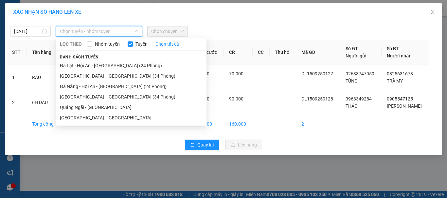
click at [252, 29] on div at bounding box center [278, 31] width 179 height 10
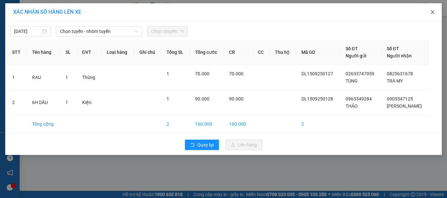
click at [434, 11] on icon "close" at bounding box center [432, 11] width 5 height 5
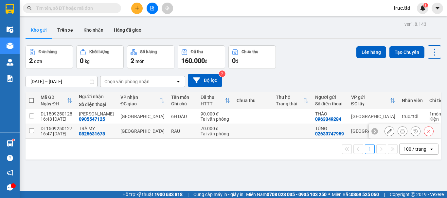
click at [250, 139] on td at bounding box center [252, 131] width 39 height 15
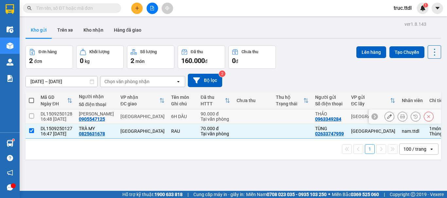
click at [251, 120] on td at bounding box center [252, 117] width 39 height 15
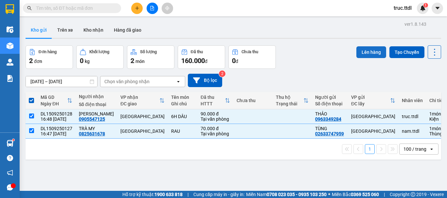
click at [366, 52] on button "Lên hàng" at bounding box center [371, 52] width 30 height 12
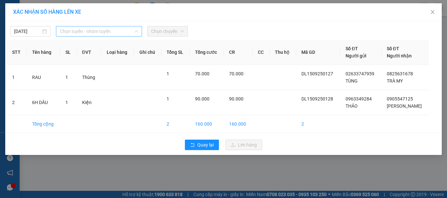
click at [86, 33] on span "Chọn tuyến - nhóm tuyến" at bounding box center [99, 31] width 78 height 10
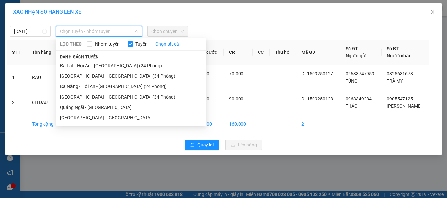
click at [263, 28] on div at bounding box center [278, 31] width 179 height 10
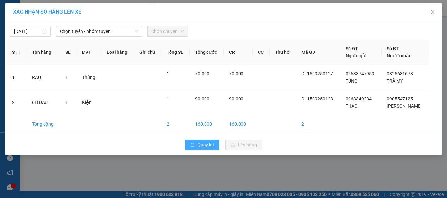
click at [194, 145] on icon "rollback" at bounding box center [193, 145] width 4 height 4
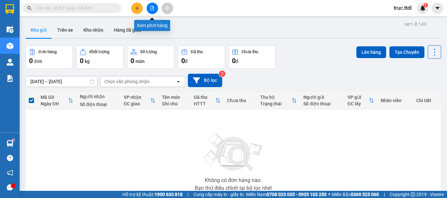
click at [153, 6] on icon "file-add" at bounding box center [152, 8] width 5 height 5
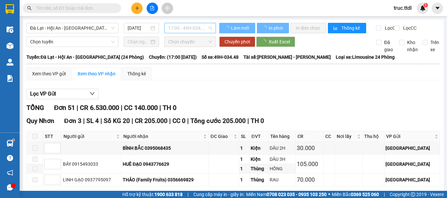
click at [179, 29] on span "17:00 - 49H-034.48" at bounding box center [190, 28] width 44 height 10
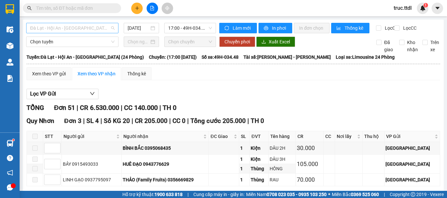
click at [98, 30] on span "Đà Lạt - Hội An - Đà Nẵng (24 Phòng)" at bounding box center [72, 28] width 84 height 10
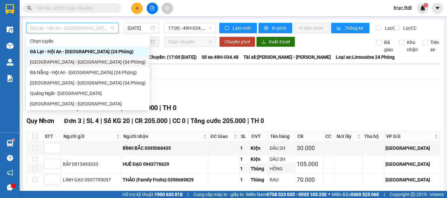
click at [72, 62] on div "Đà Lạt - Đà Nẵng (34 Phòng)" at bounding box center [87, 62] width 115 height 7
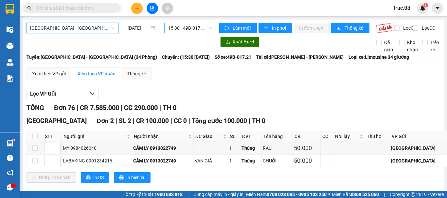
click at [180, 28] on span "15:30 - 49B-017.21" at bounding box center [190, 28] width 44 height 10
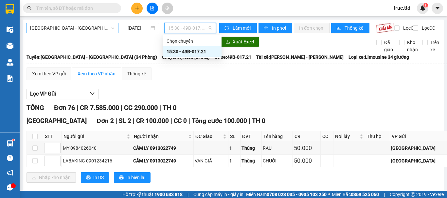
click at [86, 28] on span "Đà Lạt - Đà Nẵng (34 Phòng)" at bounding box center [72, 28] width 84 height 10
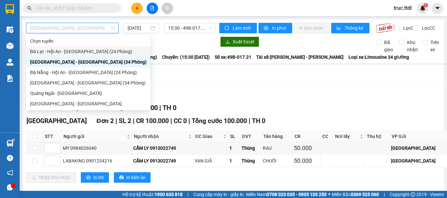
click at [67, 51] on div "Đà Lạt - Hội An - Đà Nẵng (24 Phòng)" at bounding box center [88, 51] width 116 height 7
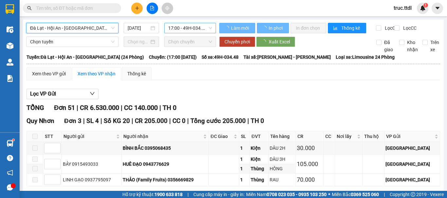
click at [196, 28] on span "17:00 - 49H-034.48" at bounding box center [190, 28] width 44 height 10
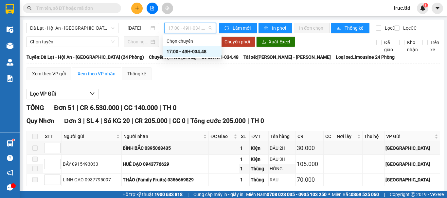
click at [215, 97] on div "Lọc VP Gửi" at bounding box center [232, 94] width 413 height 11
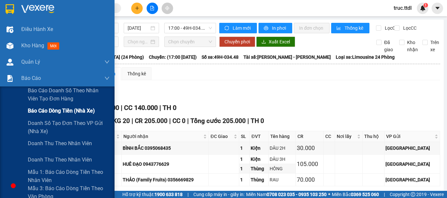
click at [20, 105] on div "Báo cáo dòng tiền (nhà xe)" at bounding box center [57, 111] width 114 height 16
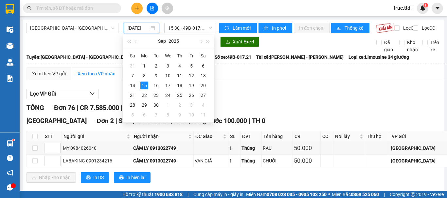
click at [289, 100] on div at bounding box center [239, 99] width 427 height 0
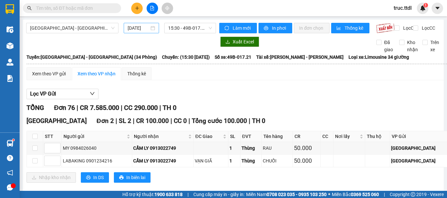
click at [151, 27] on div "[DATE]" at bounding box center [141, 28] width 27 height 7
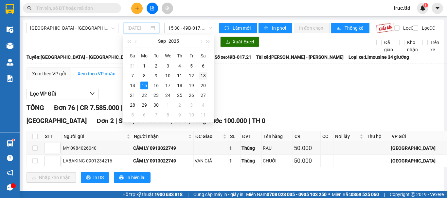
click at [206, 76] on div "13" at bounding box center [203, 76] width 8 height 8
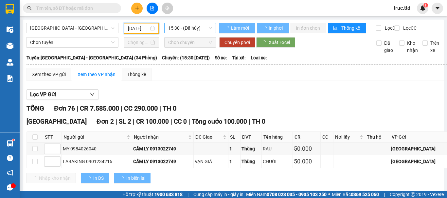
type input "13/09/2025"
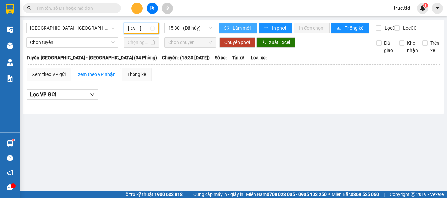
drag, startPoint x: 241, startPoint y: 30, endPoint x: 190, endPoint y: 28, distance: 51.4
click at [241, 30] on span "Làm mới" at bounding box center [241, 28] width 19 height 7
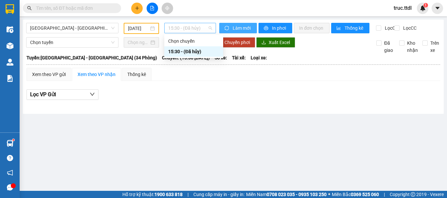
click at [183, 28] on span "15:30 - (Đã hủy)" at bounding box center [190, 28] width 44 height 10
click at [84, 27] on span "Đà Lạt - Đà Nẵng (34 Phòng)" at bounding box center [72, 28] width 84 height 10
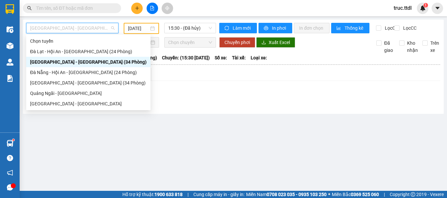
click at [143, 29] on input "13/09/2025" at bounding box center [138, 28] width 21 height 7
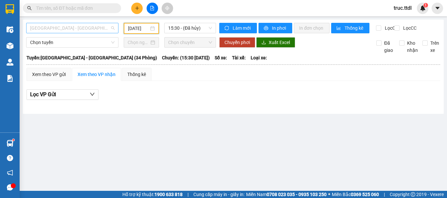
click at [82, 30] on span "Đà Lạt - Đà Nẵng (34 Phòng)" at bounding box center [72, 28] width 84 height 10
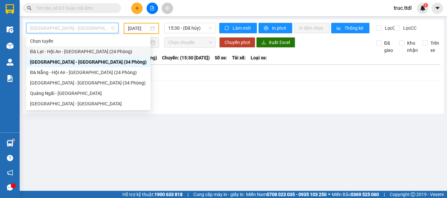
click at [73, 53] on div "Đà Lạt - Hội An - Đà Nẵng (24 Phòng)" at bounding box center [88, 51] width 116 height 7
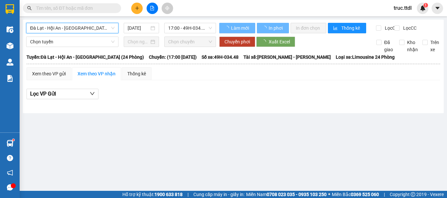
click at [141, 29] on input "[DATE]" at bounding box center [139, 28] width 22 height 7
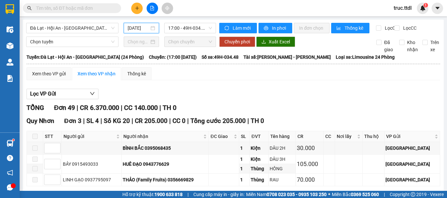
click at [142, 26] on input "[DATE]" at bounding box center [139, 28] width 22 height 7
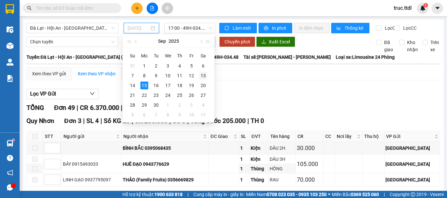
click at [204, 77] on div "13" at bounding box center [203, 76] width 8 height 8
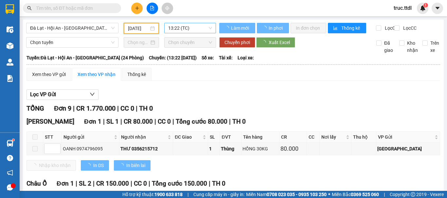
click at [191, 27] on span "13:22 (TC)" at bounding box center [190, 28] width 44 height 10
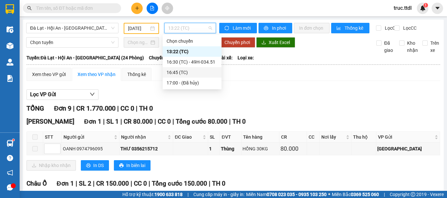
click at [302, 110] on div "TỔNG Đơn 9 | CR 1.770.000 | CC 0 | TH 0" at bounding box center [232, 109] width 413 height 10
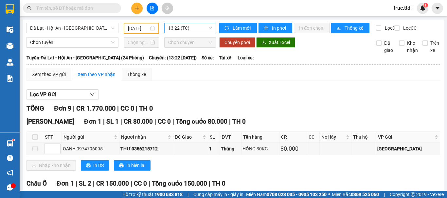
click at [188, 29] on span "13:22 (TC)" at bounding box center [190, 28] width 44 height 10
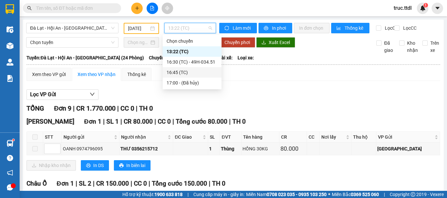
click at [191, 75] on div "16:45 (TC)" at bounding box center [191, 72] width 51 height 7
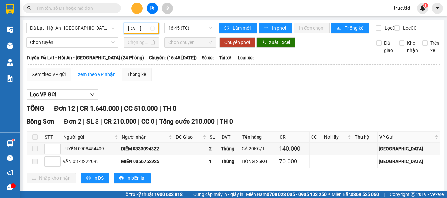
click at [146, 28] on input "13/09/2025" at bounding box center [138, 28] width 21 height 7
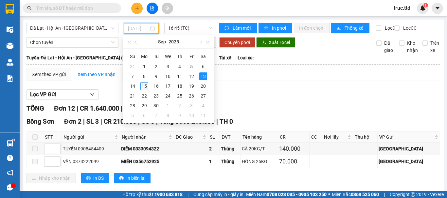
click at [143, 86] on div "15" at bounding box center [144, 86] width 8 height 8
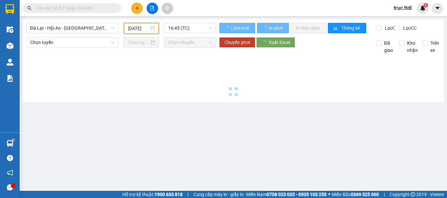
type input "[DATE]"
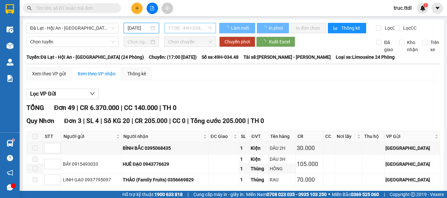
click at [180, 27] on span "17:00 - 49H-034.48" at bounding box center [190, 28] width 44 height 10
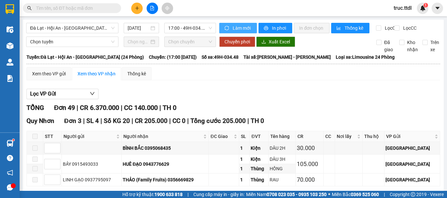
click at [237, 27] on span "Làm mới" at bounding box center [241, 28] width 19 height 7
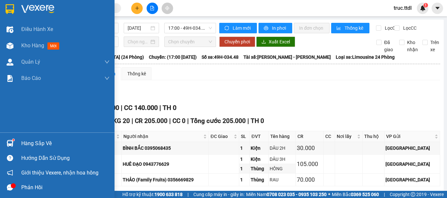
click at [8, 9] on img at bounding box center [10, 9] width 9 height 10
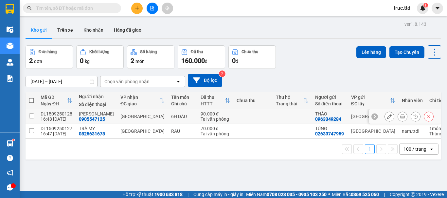
click at [387, 117] on icon at bounding box center [389, 116] width 5 height 5
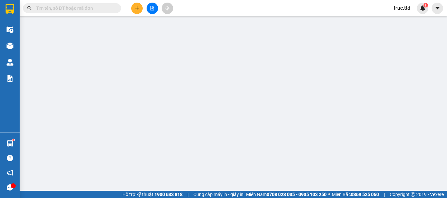
type input "0905547125"
type input "HỒNG HẠNH"
type input "0963349284"
type input "THẢO"
type input "90.000"
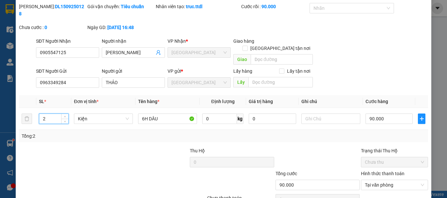
scroll to position [42, 0]
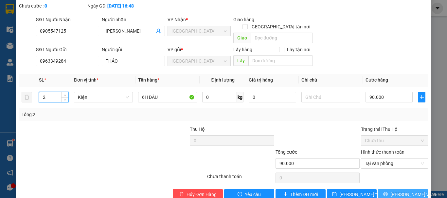
type input "2"
click at [394, 191] on span "[PERSON_NAME] và In" at bounding box center [413, 194] width 46 height 7
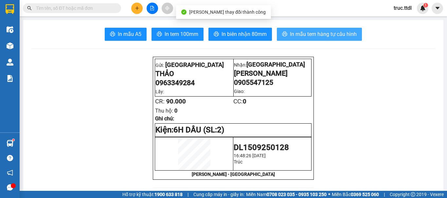
click at [300, 31] on span "In mẫu tem hàng tự cấu hình" at bounding box center [323, 34] width 67 height 8
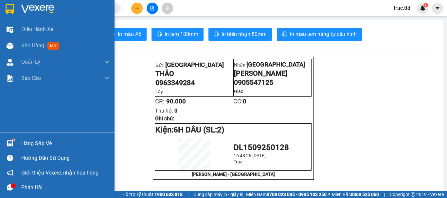
click at [9, 9] on img at bounding box center [10, 9] width 9 height 10
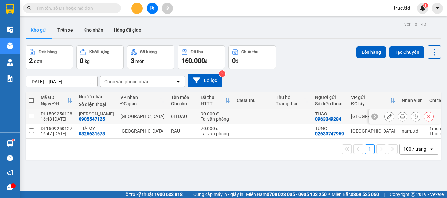
click at [181, 117] on div "6H DÂU" at bounding box center [182, 116] width 23 height 5
checkbox input "true"
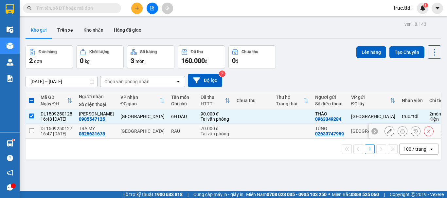
click at [272, 129] on td at bounding box center [291, 131] width 39 height 15
checkbox input "true"
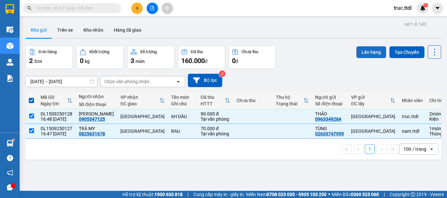
click at [369, 50] on button "Lên hàng" at bounding box center [371, 52] width 30 height 12
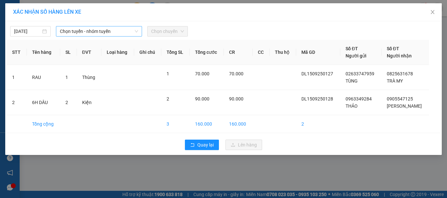
click at [105, 32] on span "Chọn tuyến - nhóm tuyến" at bounding box center [99, 31] width 78 height 10
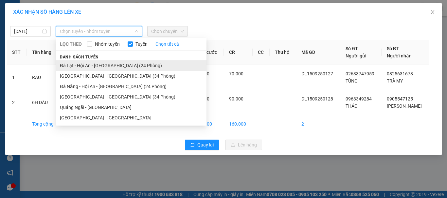
click at [94, 67] on li "Đà Lạt - Hội An - Đà Nẵng (24 Phòng)" at bounding box center [131, 65] width 150 height 10
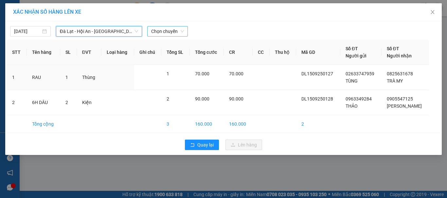
click at [166, 36] on span "Chọn chuyến" at bounding box center [167, 31] width 33 height 10
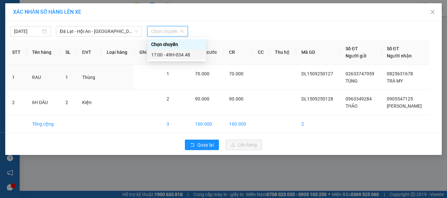
click at [172, 54] on div "17:00 - 49H-034.48" at bounding box center [176, 54] width 51 height 7
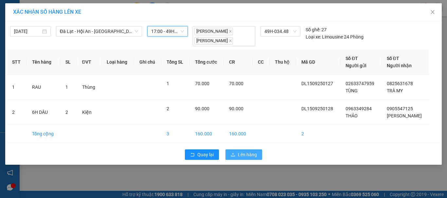
click at [247, 151] on span "Lên hàng" at bounding box center [247, 154] width 19 height 7
